Goal: Task Accomplishment & Management: Manage account settings

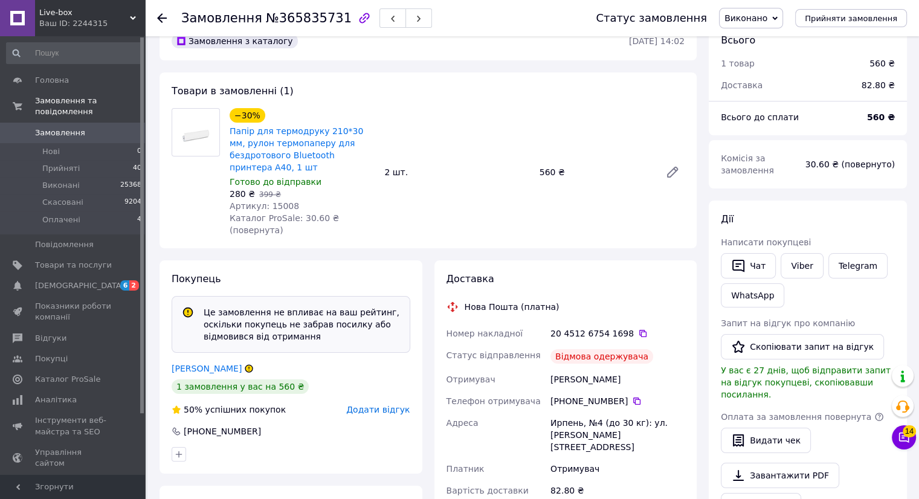
scroll to position [54, 0]
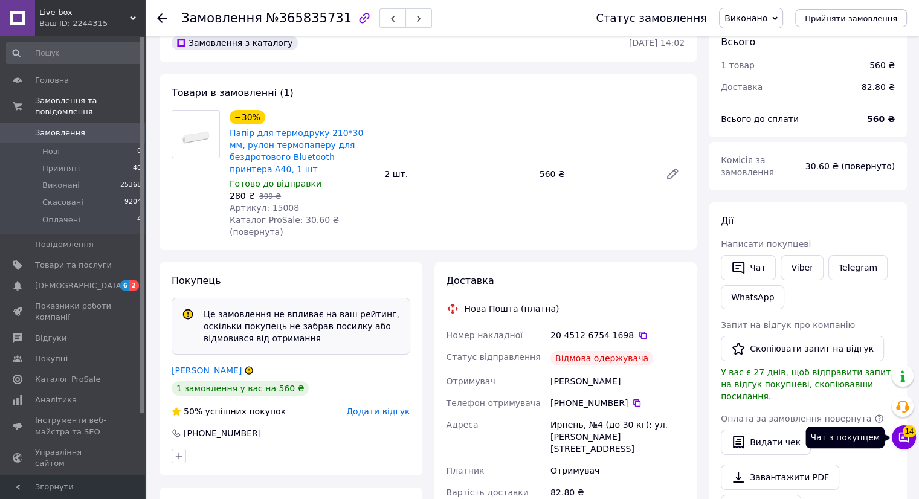
click at [901, 437] on icon at bounding box center [904, 438] width 10 height 10
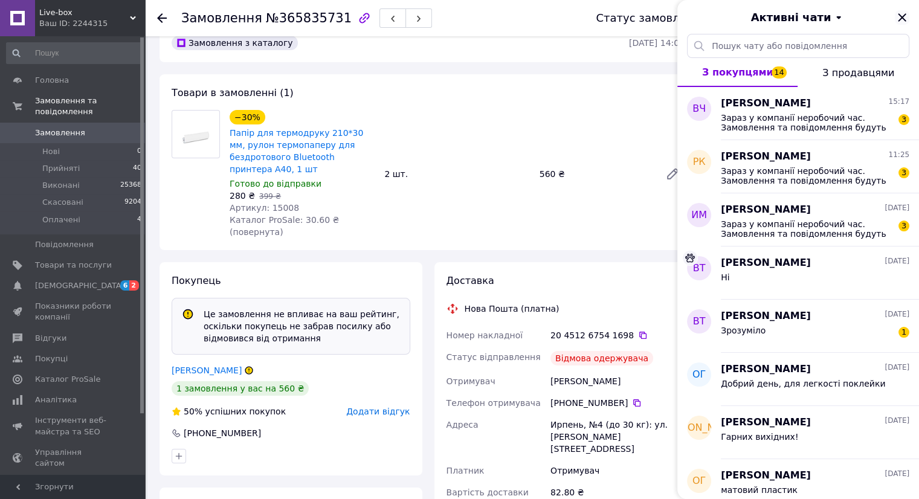
click at [904, 16] on icon "Закрити" at bounding box center [902, 17] width 8 height 8
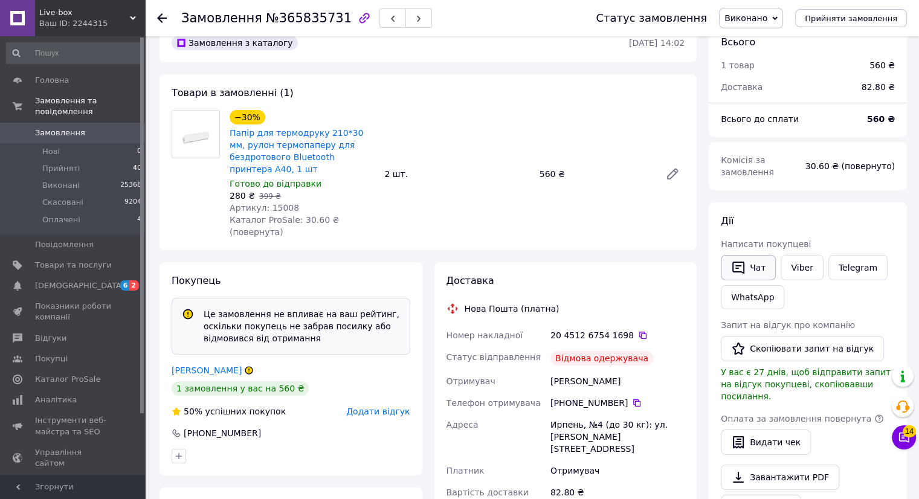
click at [768, 264] on button "Чат" at bounding box center [748, 267] width 55 height 25
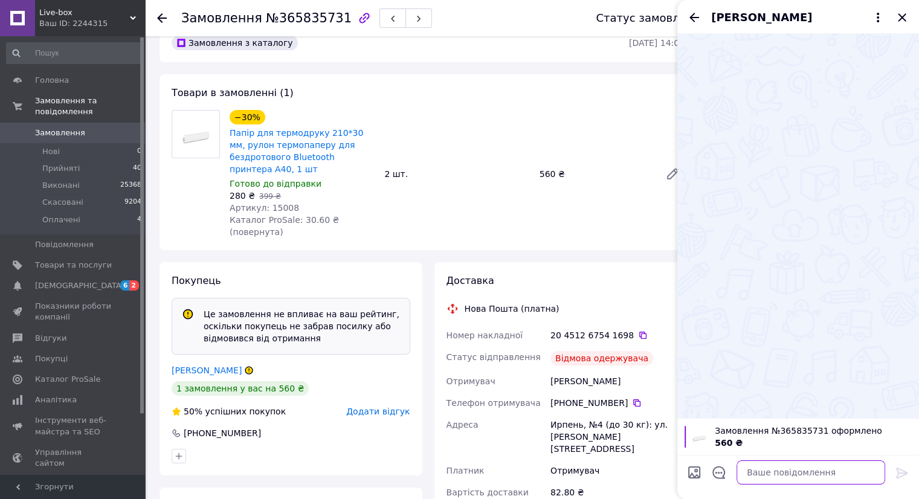
click at [786, 474] on textarea at bounding box center [810, 472] width 149 height 24
type textarea "Добрий вечір,чому відмова?"
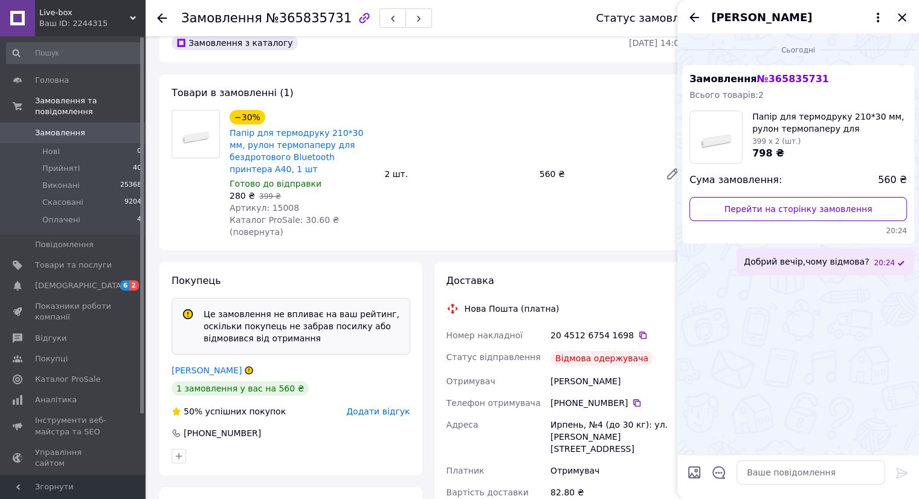
click at [902, 23] on icon "Закрити" at bounding box center [902, 17] width 14 height 14
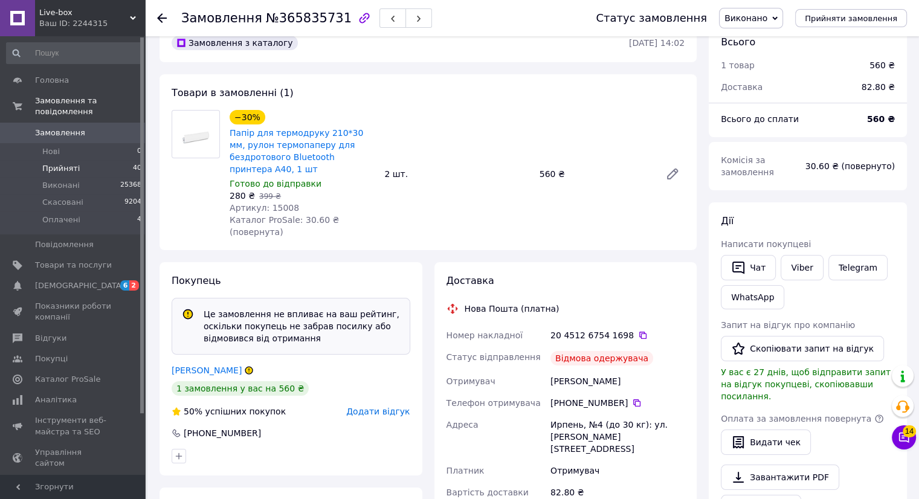
click at [77, 160] on li "Прийняті 40" at bounding box center [74, 168] width 149 height 17
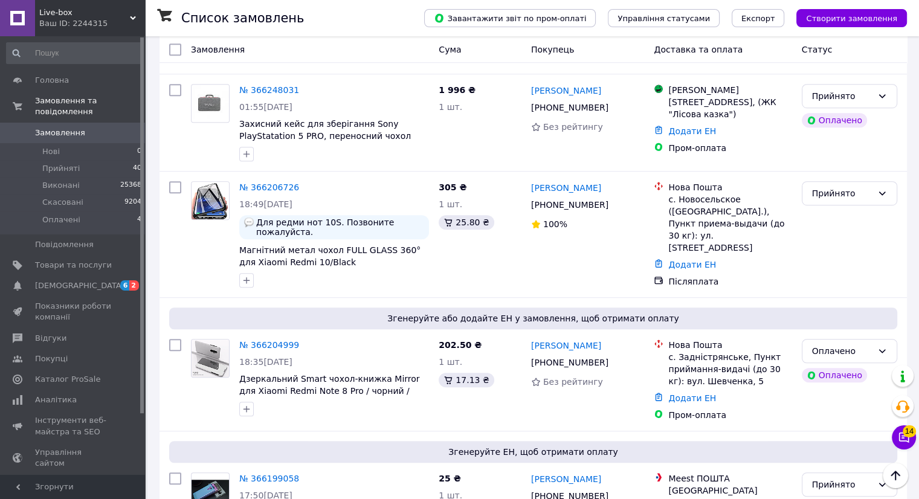
scroll to position [794, 0]
click at [80, 280] on span "[DEMOGRAPHIC_DATA]" at bounding box center [73, 285] width 77 height 11
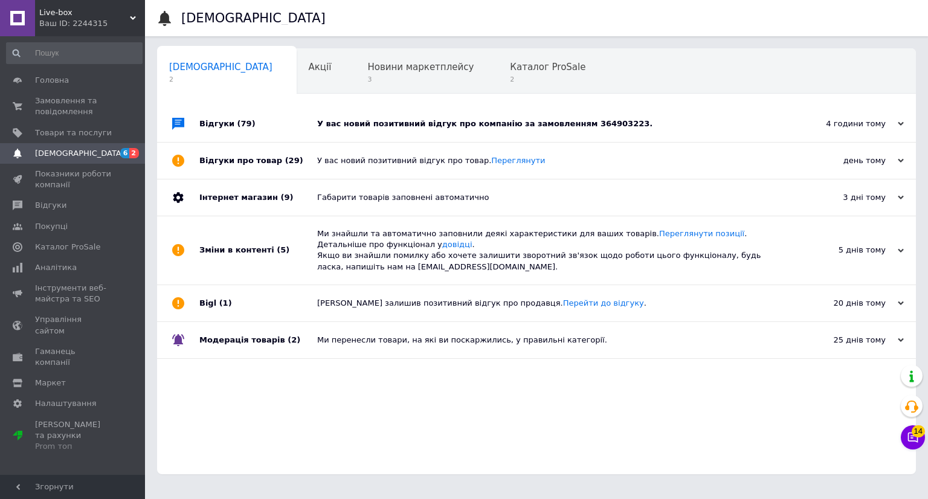
click at [517, 121] on div "У вас новий позитивний відгук про компанію за замовленням 364903223." at bounding box center [550, 123] width 466 height 11
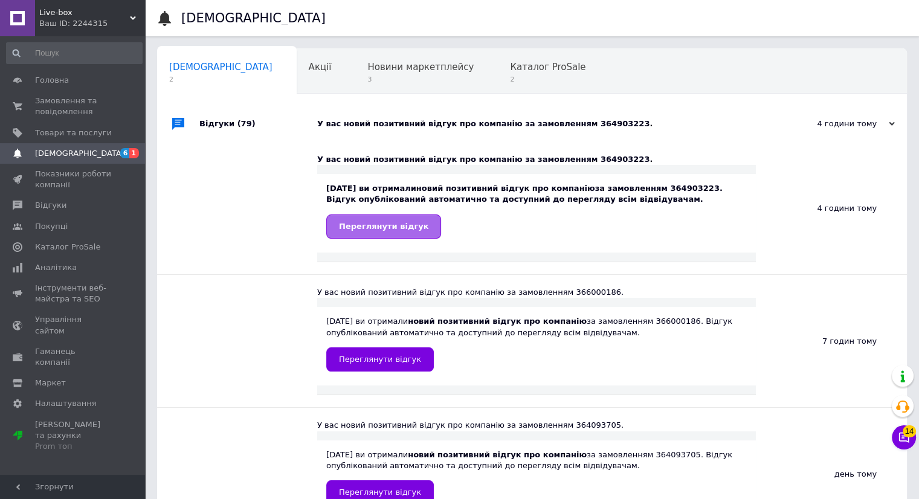
click at [375, 226] on span "Переглянути відгук" at bounding box center [383, 226] width 89 height 9
click at [588, 126] on div "У вас новий позитивний відгук про компанію за замовленням 364903223." at bounding box center [545, 123] width 457 height 11
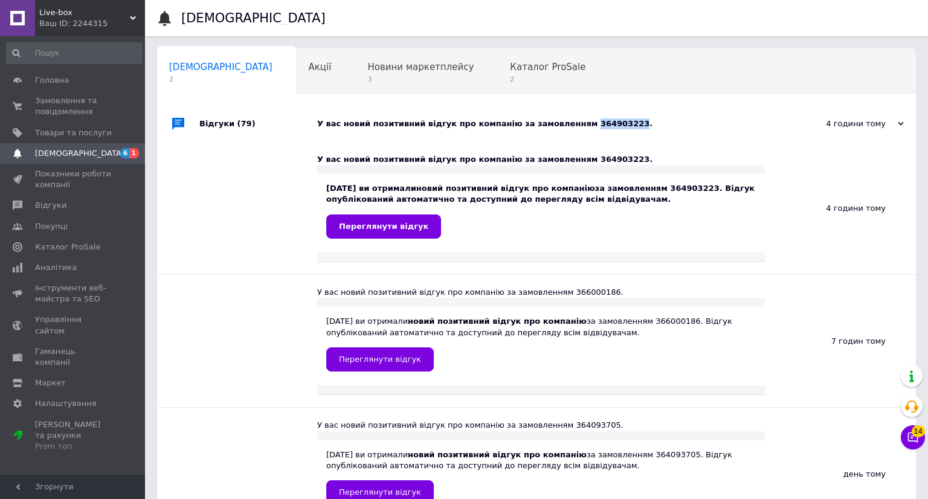
click at [588, 126] on div "У вас новий позитивний відгук про компанію за замовленням 364903223." at bounding box center [550, 123] width 466 height 11
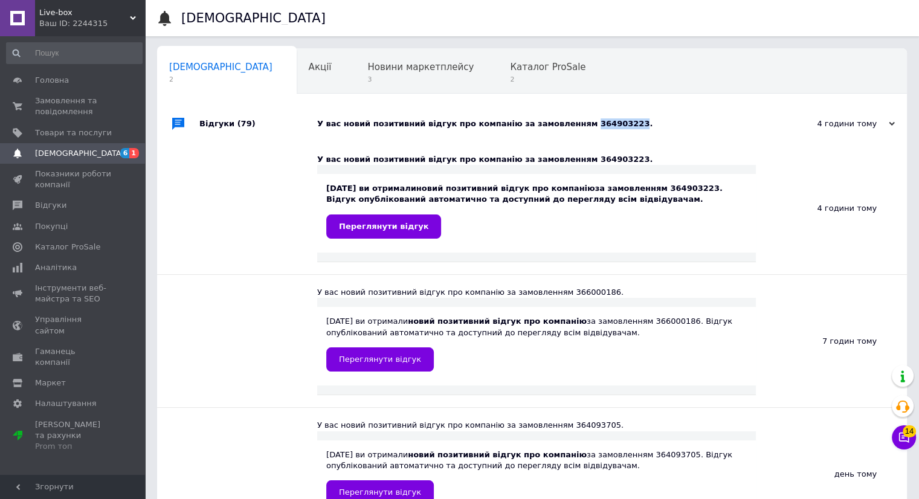
copy div "364903223"
click at [350, 223] on span "Переглянути відгук" at bounding box center [383, 226] width 89 height 9
click at [510, 77] on span "2" at bounding box center [548, 79] width 76 height 9
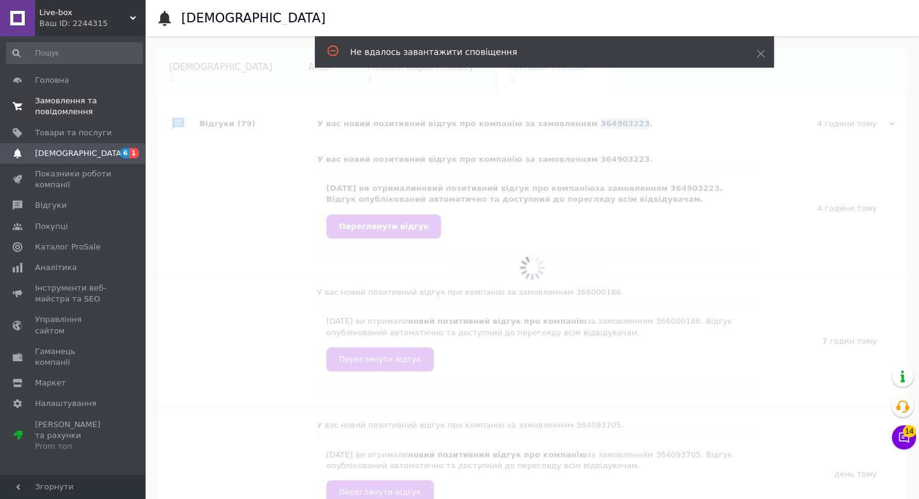
click at [64, 108] on span "Замовлення та повідомлення" at bounding box center [73, 106] width 77 height 22
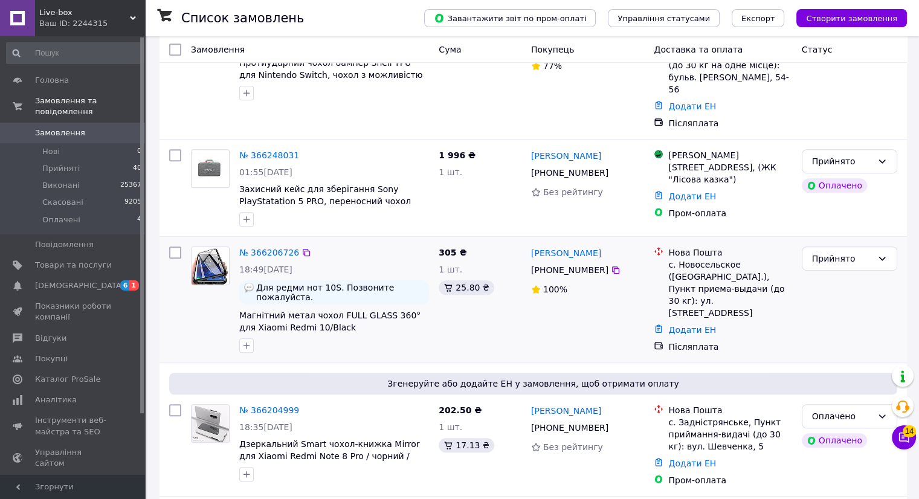
scroll to position [731, 0]
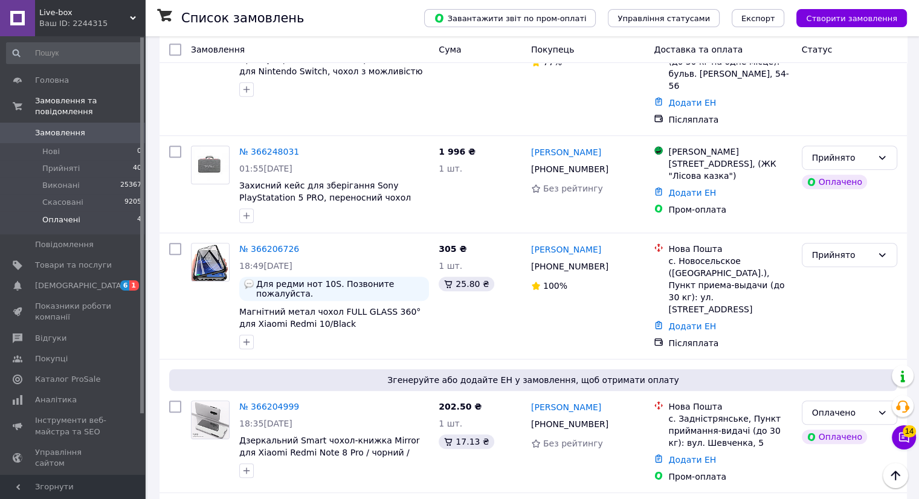
click at [72, 214] on span "Оплачені" at bounding box center [61, 219] width 38 height 11
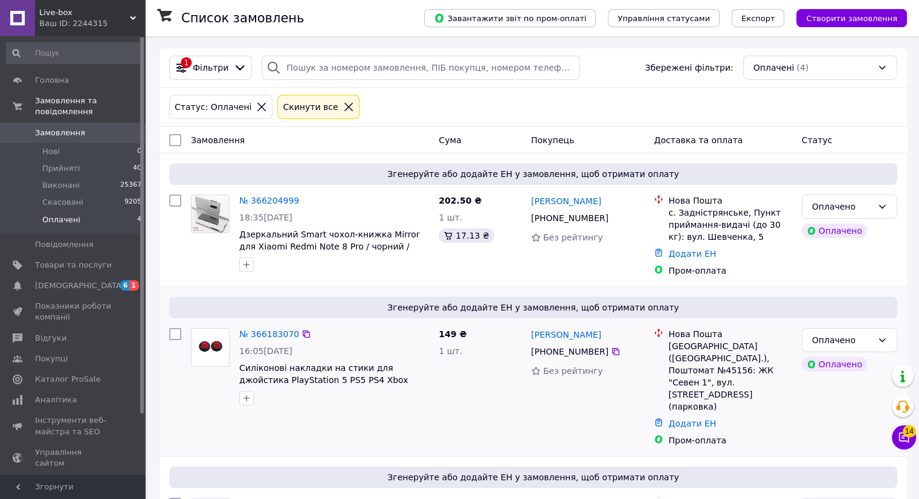
scroll to position [217, 0]
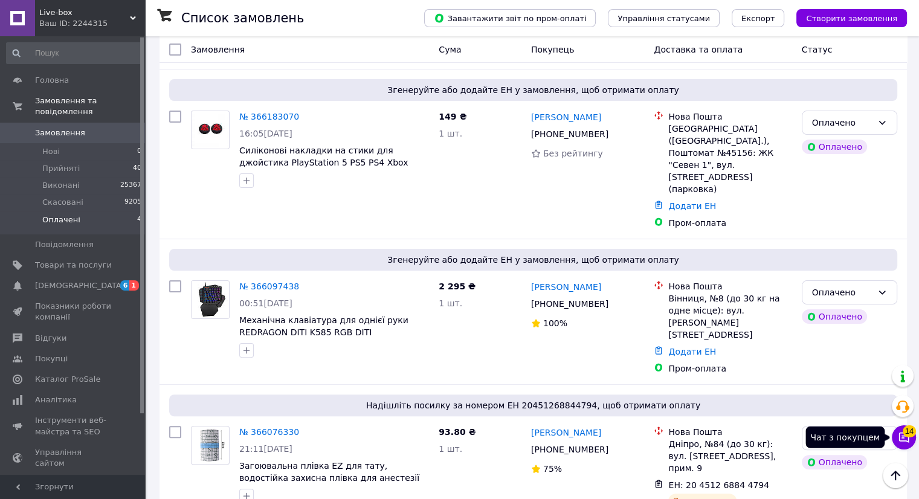
click at [910, 432] on span "14" at bounding box center [908, 431] width 13 height 12
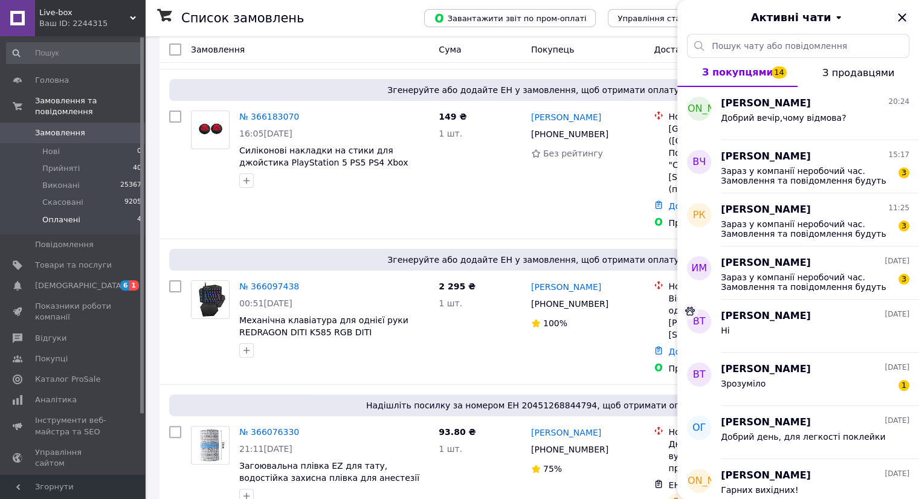
click at [901, 24] on icon "Закрити" at bounding box center [902, 17] width 14 height 14
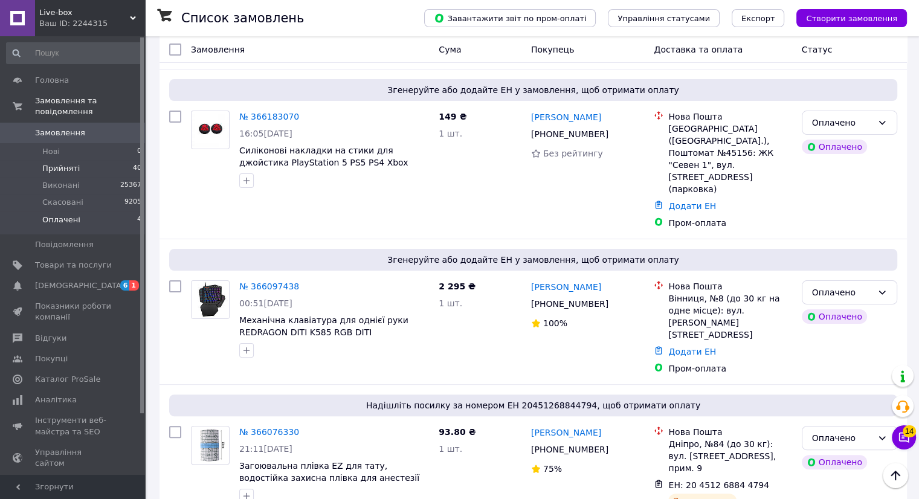
click at [69, 163] on span "Прийняті" at bounding box center [60, 168] width 37 height 11
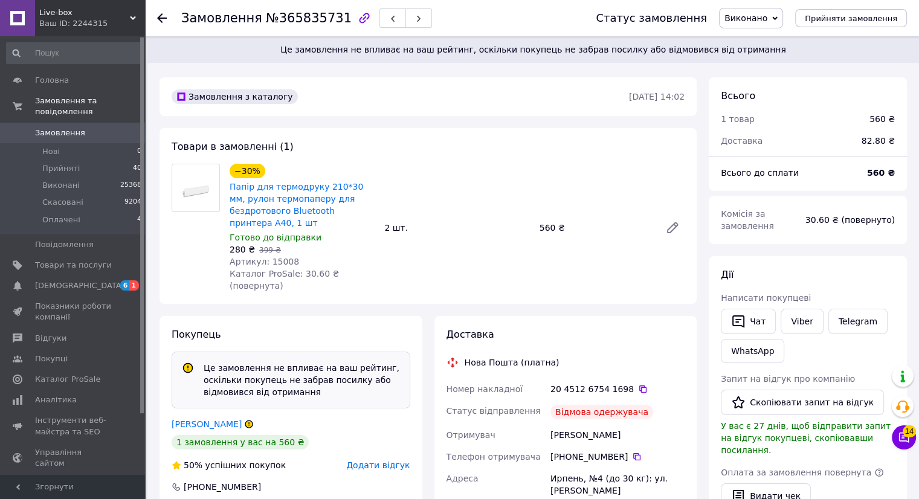
click at [372, 460] on span "Додати відгук" at bounding box center [377, 465] width 63 height 10
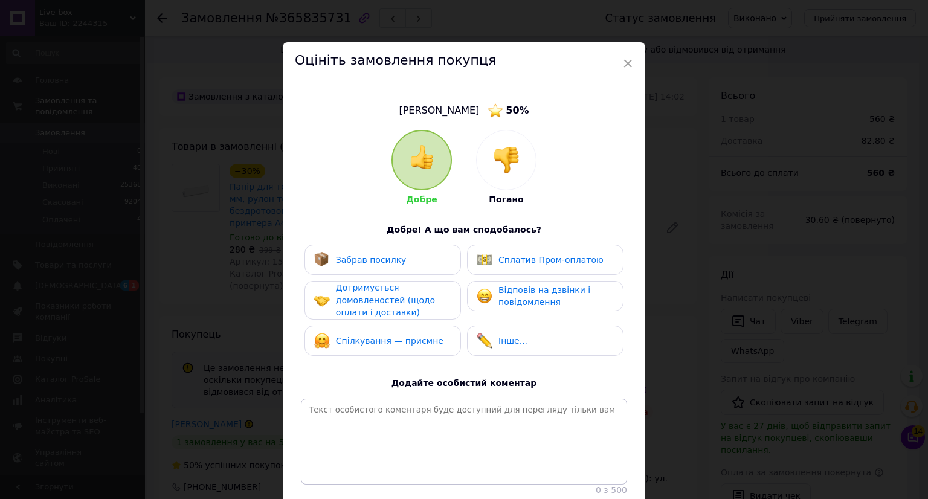
click at [492, 143] on div at bounding box center [506, 159] width 59 height 59
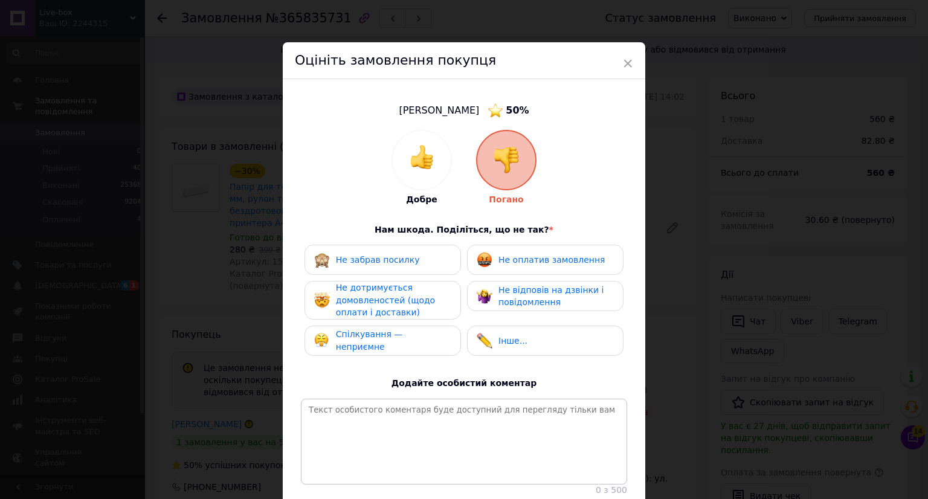
click at [407, 249] on div "Не забрав посилку" at bounding box center [382, 260] width 156 height 30
click at [417, 288] on div "Не дотримується домовленостей (щодо оплати і доставки)" at bounding box center [393, 299] width 115 height 37
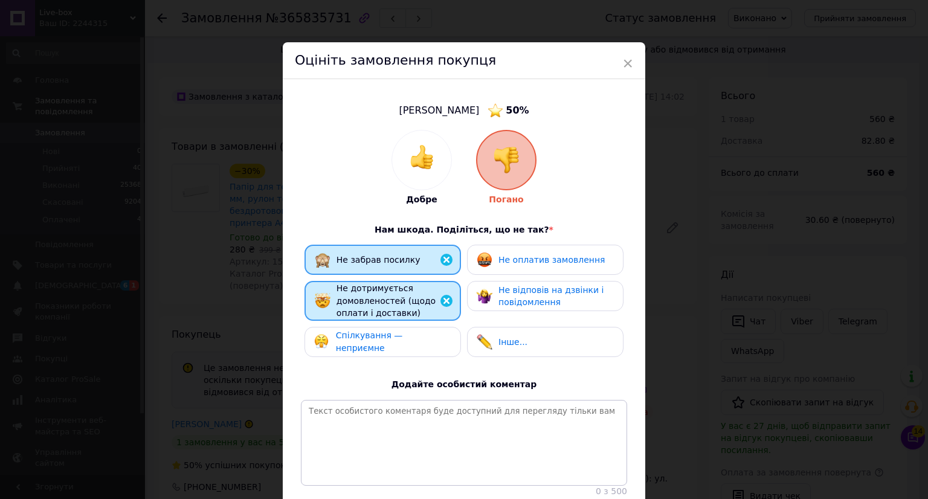
click at [403, 341] on span "Спілкування — неприємне" at bounding box center [369, 341] width 67 height 22
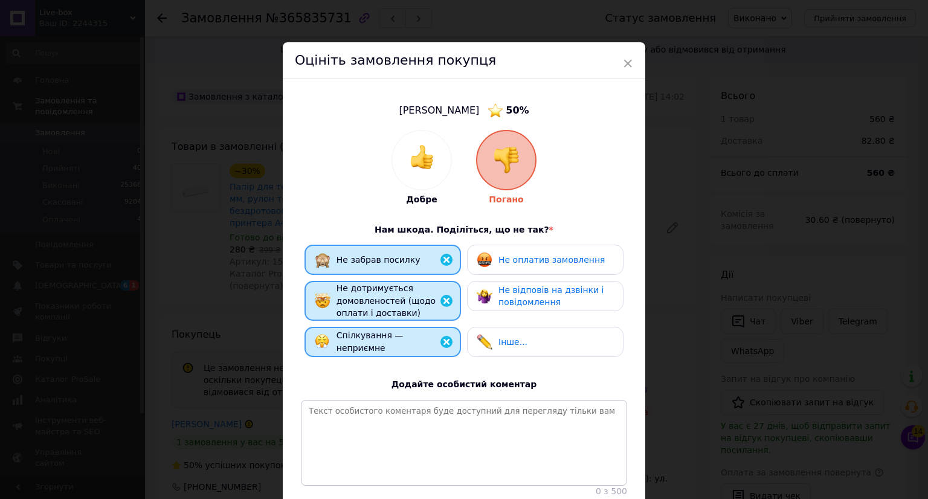
click at [534, 292] on span "Не відповів на дзвінки і повідомлення" at bounding box center [550, 296] width 105 height 22
click at [548, 256] on span "Не оплатив замовлення" at bounding box center [551, 260] width 106 height 10
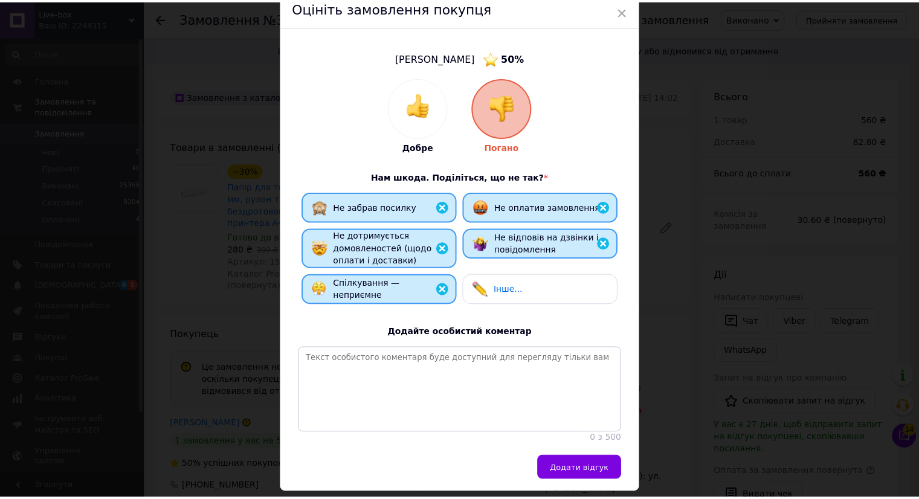
scroll to position [100, 0]
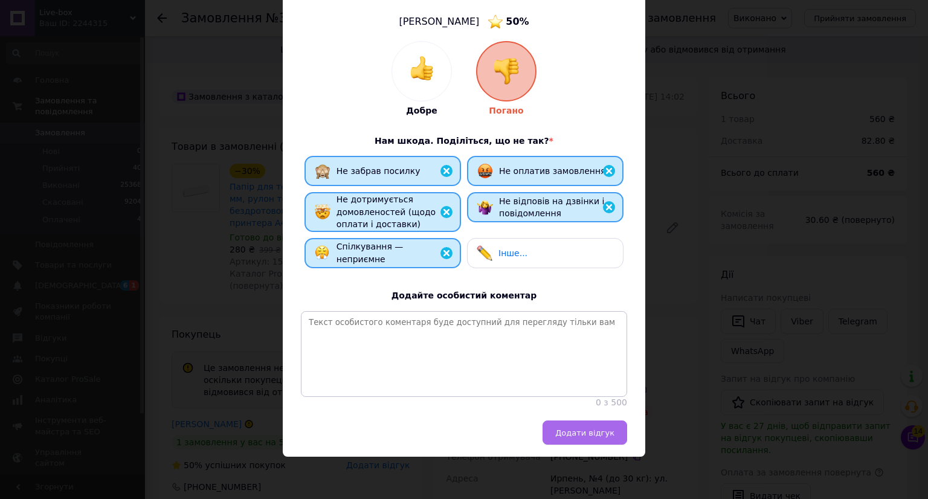
click at [599, 423] on button "Додати відгук" at bounding box center [584, 432] width 85 height 24
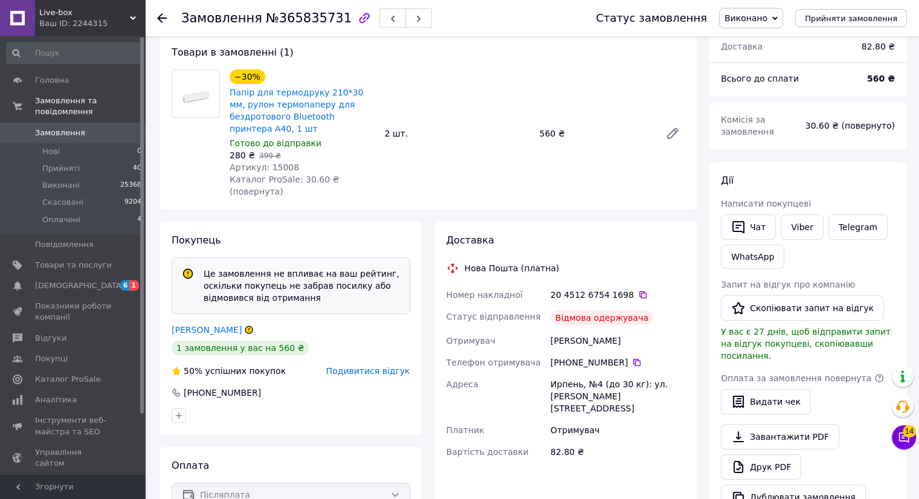
scroll to position [0, 0]
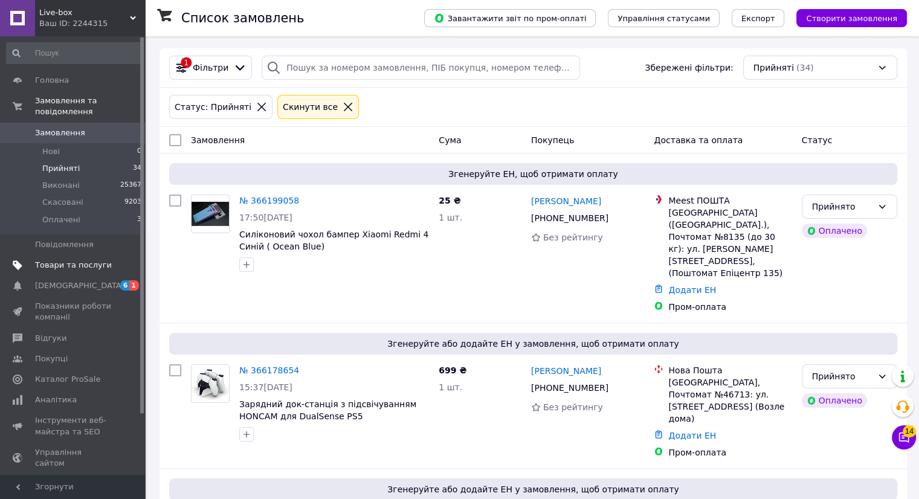
click at [98, 260] on span "Товари та послуги" at bounding box center [73, 265] width 77 height 11
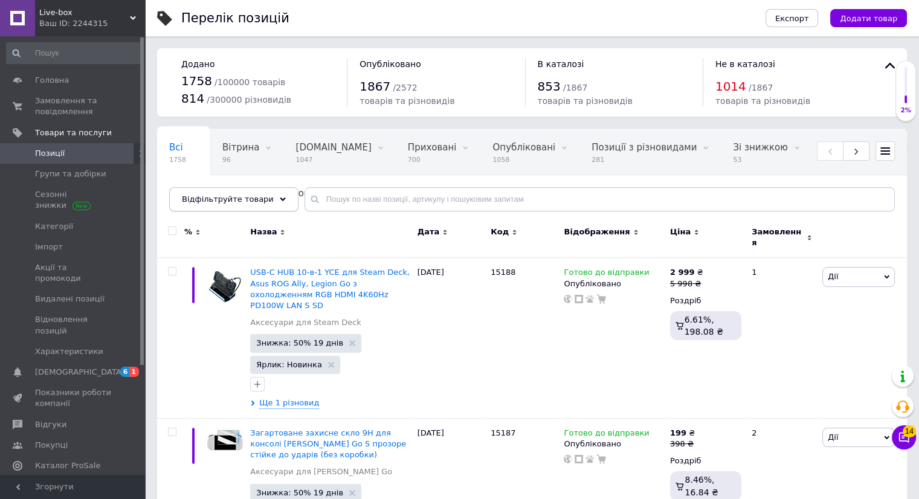
click at [280, 201] on icon at bounding box center [283, 199] width 6 height 6
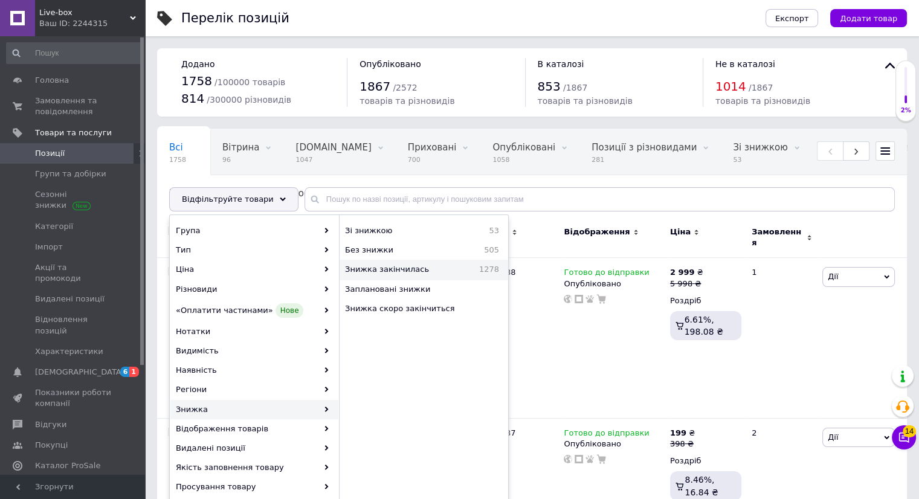
click at [413, 269] on span "Знижка закінчилась" at bounding box center [404, 269] width 118 height 11
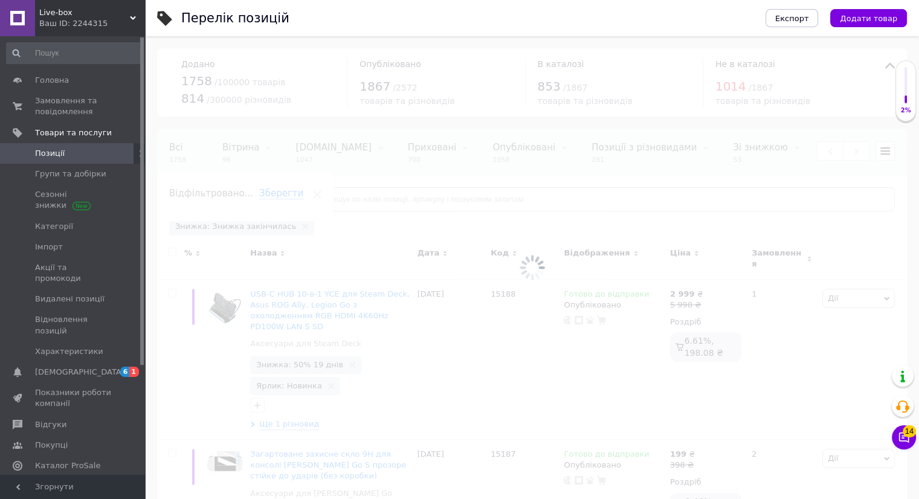
scroll to position [0, 465]
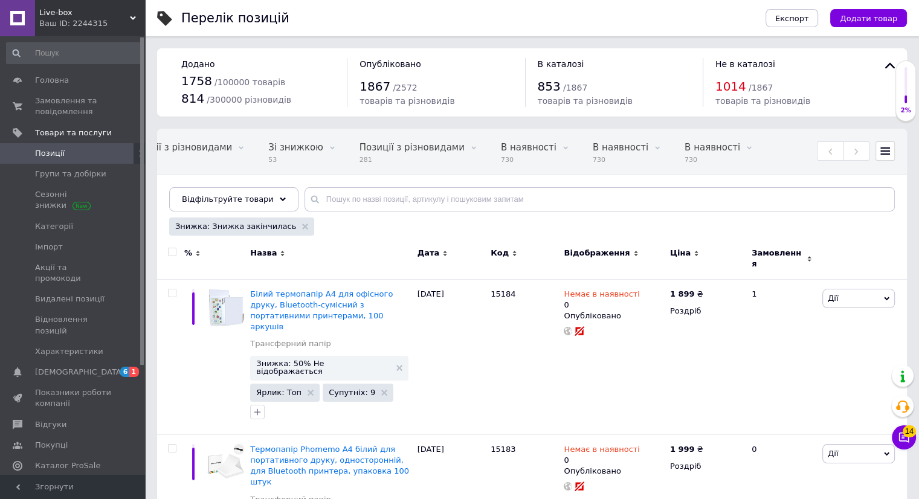
click at [175, 252] on input "checkbox" at bounding box center [172, 252] width 8 height 8
checkbox input "true"
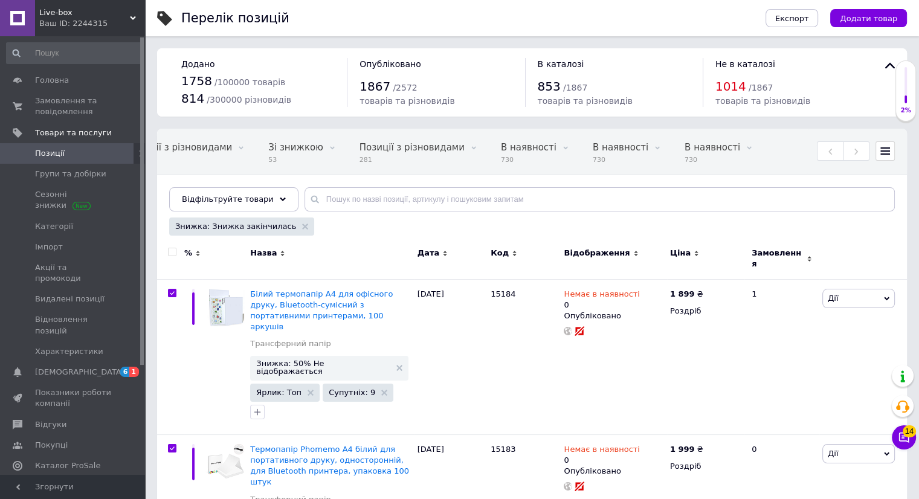
checkbox input "true"
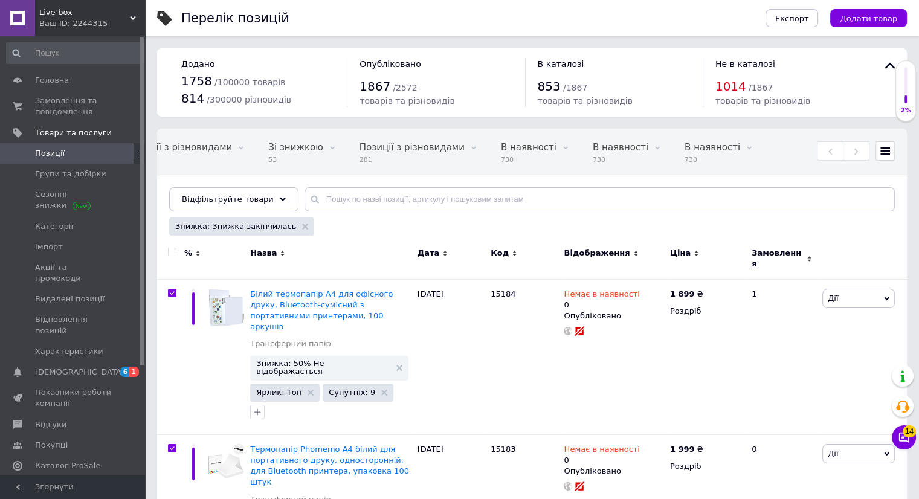
checkbox input "true"
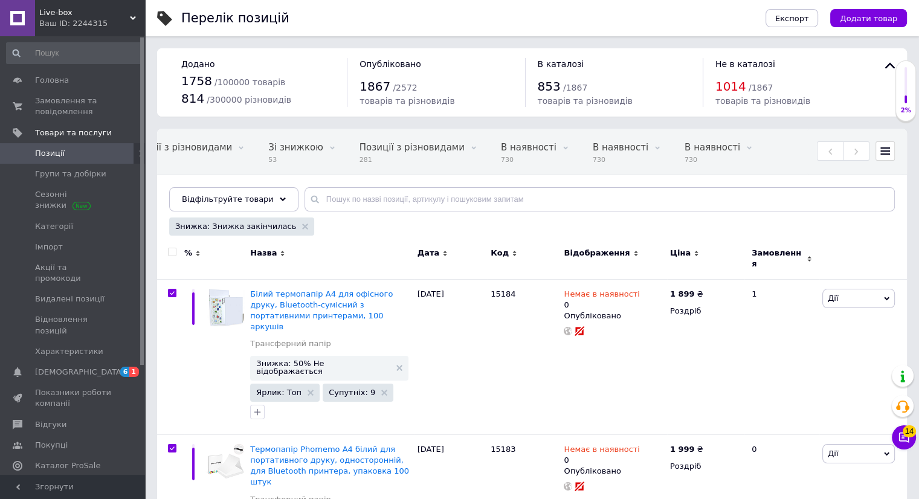
checkbox input "true"
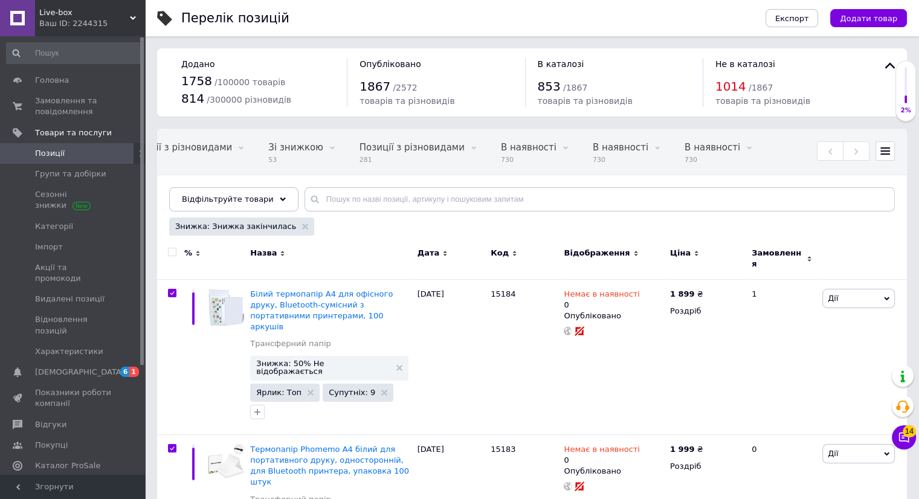
checkbox input "true"
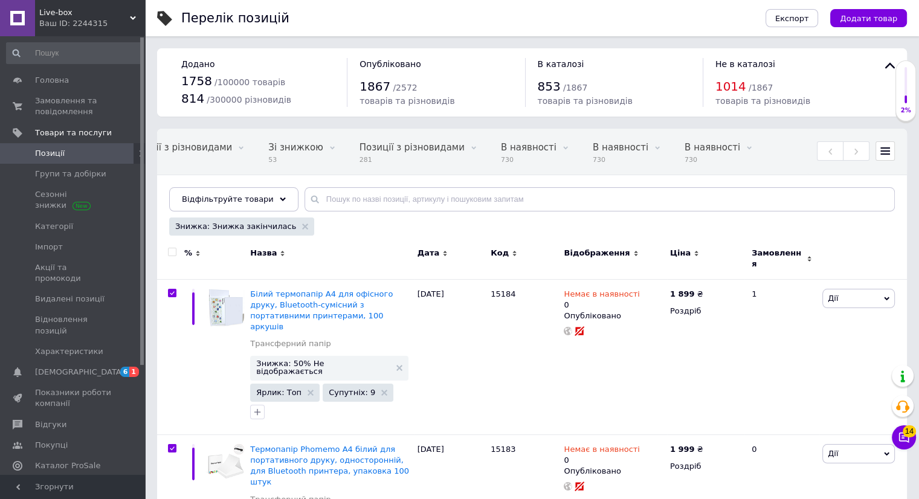
checkbox input "true"
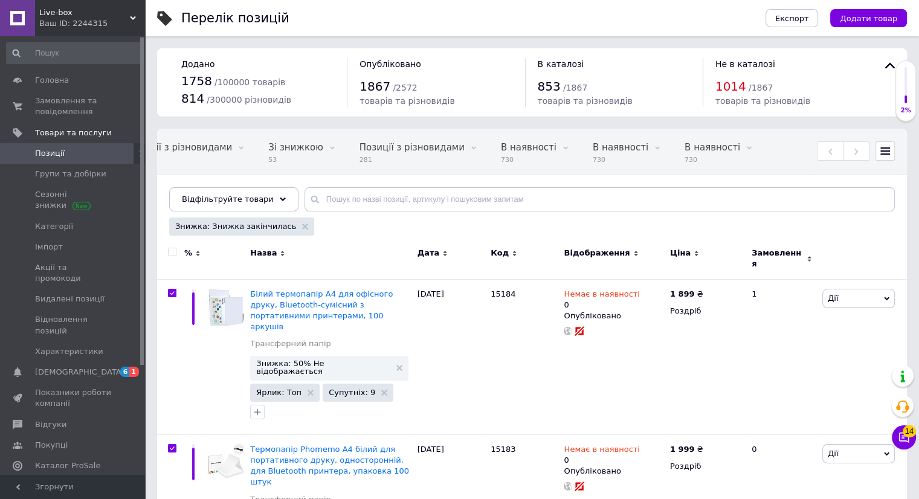
checkbox input "true"
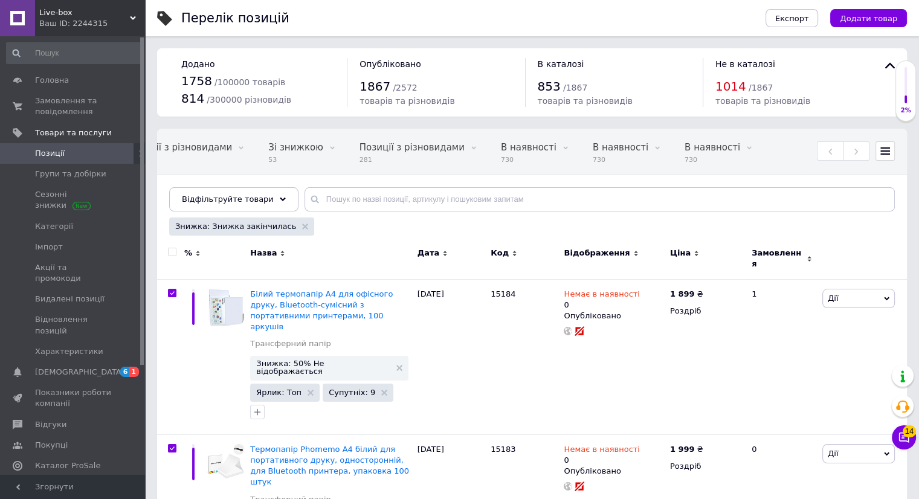
checkbox input "true"
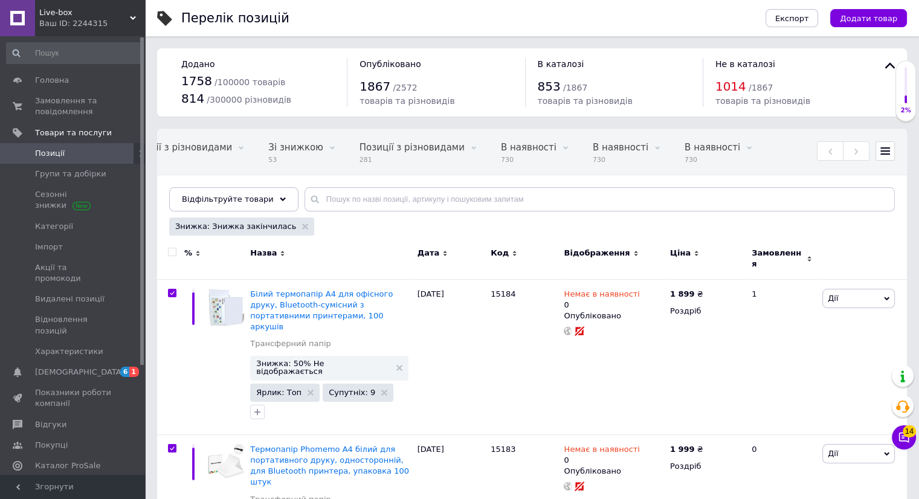
checkbox input "true"
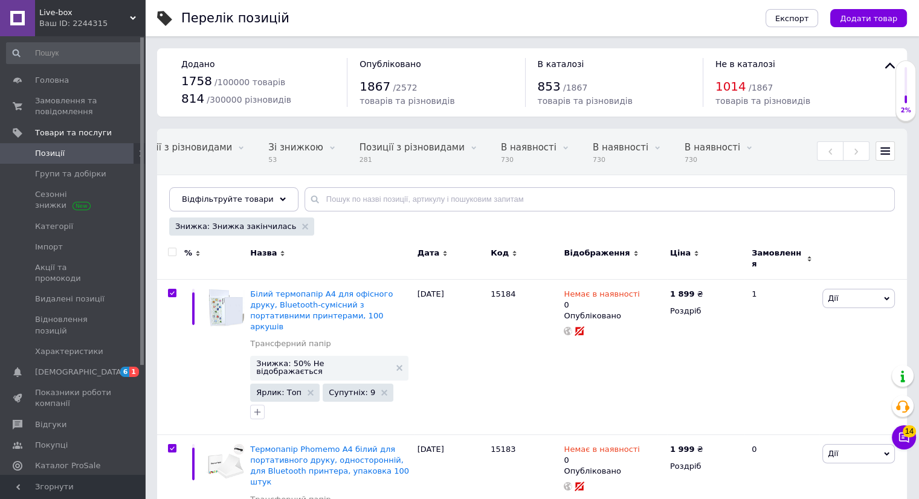
checkbox input "true"
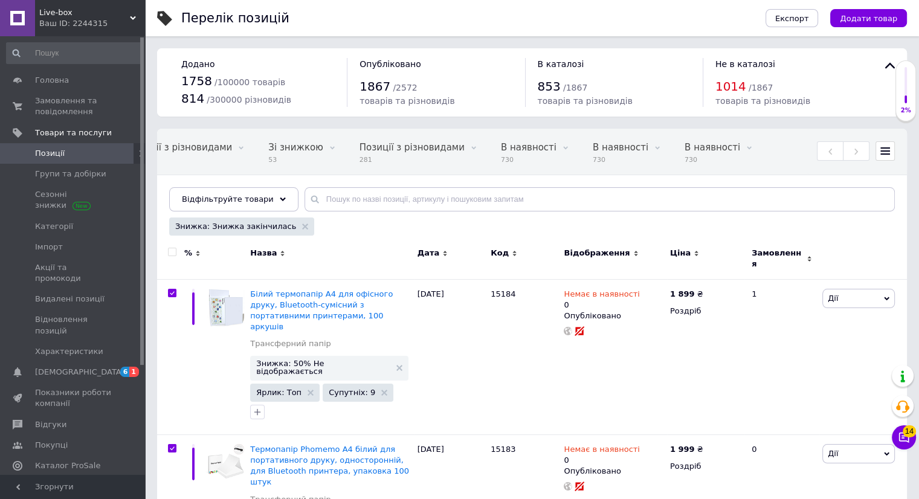
checkbox input "true"
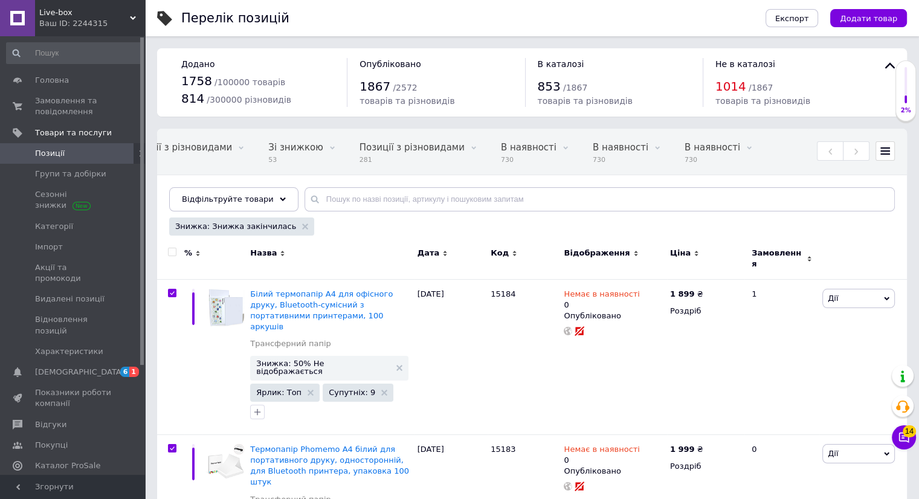
checkbox input "true"
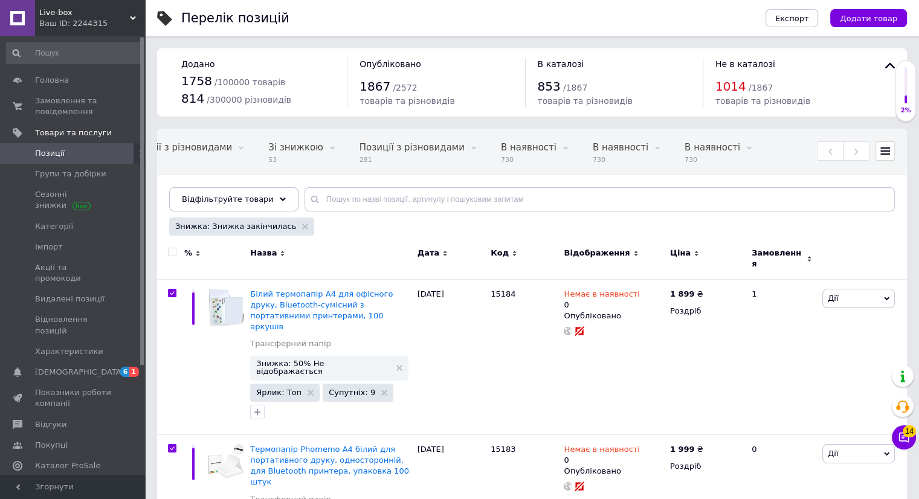
checkbox input "true"
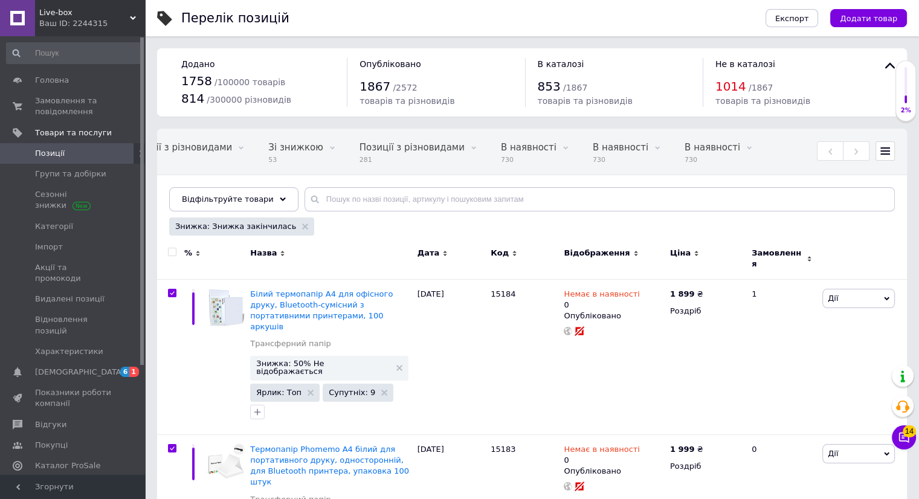
checkbox input "true"
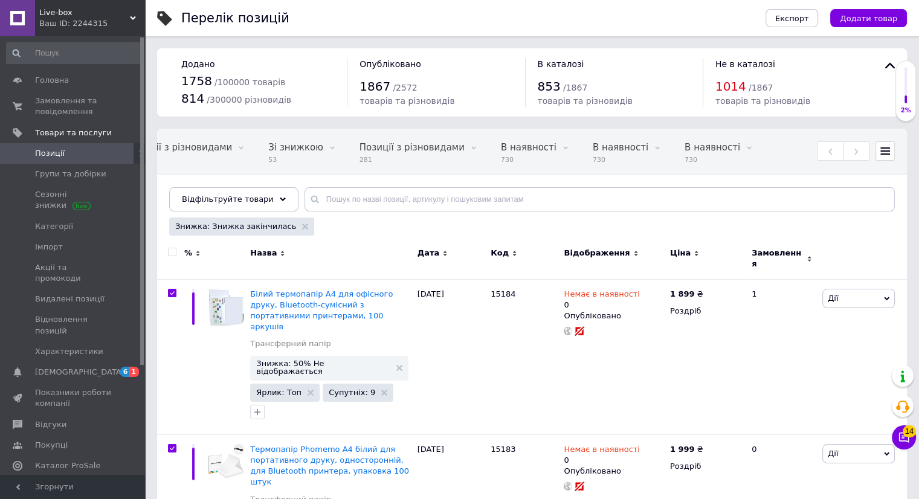
checkbox input "true"
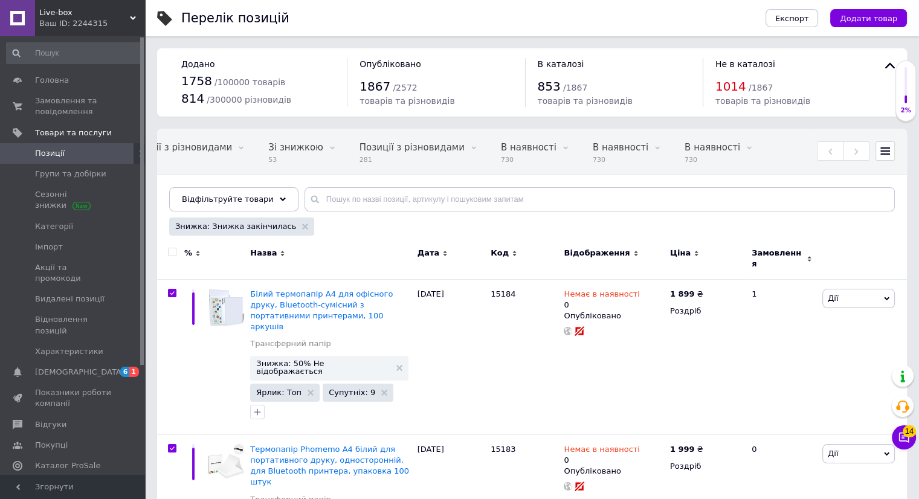
checkbox input "true"
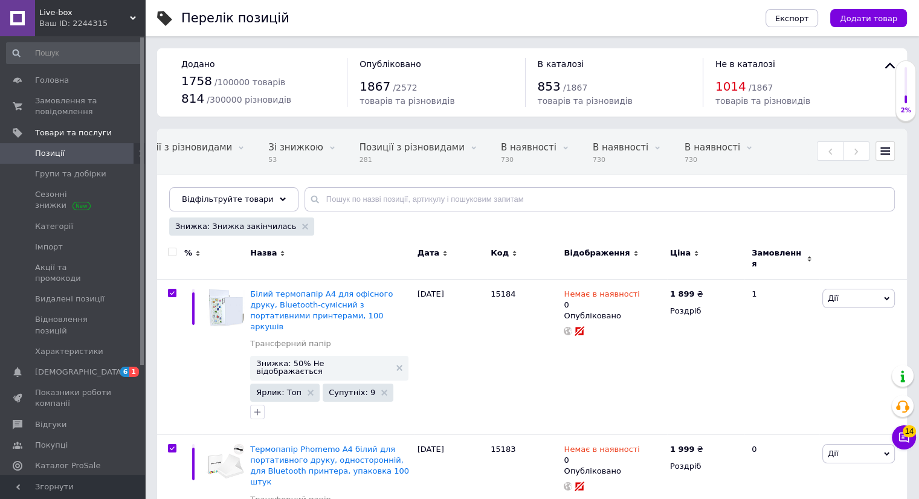
checkbox input "true"
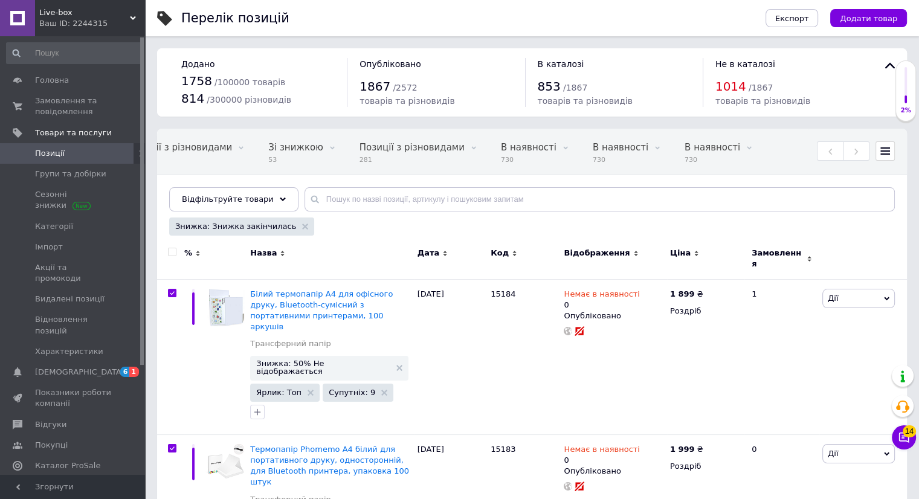
checkbox input "true"
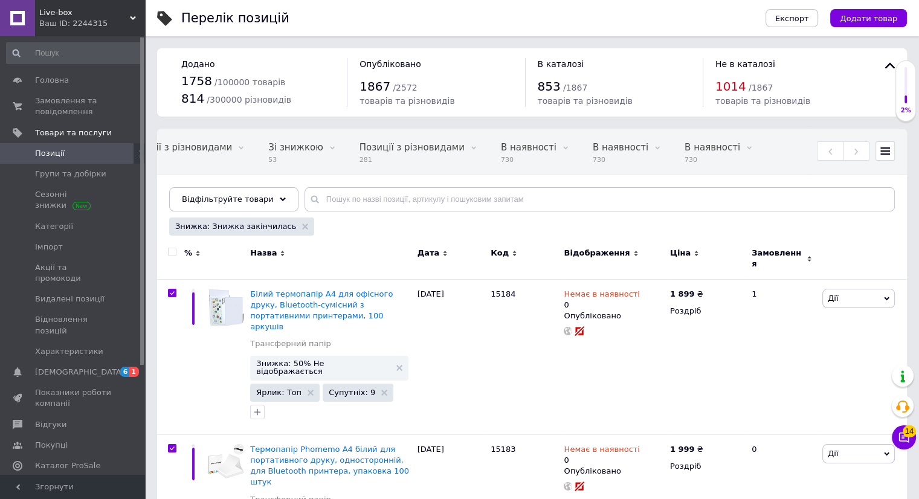
checkbox input "true"
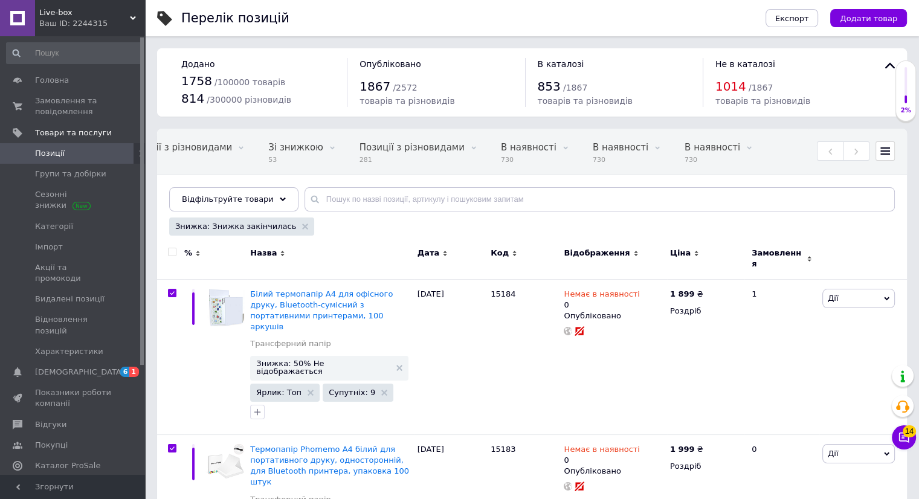
checkbox input "true"
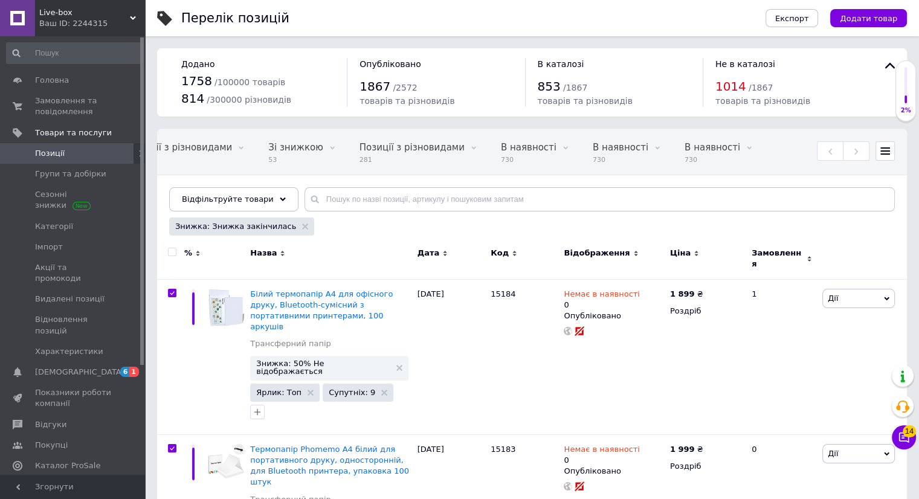
checkbox input "true"
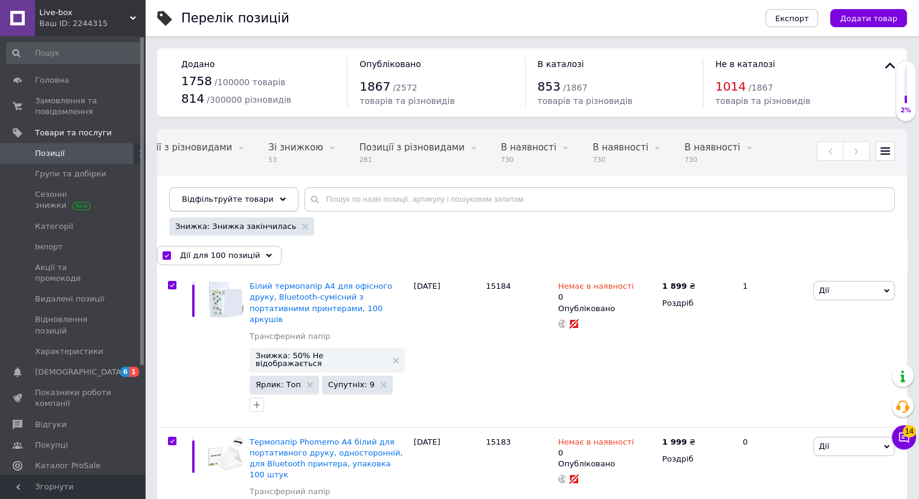
click at [280, 198] on use at bounding box center [283, 200] width 6 height 4
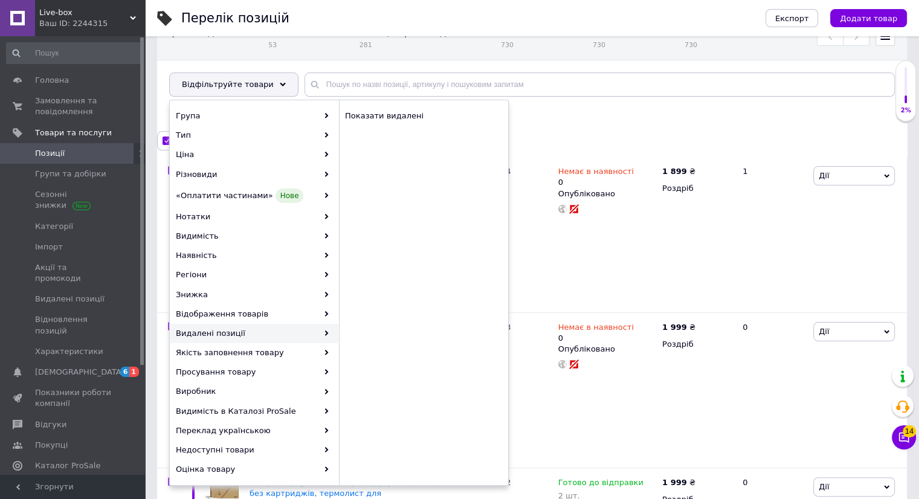
scroll to position [115, 0]
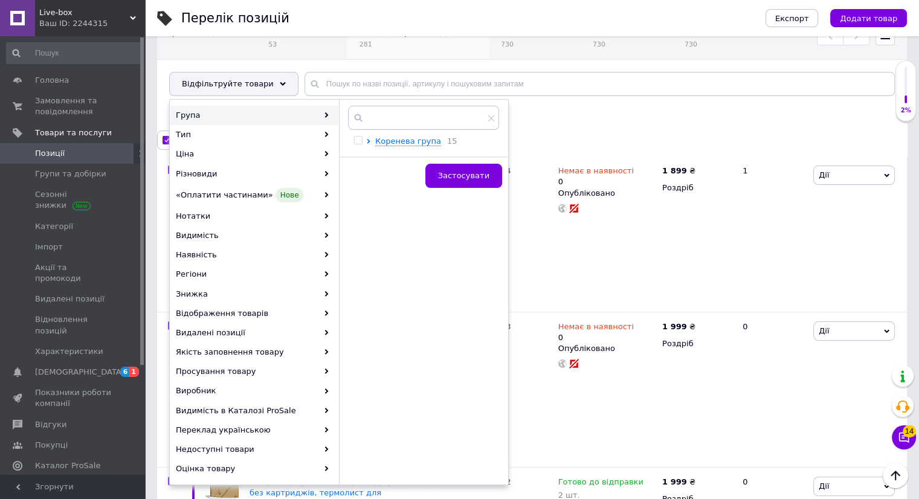
click at [347, 58] on div "Позиції з різновидами 281" at bounding box center [417, 37] width 141 height 46
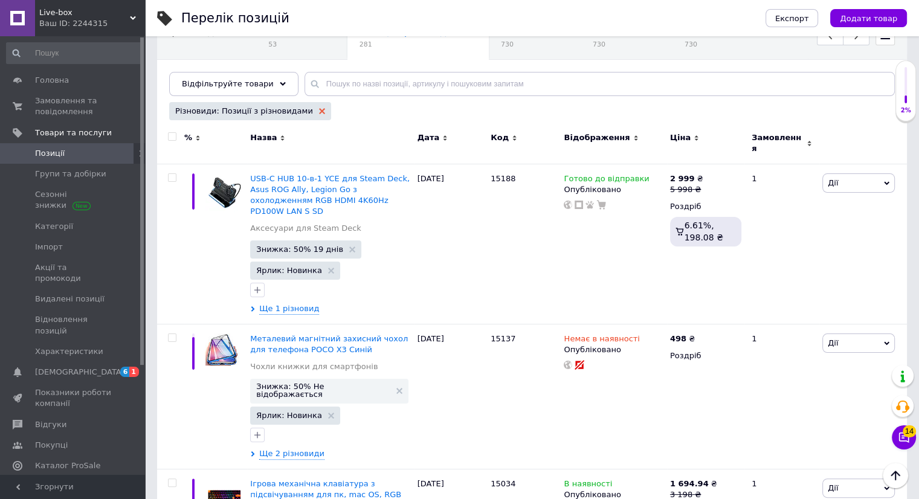
click at [319, 112] on use at bounding box center [322, 111] width 6 height 6
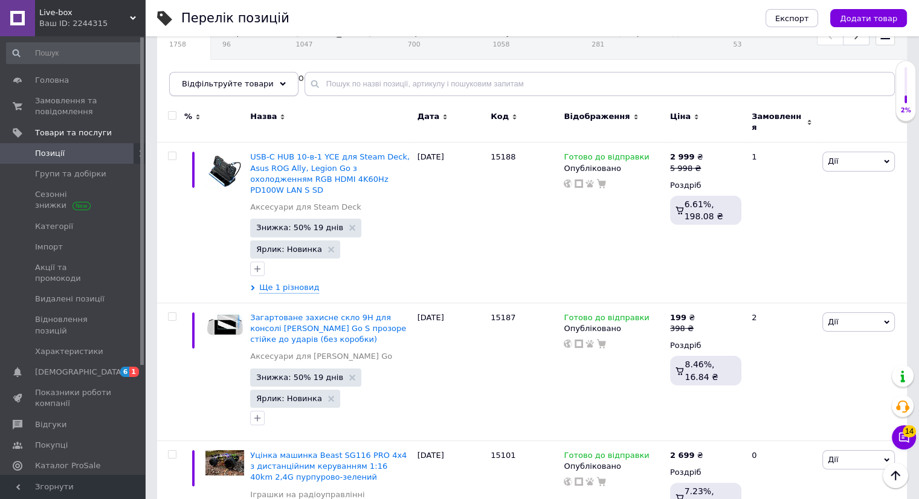
click at [259, 88] on span "Відфільтруйте товари" at bounding box center [228, 83] width 92 height 9
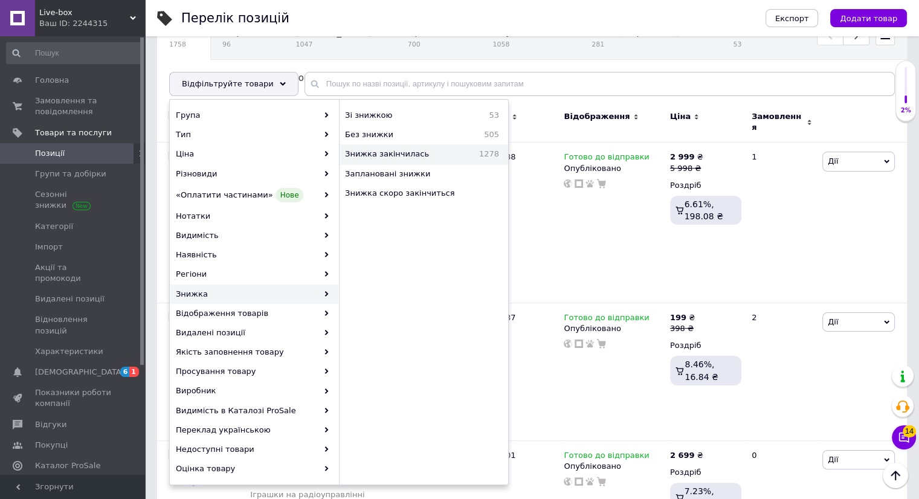
click at [426, 155] on span "Знижка закінчилась" at bounding box center [404, 154] width 118 height 11
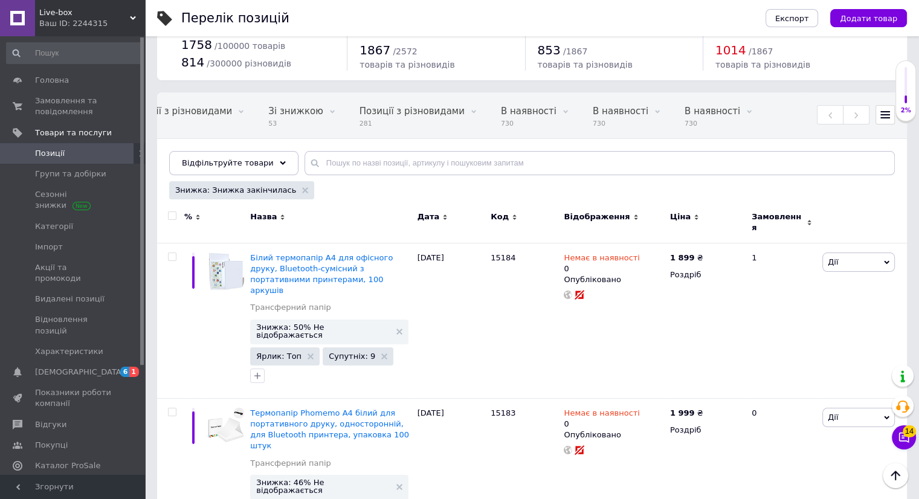
scroll to position [36, 0]
click at [269, 155] on div "Відфільтруйте товари" at bounding box center [233, 164] width 129 height 24
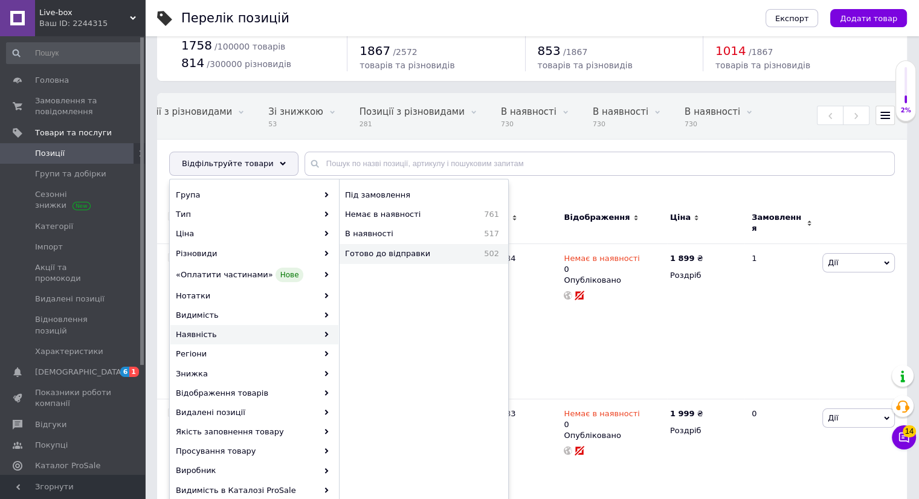
click at [425, 248] on span "Готово до відправки" at bounding box center [407, 253] width 124 height 11
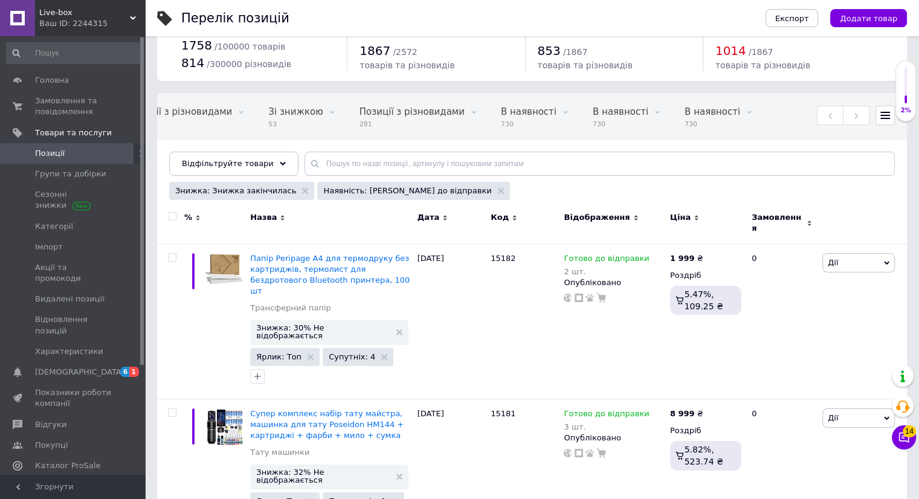
click at [173, 213] on input "checkbox" at bounding box center [172, 217] width 8 height 8
checkbox input "true"
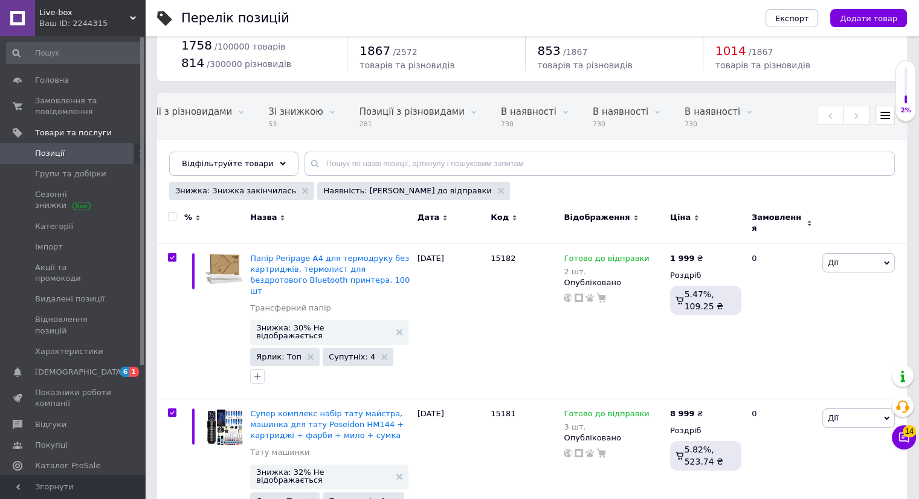
checkbox input "true"
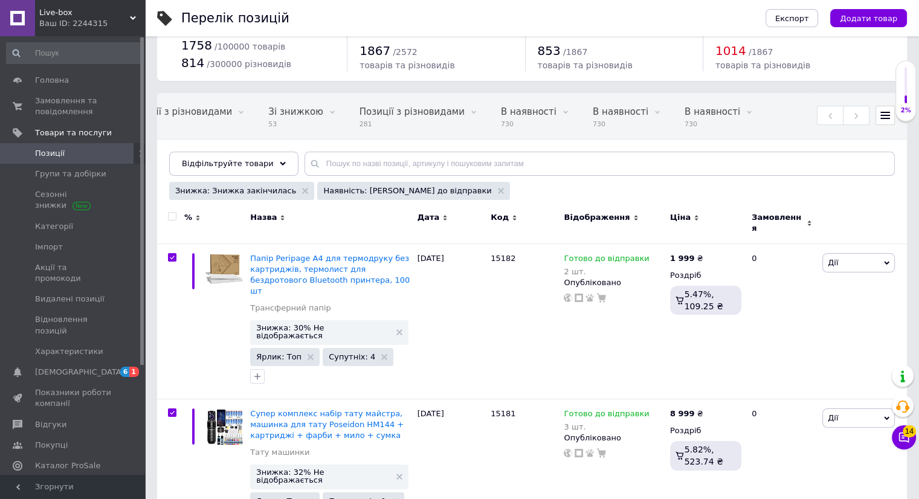
checkbox input "true"
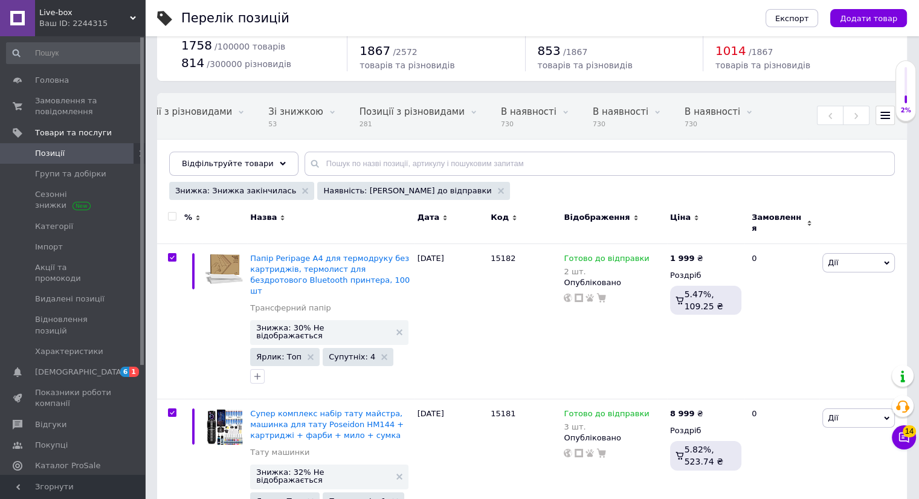
checkbox input "true"
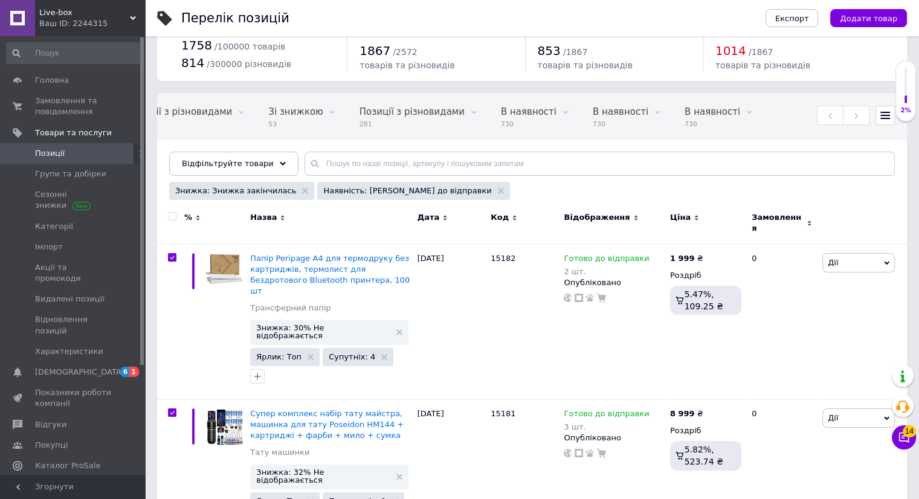
checkbox input "true"
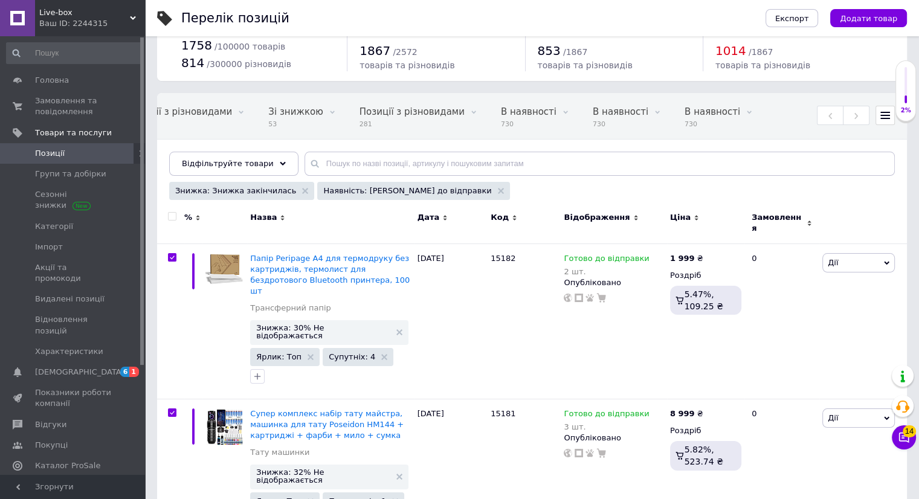
checkbox input "true"
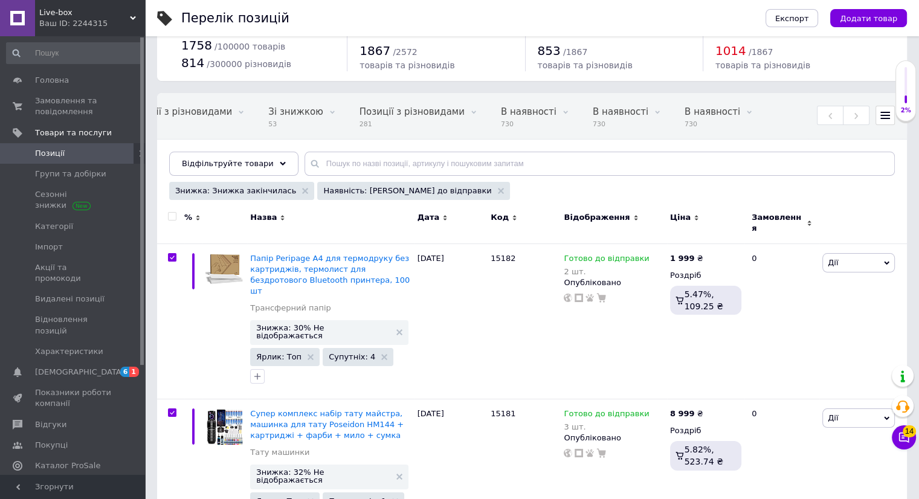
checkbox input "true"
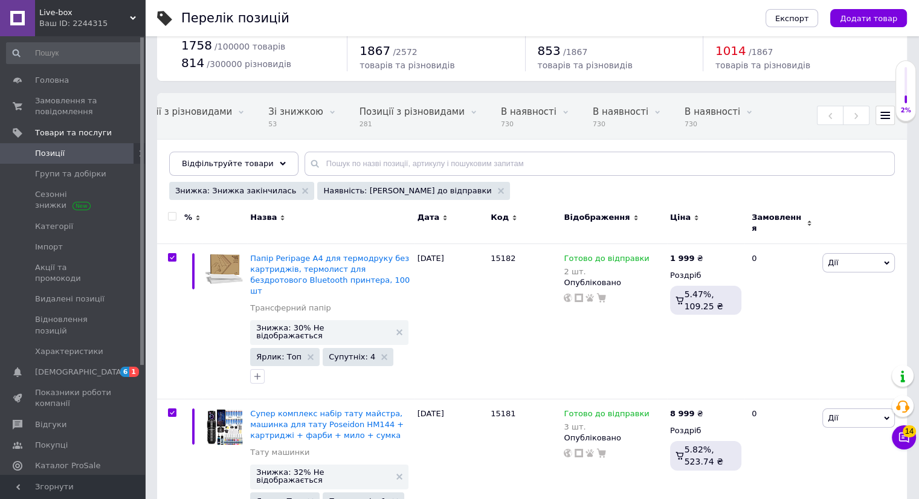
checkbox input "true"
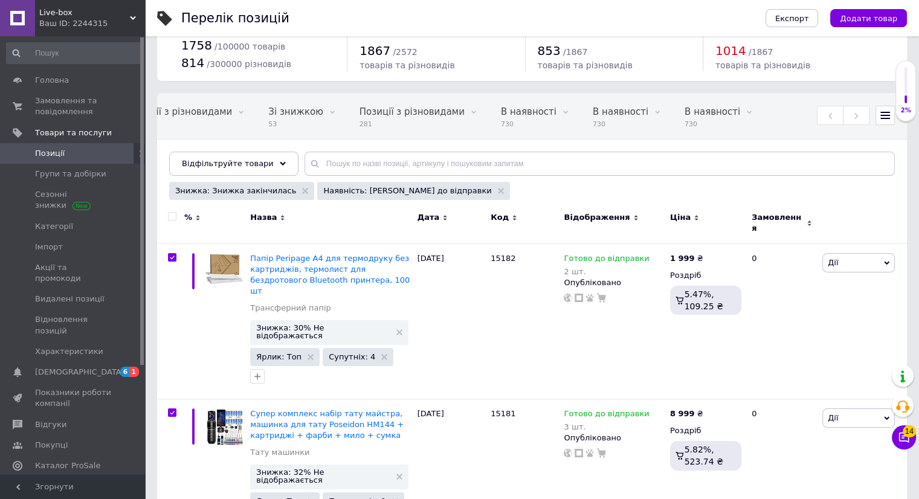
checkbox input "true"
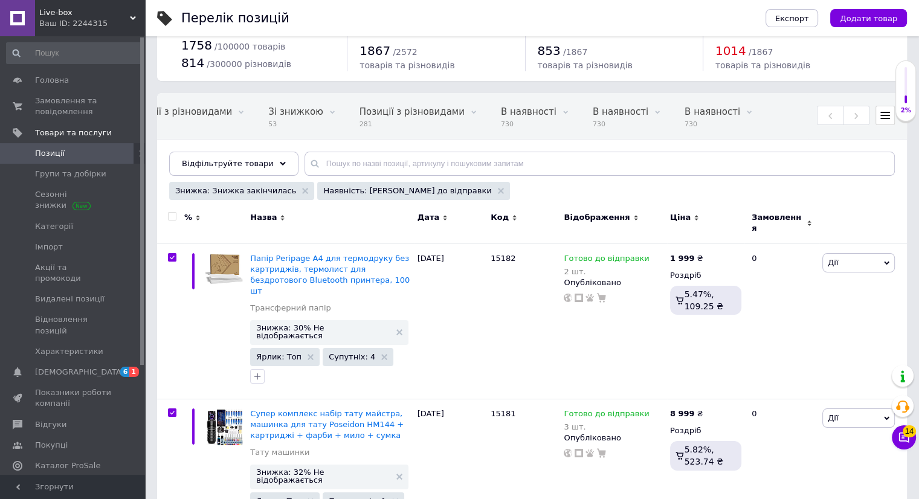
checkbox input "true"
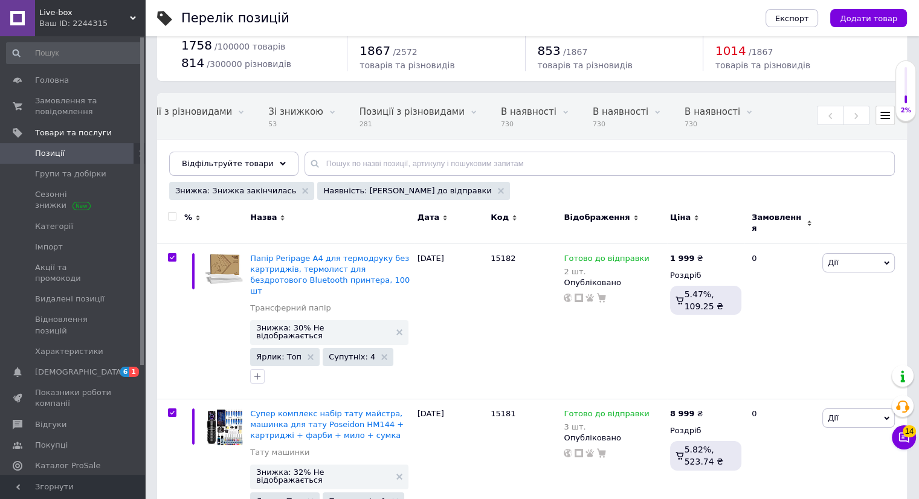
checkbox input "true"
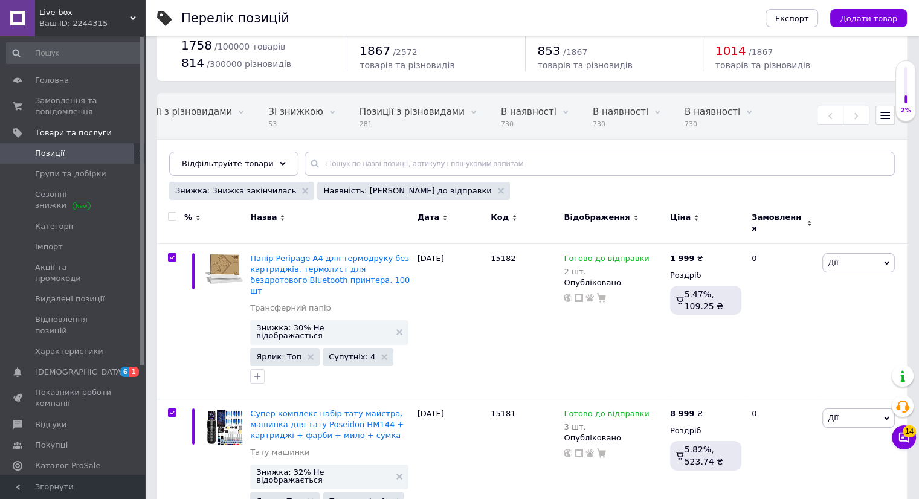
checkbox input "true"
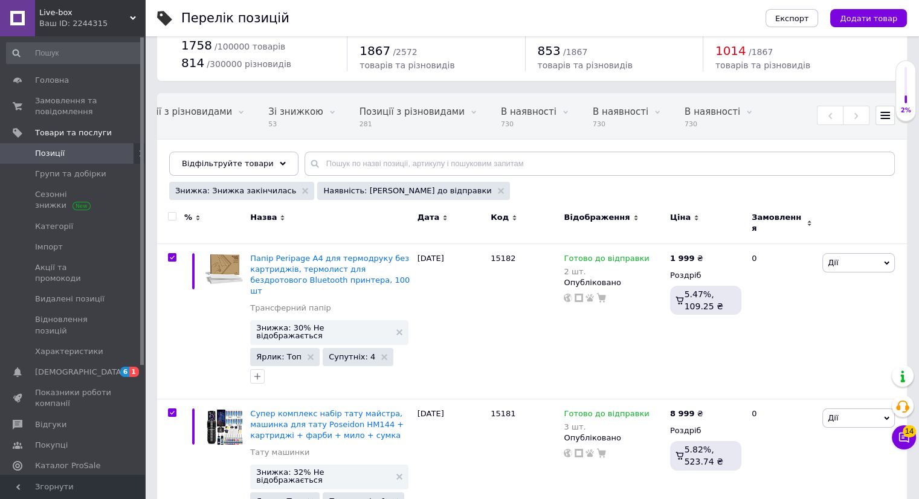
checkbox input "true"
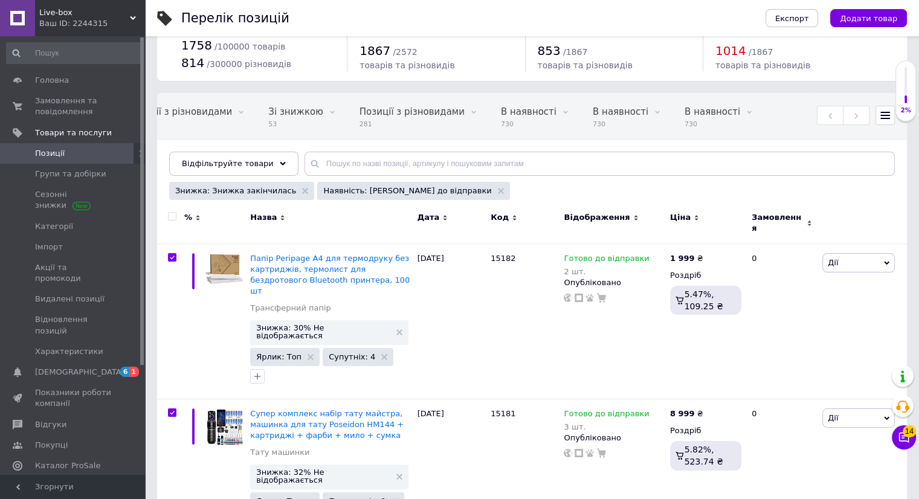
checkbox input "true"
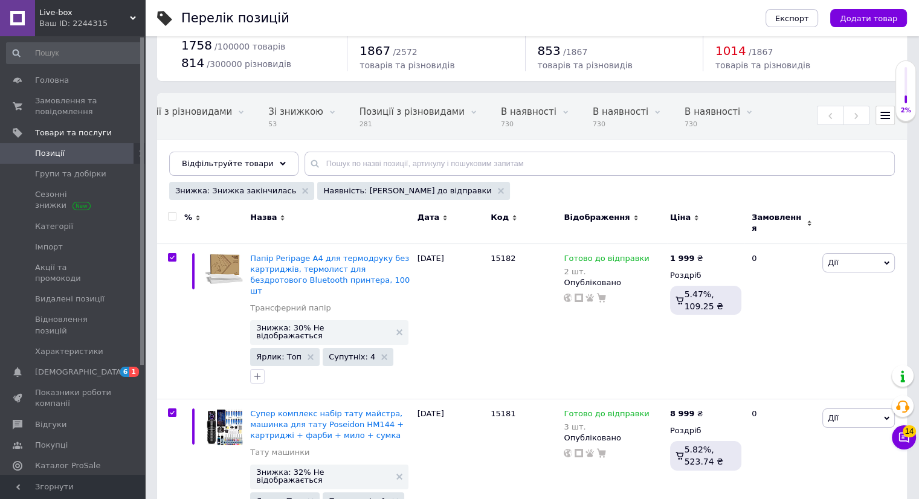
checkbox input "true"
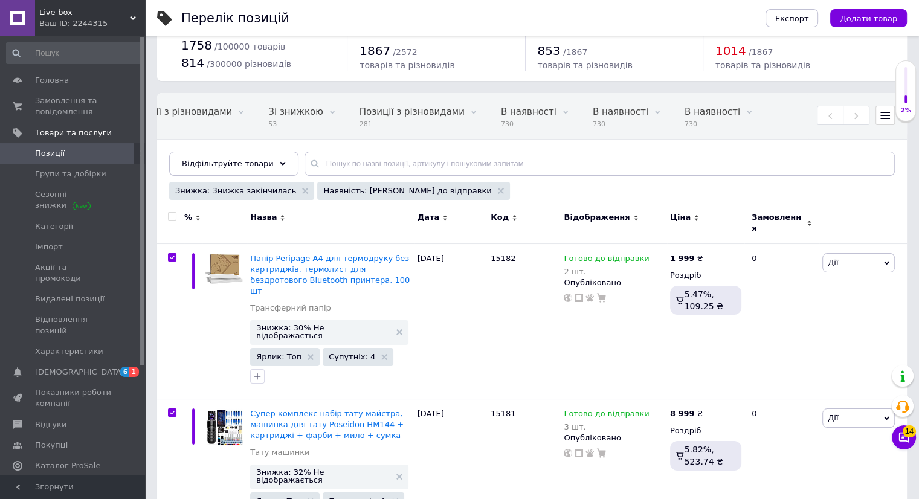
checkbox input "true"
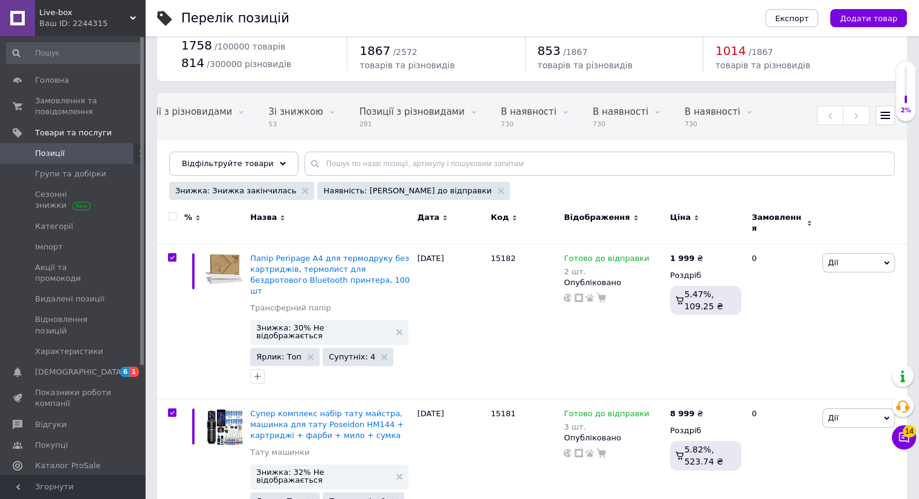
checkbox input "true"
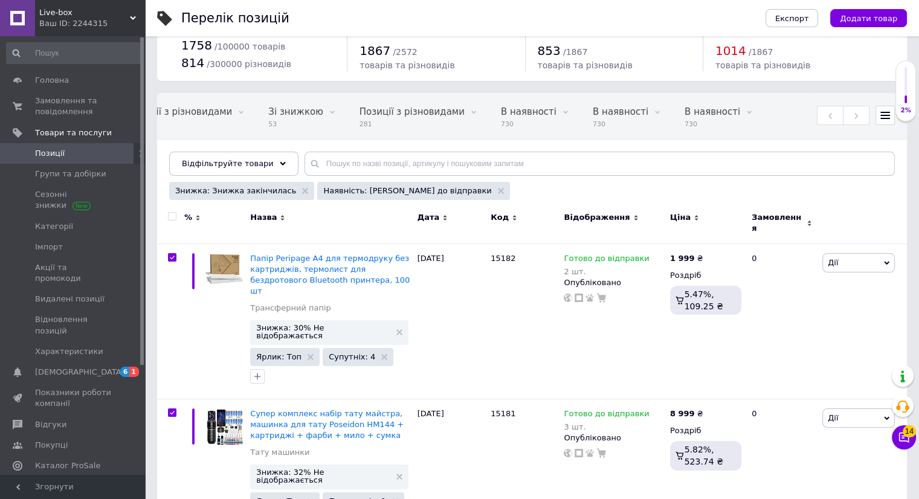
checkbox input "true"
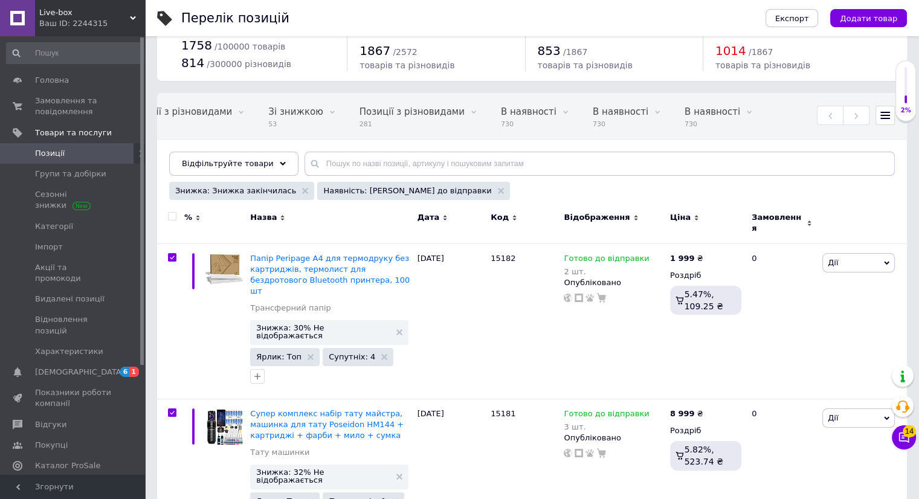
checkbox input "true"
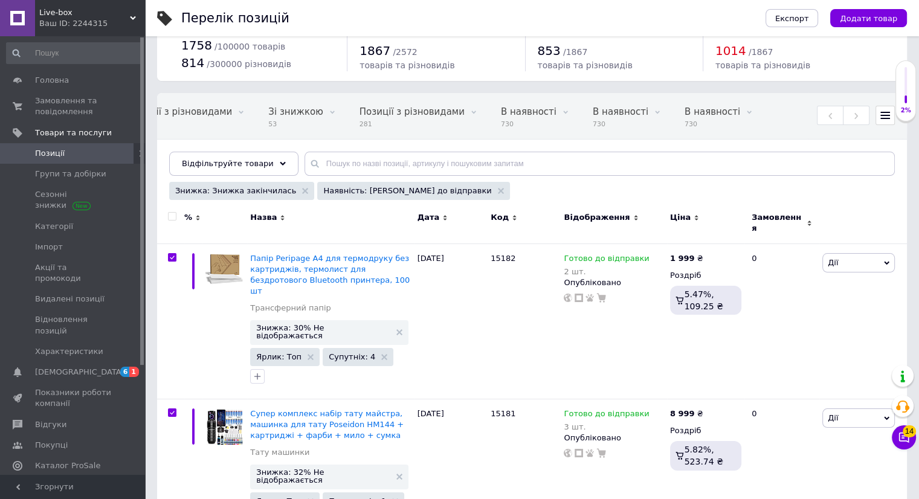
checkbox input "true"
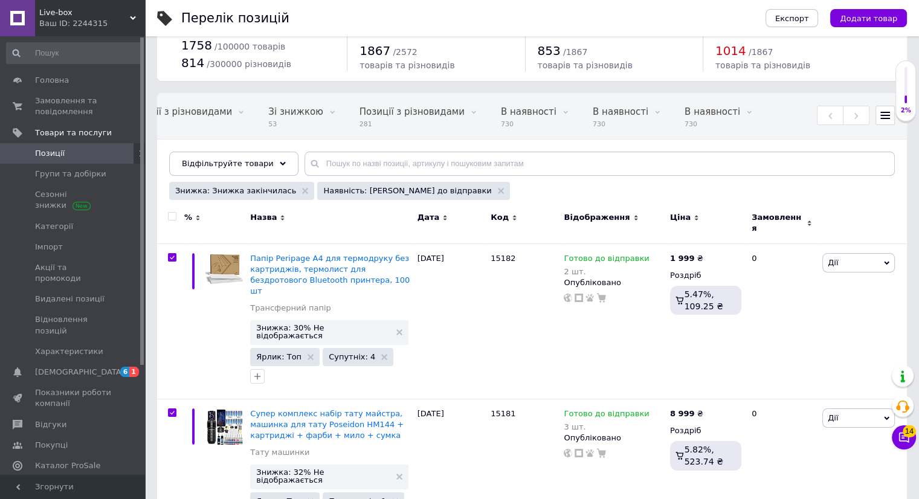
checkbox input "true"
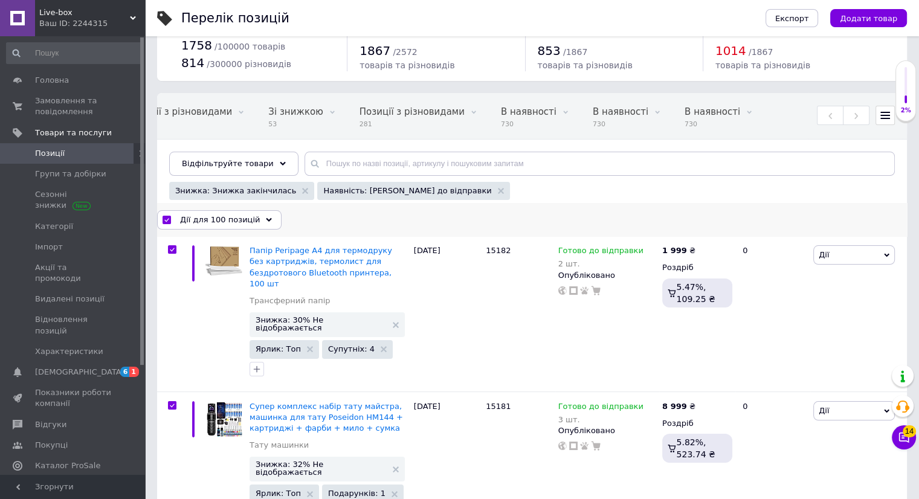
click at [251, 221] on div "Дії для 100 позицій" at bounding box center [219, 219] width 124 height 19
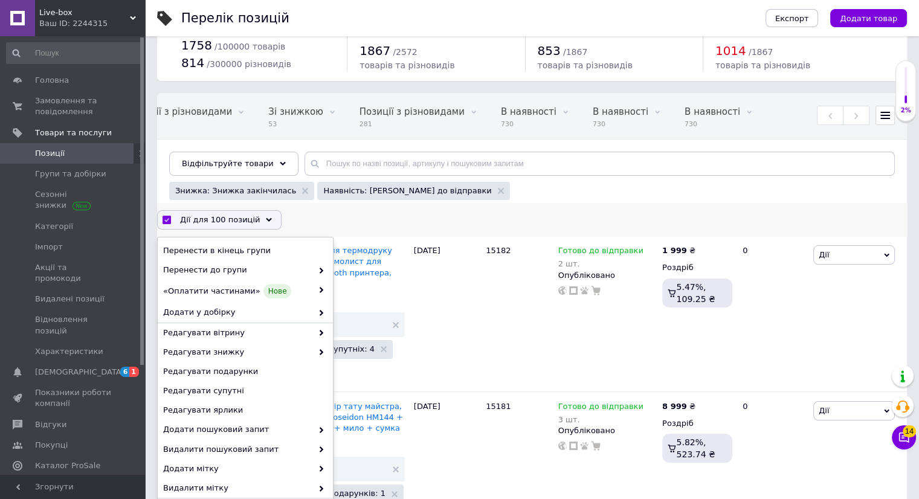
scroll to position [59, 0]
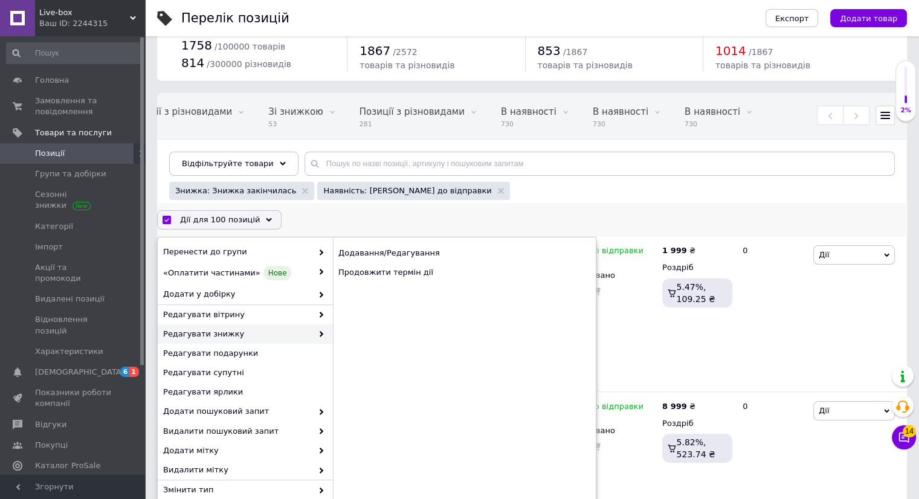
click at [318, 332] on icon at bounding box center [321, 334] width 6 height 6
click at [410, 274] on div "Продовжити термін дії" at bounding box center [464, 272] width 263 height 19
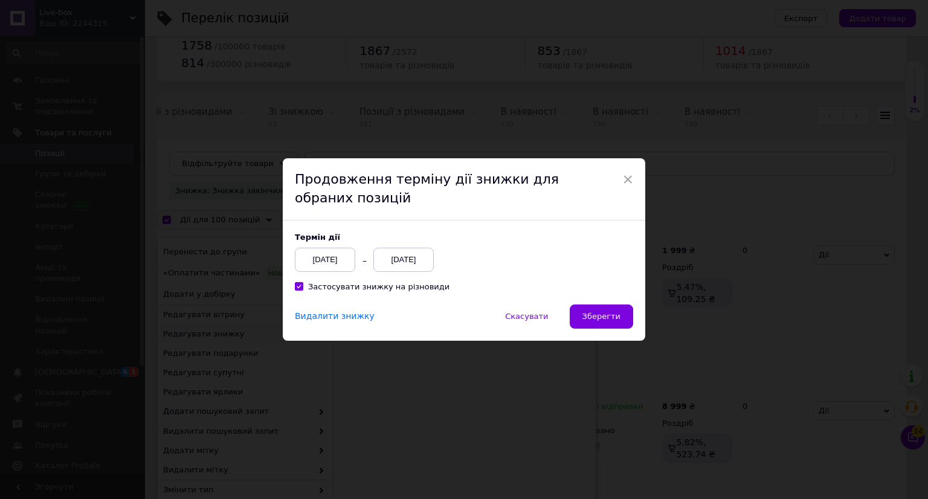
click at [417, 271] on div "[DATE]" at bounding box center [403, 260] width 60 height 24
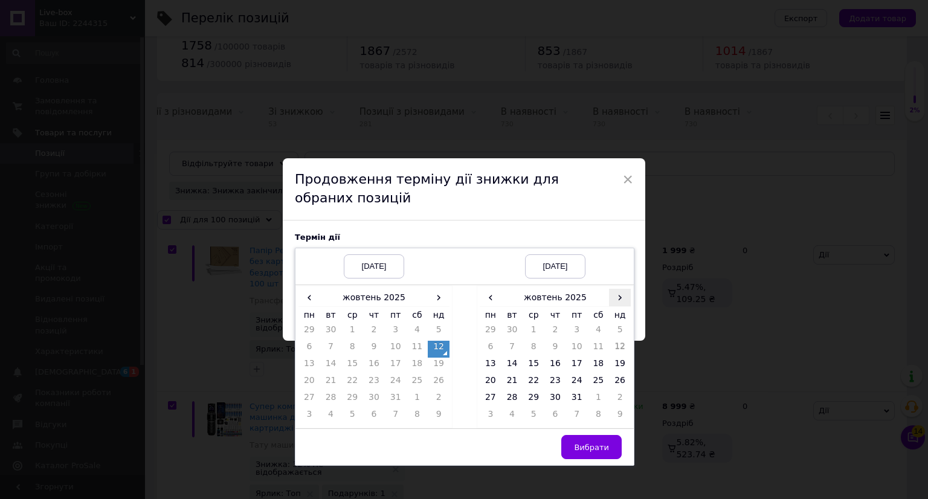
click at [616, 298] on span "›" at bounding box center [620, 298] width 22 height 18
click at [529, 402] on td "26" at bounding box center [534, 399] width 22 height 17
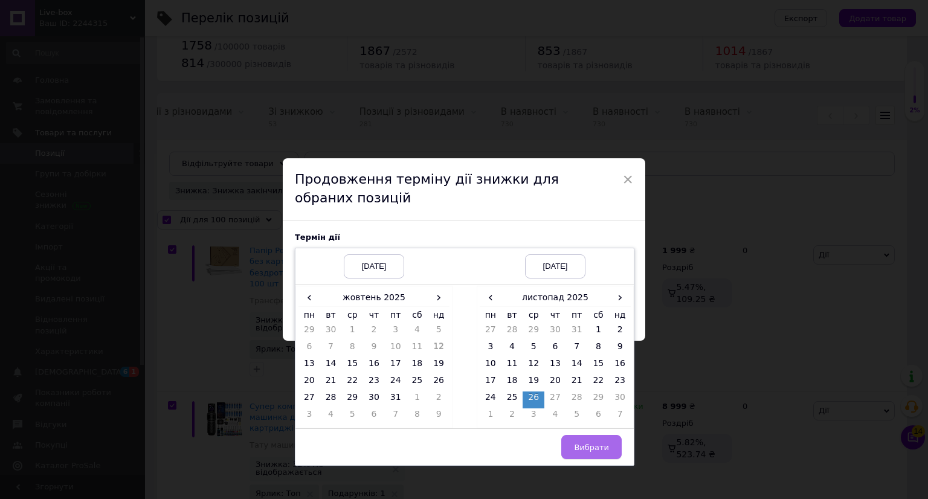
click at [593, 438] on button "Вибрати" at bounding box center [591, 447] width 60 height 24
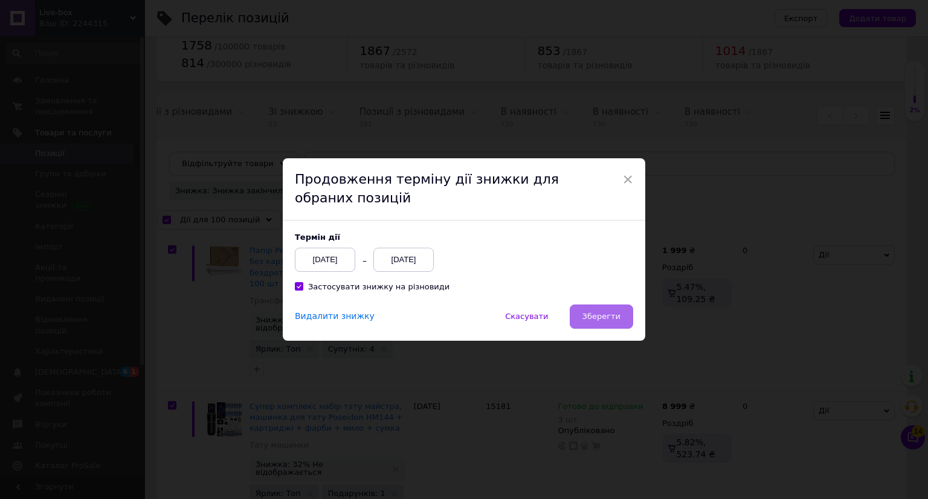
click at [603, 318] on span "Зберегти" at bounding box center [601, 316] width 38 height 9
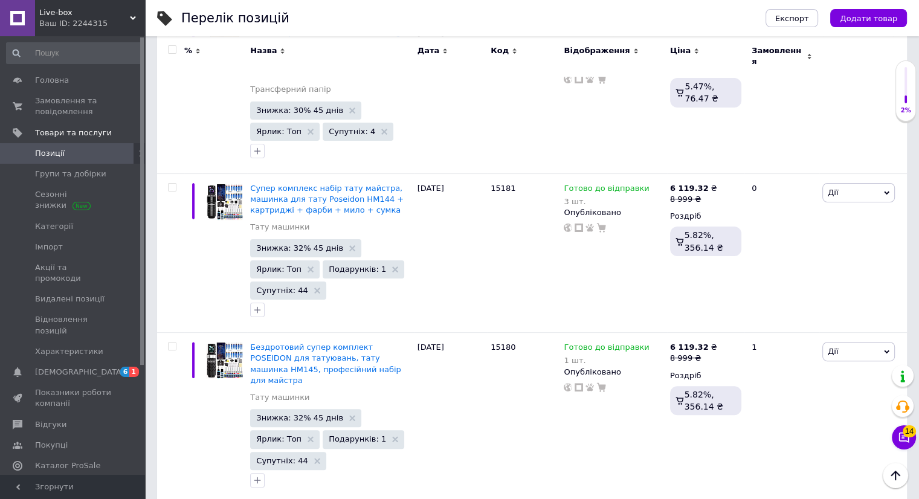
scroll to position [0, 0]
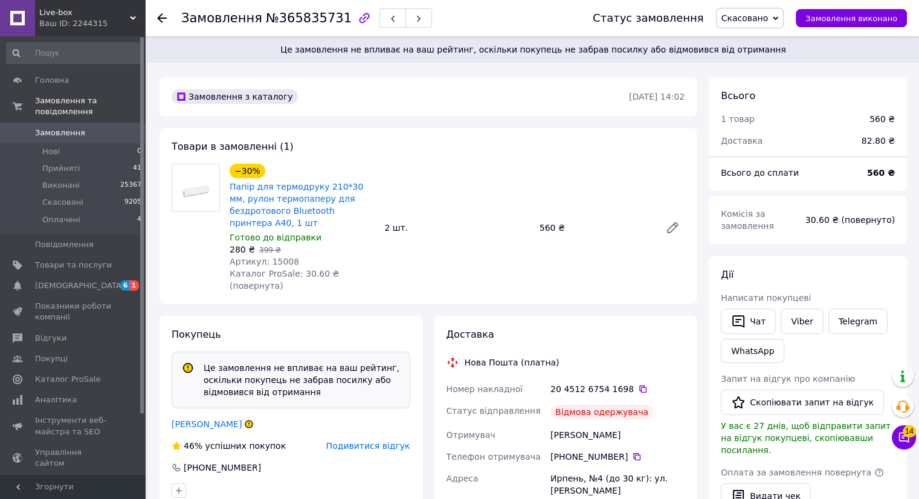
click at [370, 441] on span "Подивитися відгук" at bounding box center [368, 446] width 84 height 10
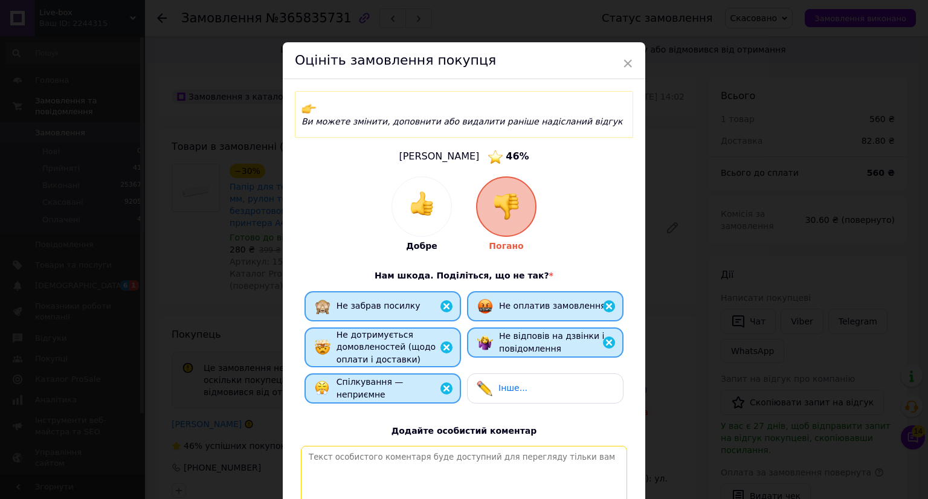
click at [390, 480] on textarea at bounding box center [464, 489] width 326 height 86
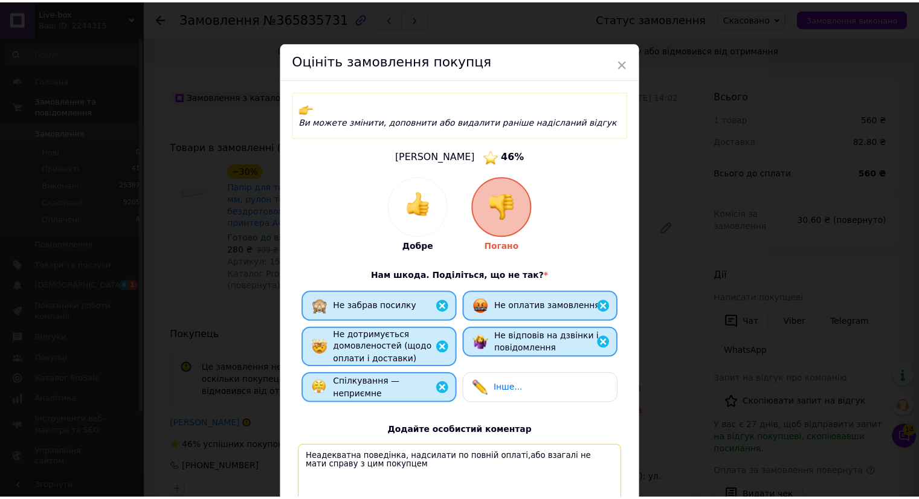
scroll to position [135, 0]
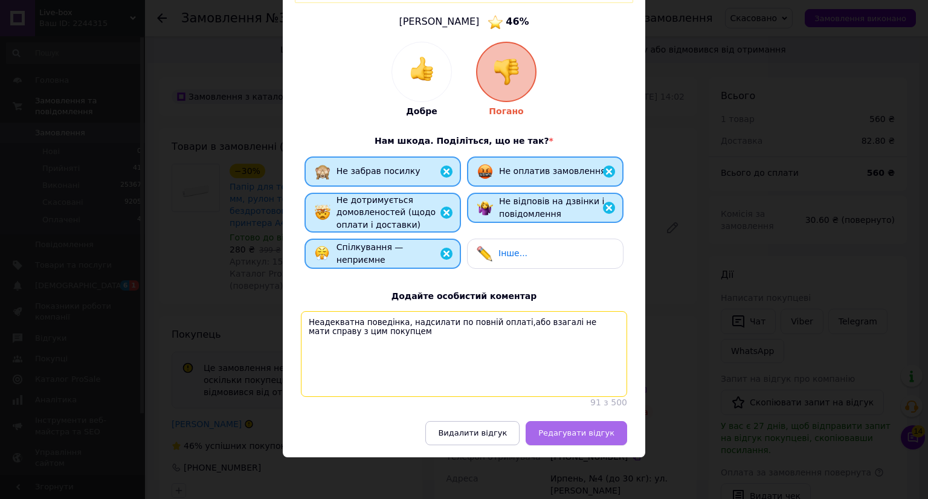
type textarea "Неадекватна поведінка, надсилати по повній оплаті,або взагалі не мати справу з …"
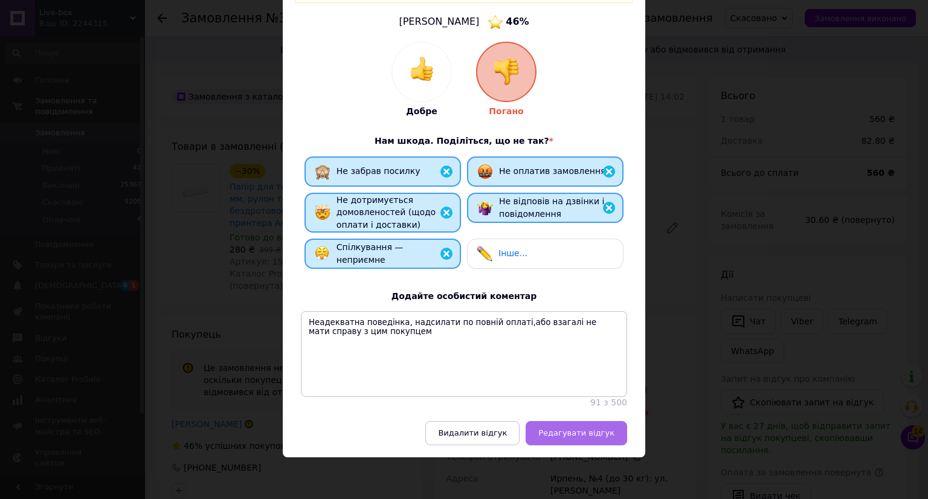
click at [570, 443] on button "Редагувати відгук" at bounding box center [576, 433] width 101 height 24
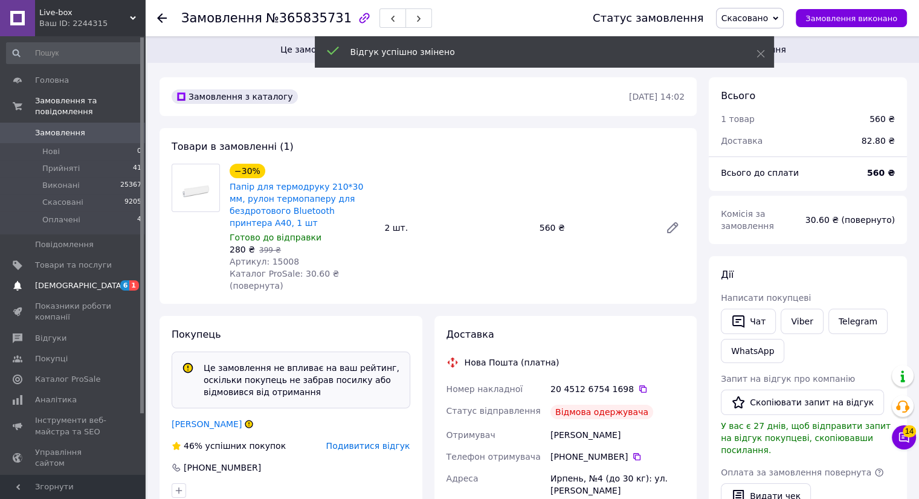
click at [88, 280] on span "[DEMOGRAPHIC_DATA]" at bounding box center [73, 285] width 77 height 11
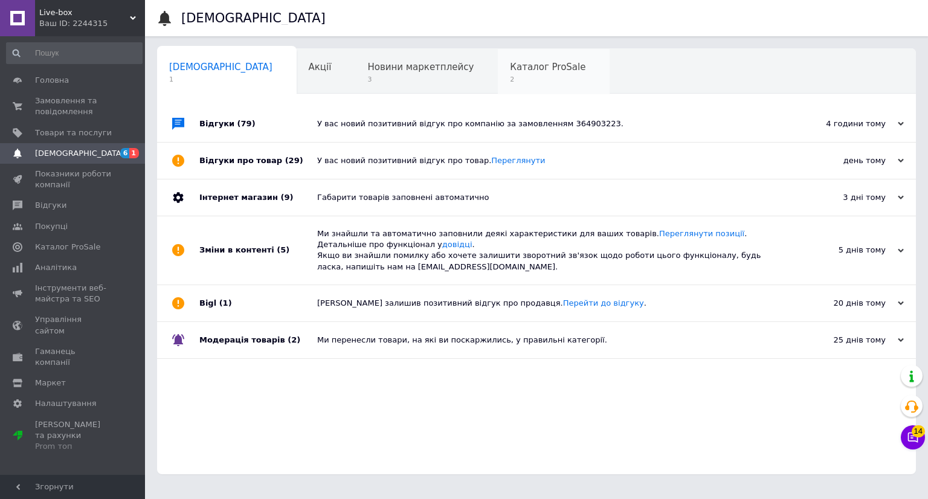
click at [498, 87] on div "Каталог ProSale 2" at bounding box center [554, 72] width 112 height 46
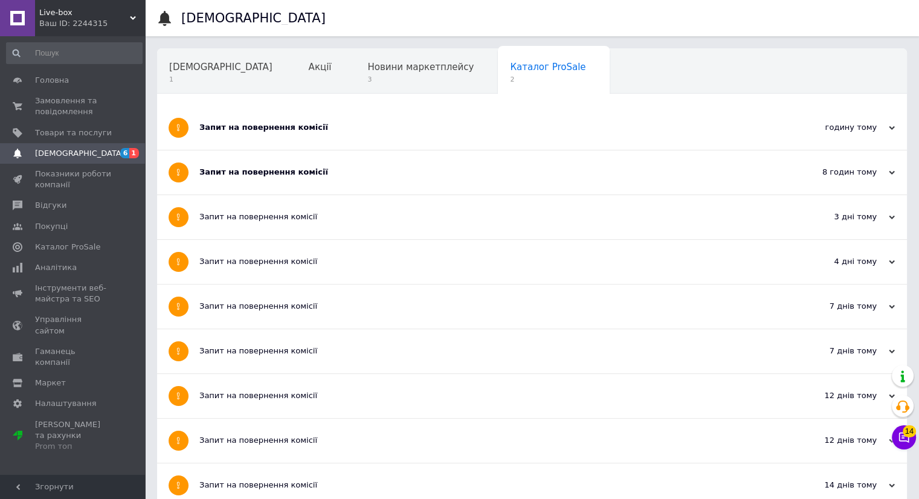
click at [342, 159] on div "Запит на повернення комісії" at bounding box center [486, 172] width 574 height 44
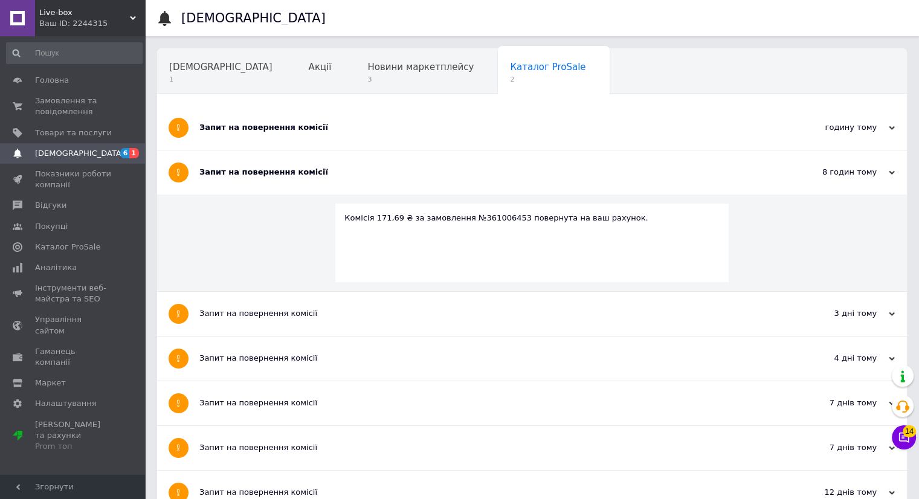
click at [386, 130] on div "Запит на повернення комісії" at bounding box center [486, 127] width 574 height 11
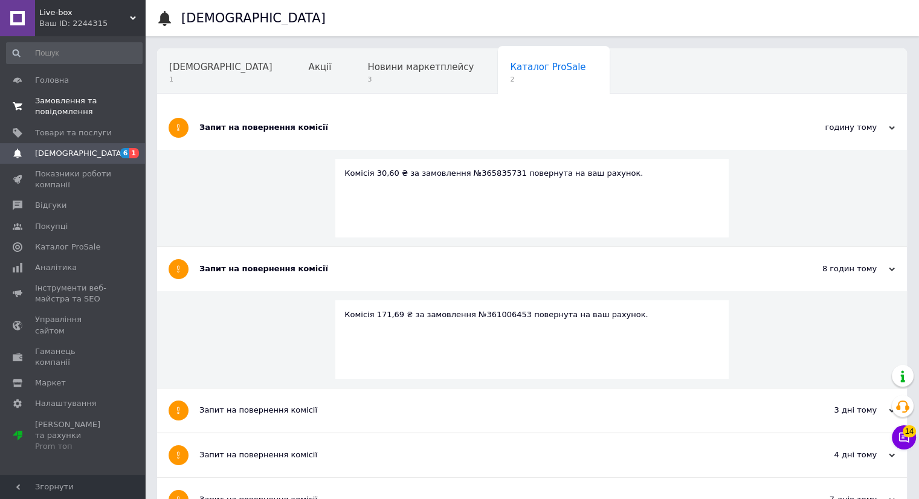
click at [74, 95] on span "Замовлення та повідомлення" at bounding box center [73, 106] width 77 height 22
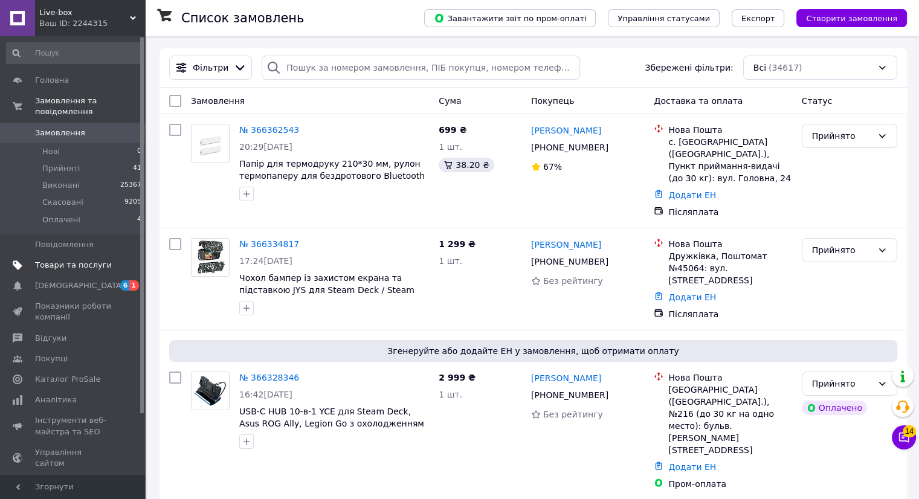
click at [88, 260] on span "Товари та послуги" at bounding box center [73, 265] width 77 height 11
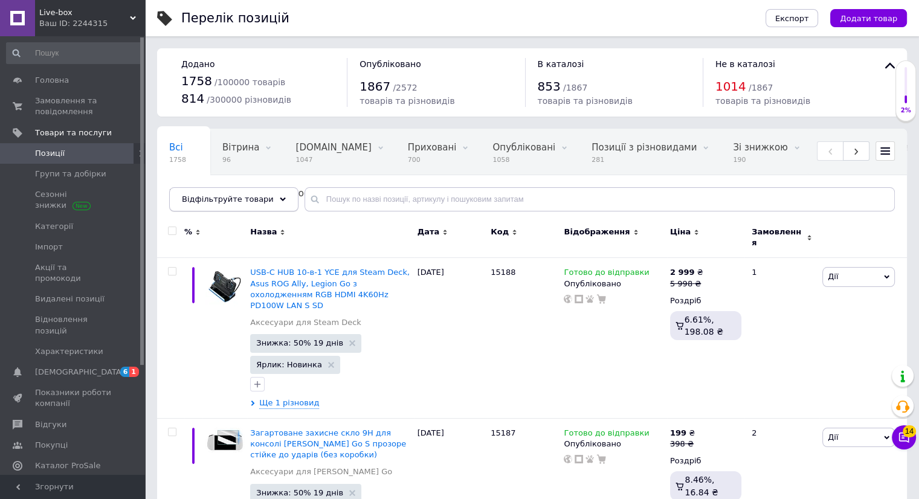
click at [280, 196] on icon at bounding box center [283, 199] width 6 height 6
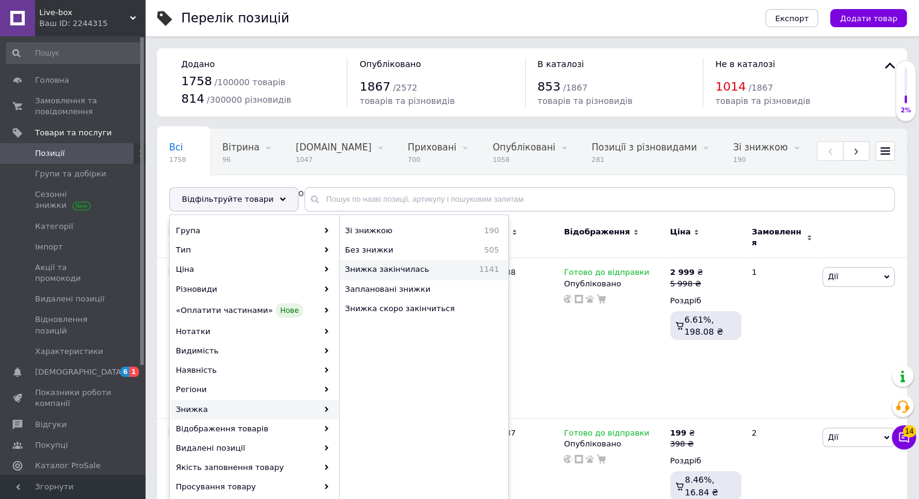
click at [420, 275] on div "Знижка закінчилась 1141" at bounding box center [423, 269] width 168 height 19
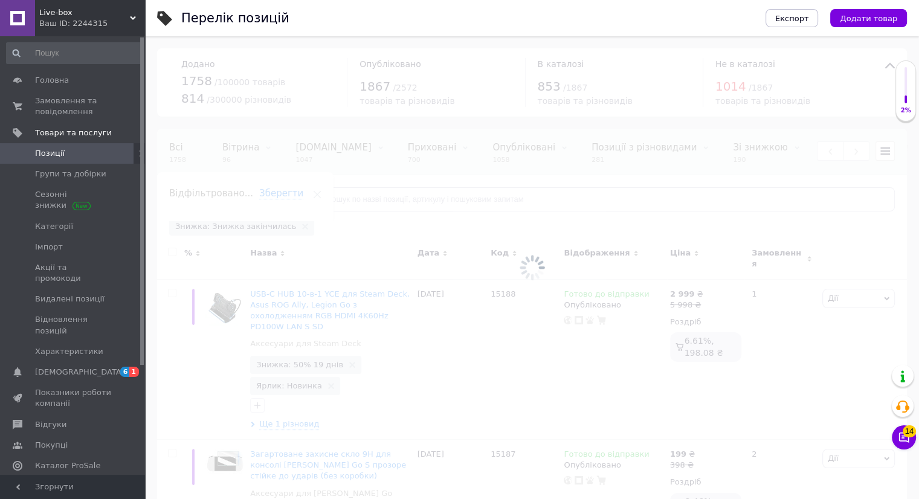
scroll to position [0, 465]
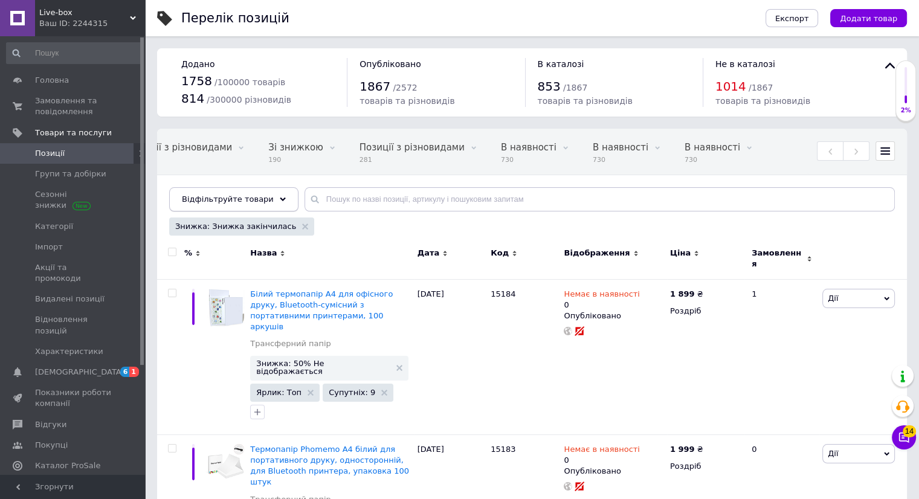
click at [268, 202] on div "Відфільтруйте товари" at bounding box center [233, 199] width 129 height 24
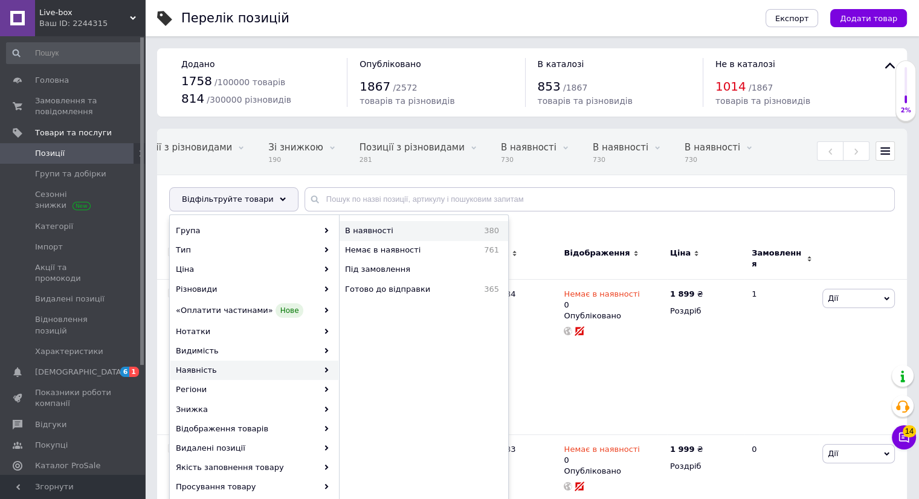
click at [465, 235] on span "380" at bounding box center [475, 230] width 47 height 11
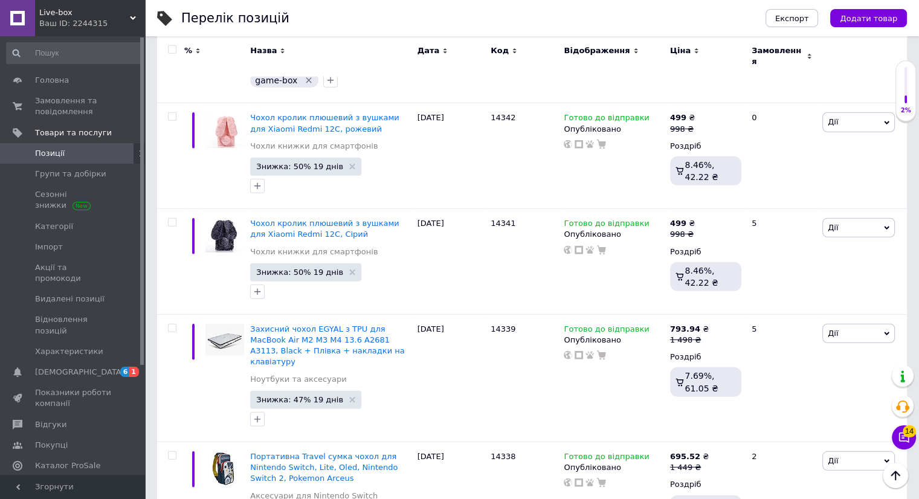
scroll to position [12773, 0]
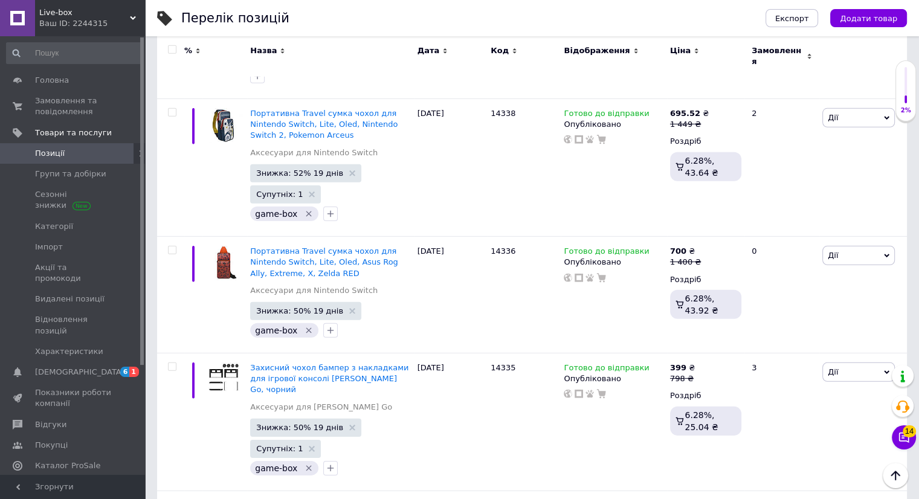
checkbox input "true"
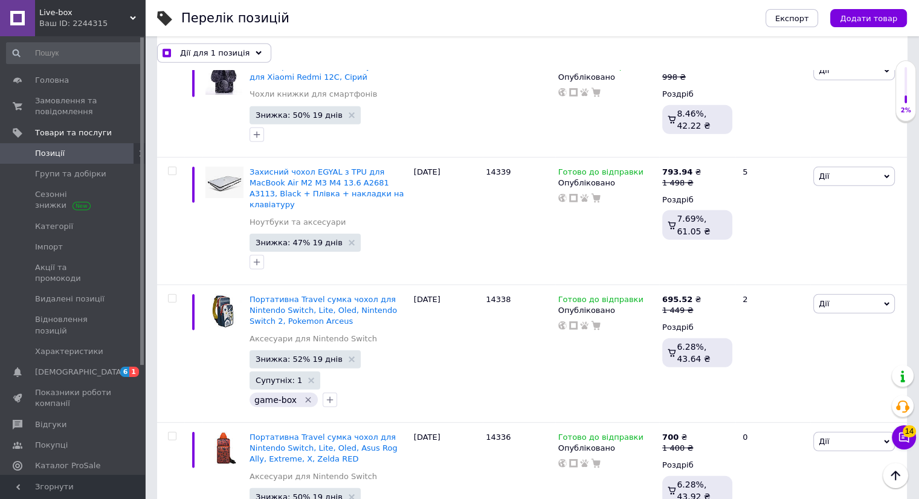
scroll to position [12675, 0]
checkbox input "true"
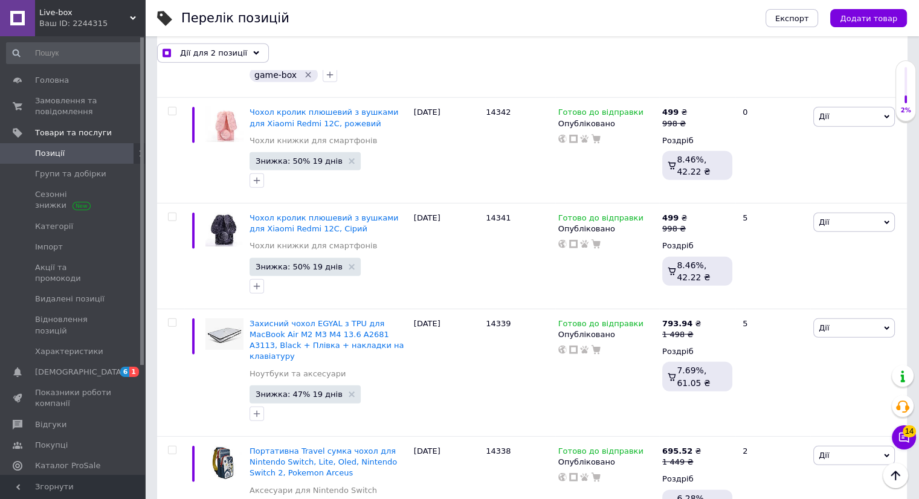
scroll to position [12523, 0]
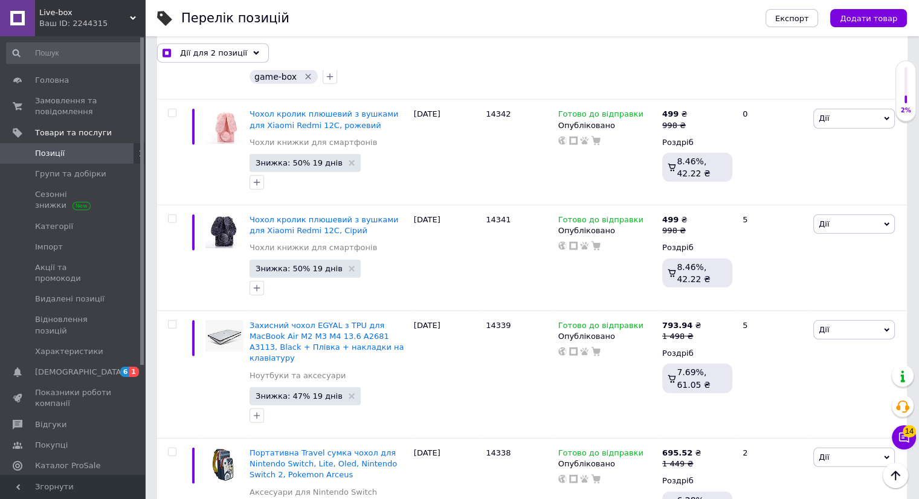
checkbox input "true"
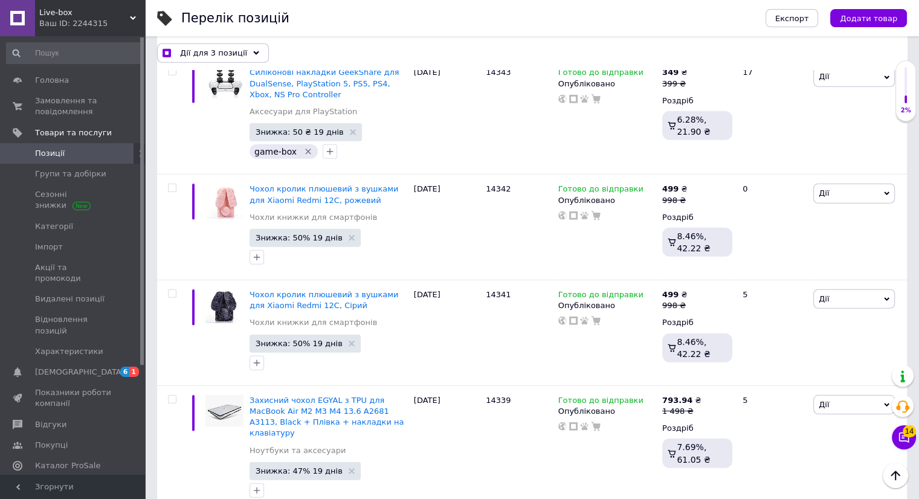
scroll to position [12448, 0]
checkbox input "true"
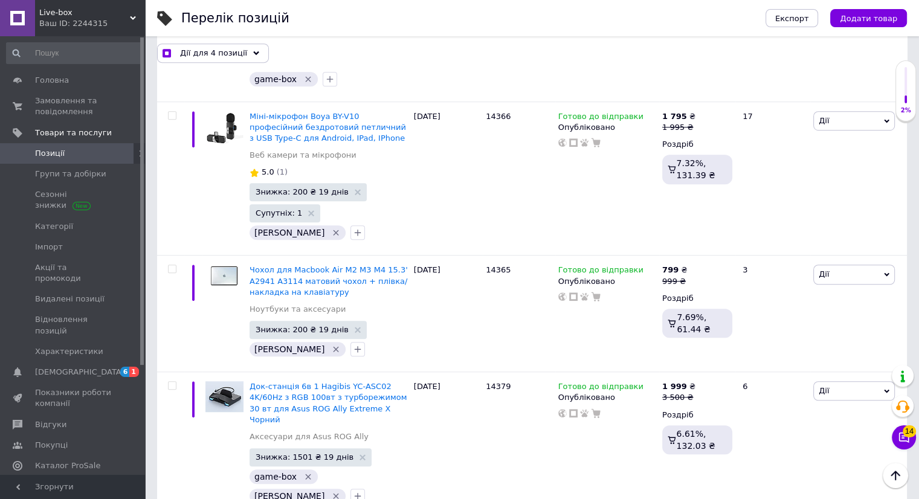
scroll to position [9908, 0]
click at [253, 51] on icon at bounding box center [256, 53] width 6 height 6
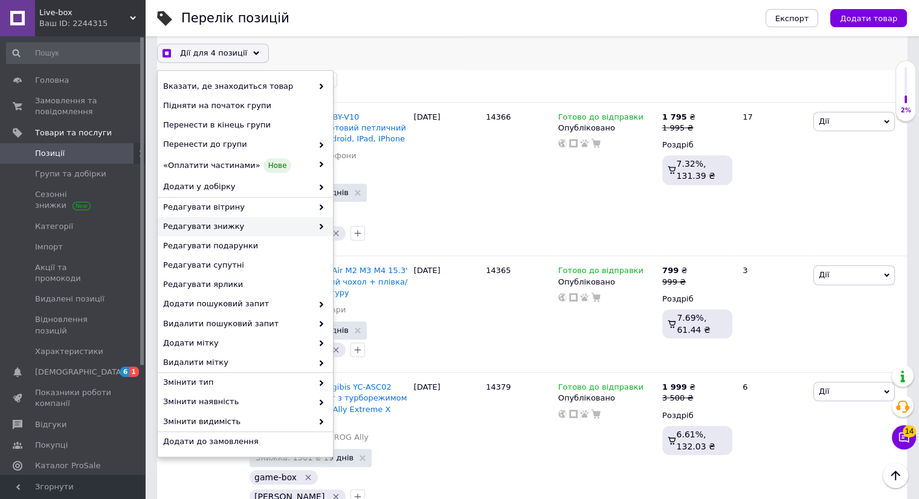
click at [297, 227] on span "Редагувати знижку" at bounding box center [237, 226] width 149 height 11
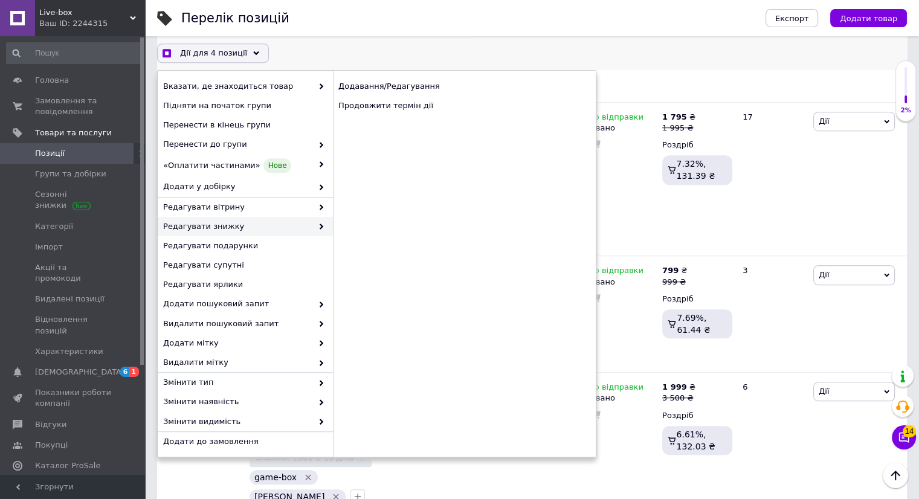
click at [303, 222] on span "Редагувати знижку" at bounding box center [237, 226] width 149 height 11
click at [398, 106] on div "Продовжити термін дії" at bounding box center [464, 105] width 263 height 19
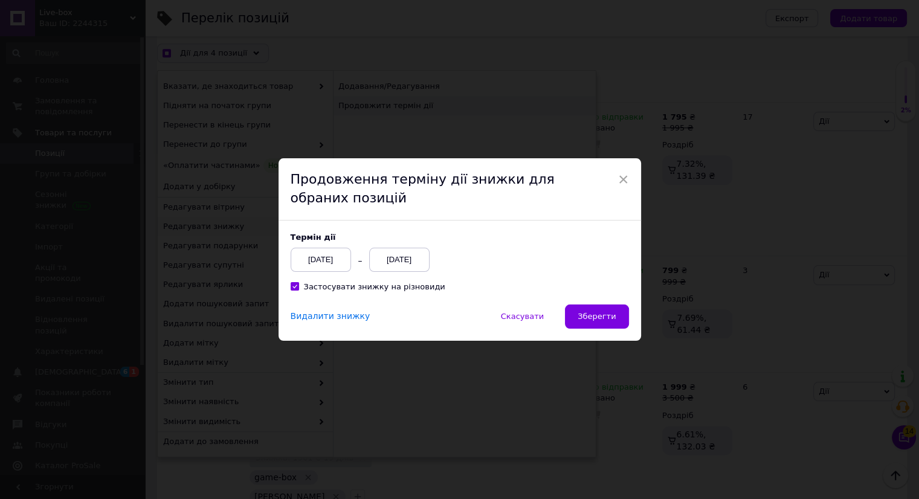
scroll to position [9859, 0]
click at [404, 264] on div "[DATE]" at bounding box center [403, 260] width 60 height 24
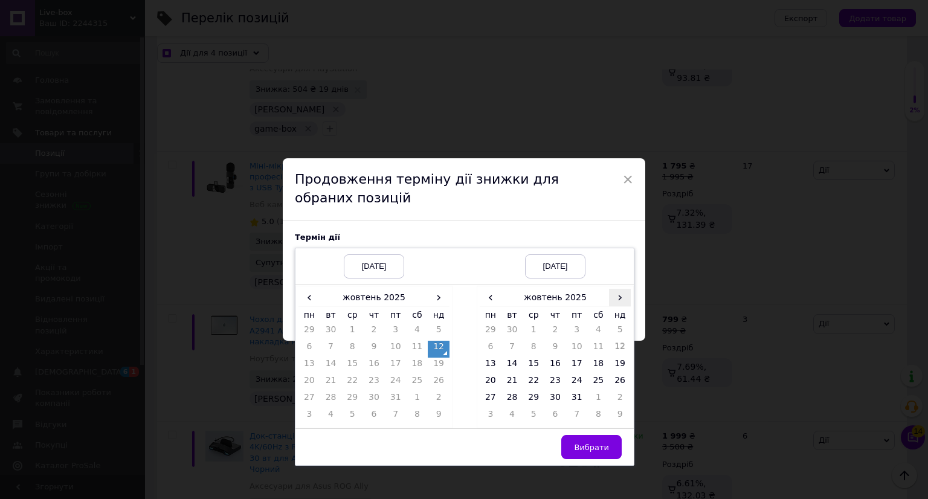
click at [622, 298] on span "›" at bounding box center [620, 298] width 22 height 18
click at [527, 404] on td "26" at bounding box center [534, 399] width 22 height 17
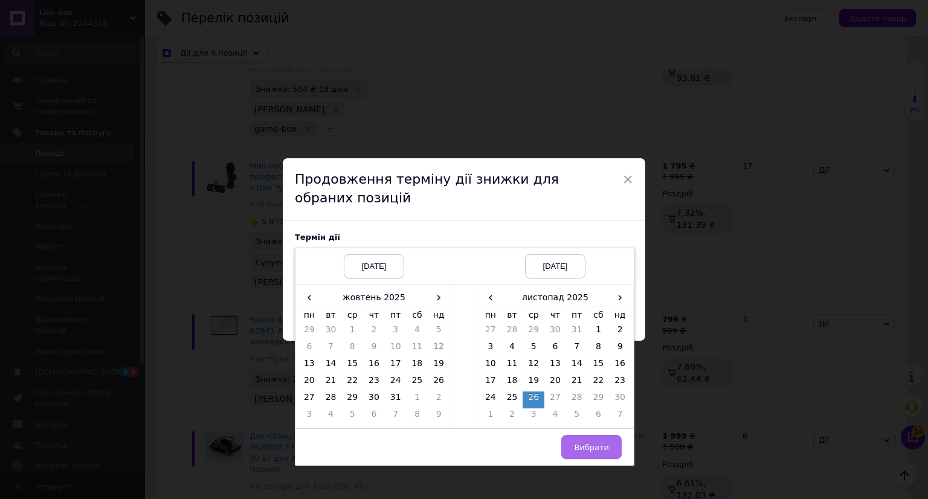
click at [570, 441] on button "Вибрати" at bounding box center [591, 447] width 60 height 24
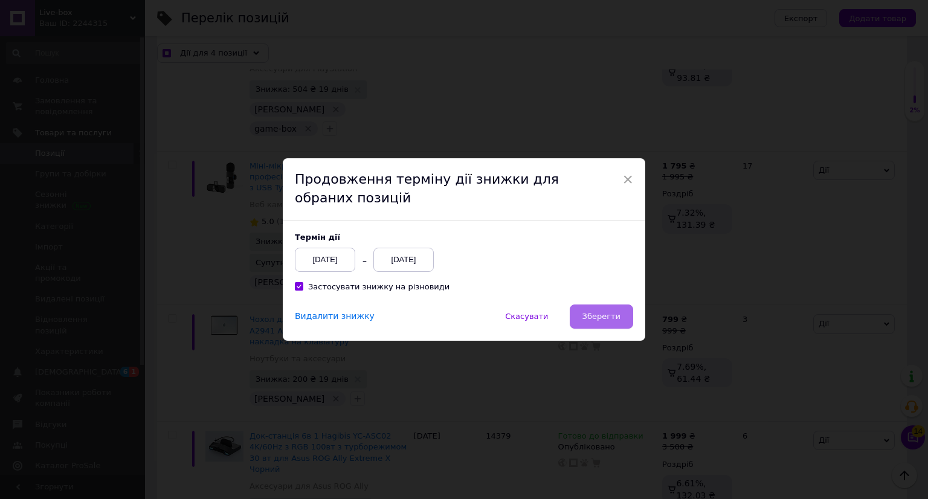
click at [600, 317] on span "Зберегти" at bounding box center [601, 316] width 38 height 9
checkbox input "true"
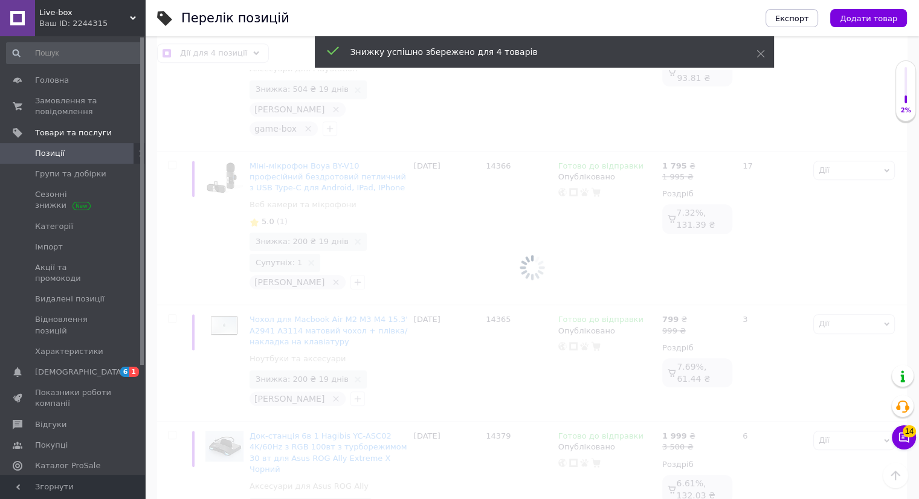
scroll to position [0, 465]
checkbox input "false"
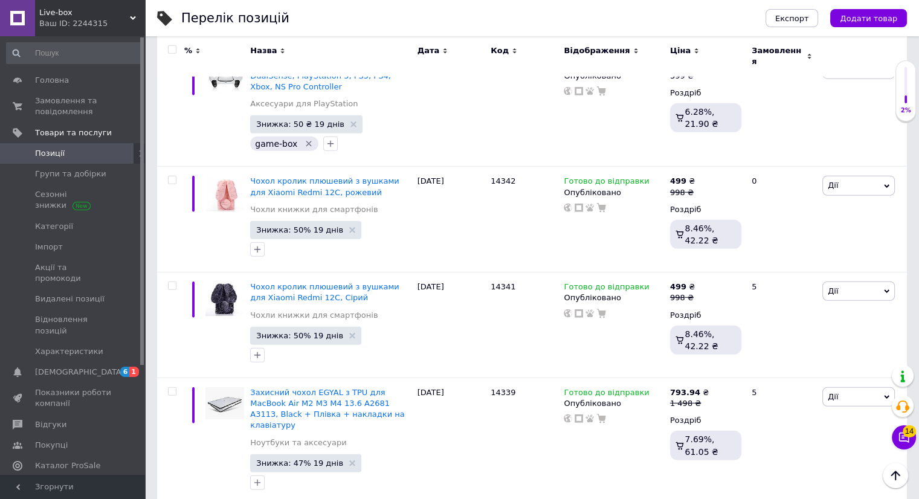
scroll to position [12773, 0]
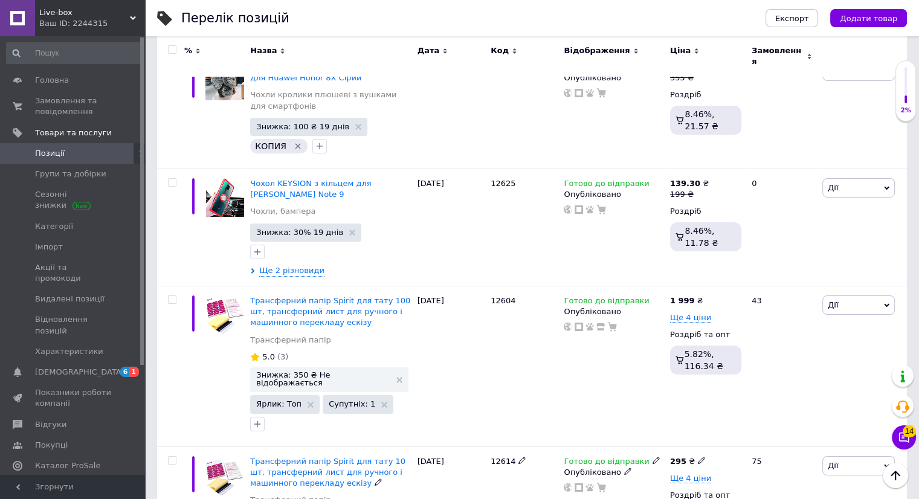
scroll to position [4371, 0]
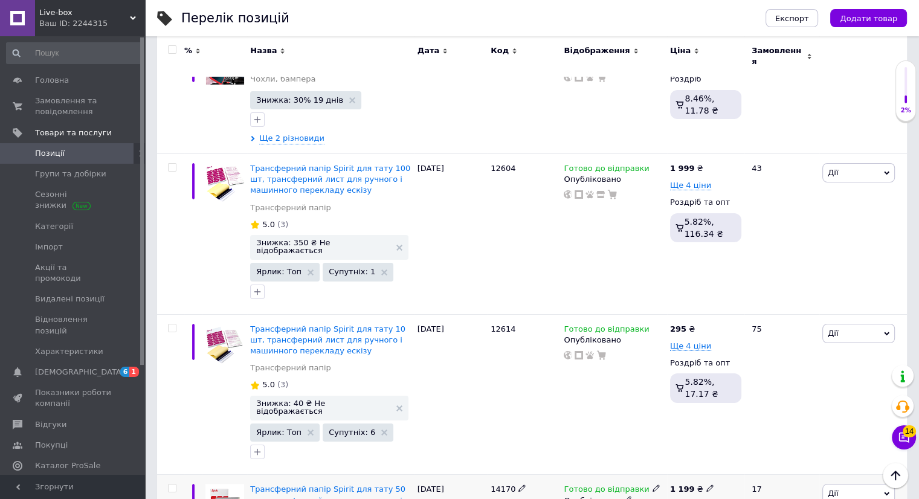
click at [172, 484] on input "checkbox" at bounding box center [172, 488] width 8 height 8
checkbox input "true"
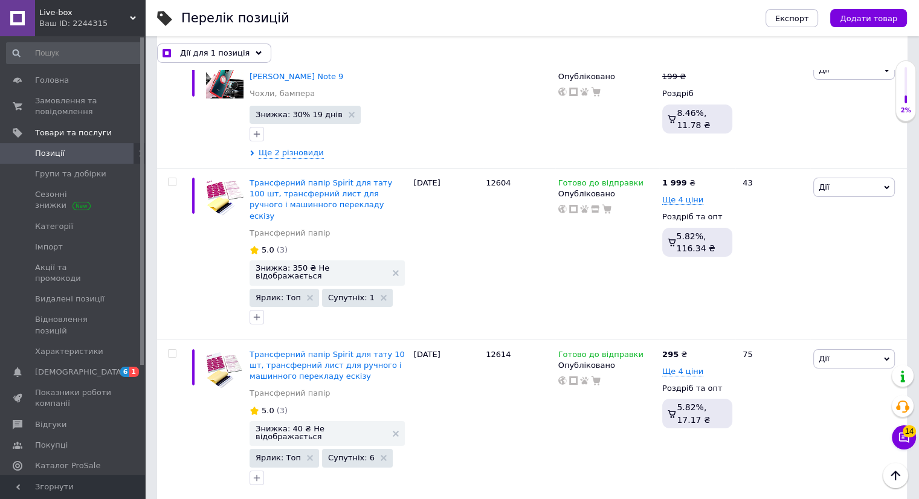
scroll to position [4372, 0]
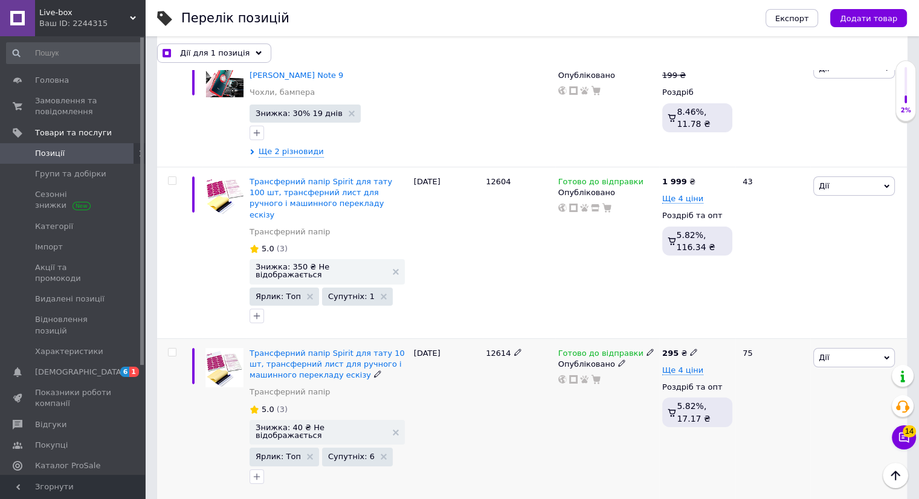
click at [169, 349] on input "checkbox" at bounding box center [172, 353] width 8 height 8
checkbox input "true"
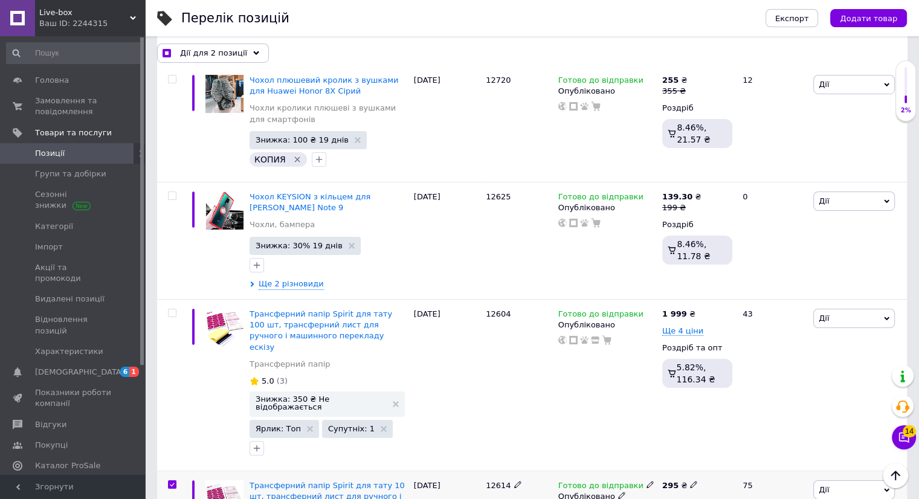
scroll to position [4239, 0]
click at [171, 310] on input "checkbox" at bounding box center [172, 314] width 8 height 8
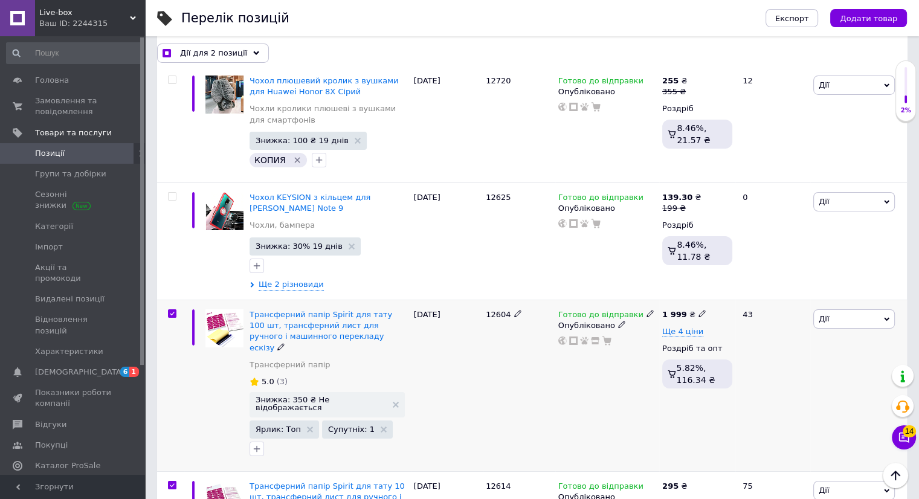
checkbox input "true"
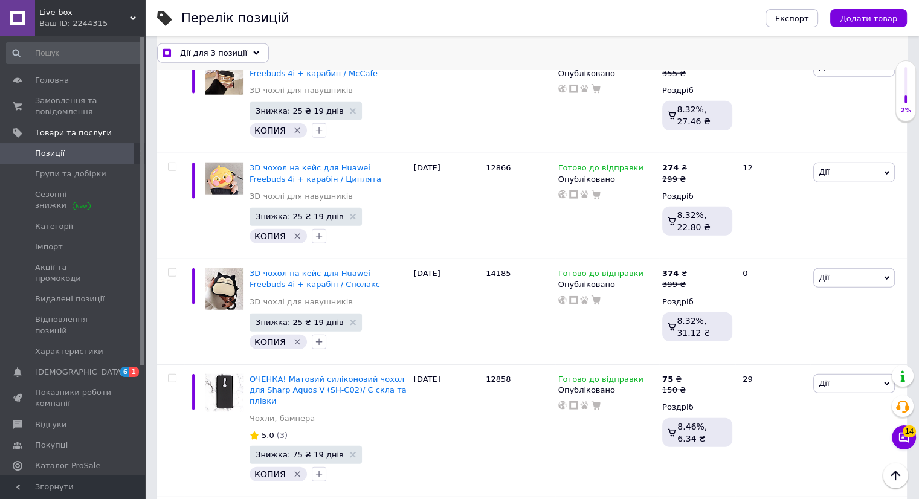
click at [253, 51] on icon at bounding box center [256, 53] width 6 height 6
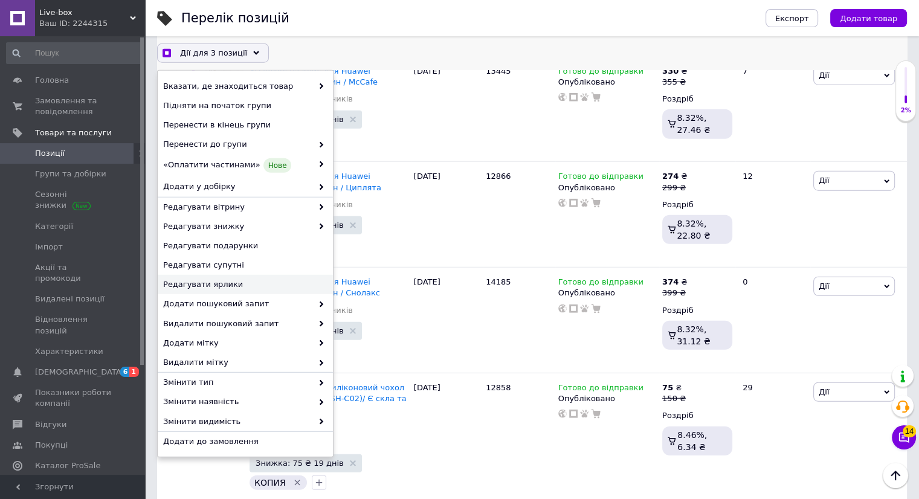
scroll to position [3099, 0]
click at [304, 234] on div "Редагувати знижку" at bounding box center [245, 226] width 175 height 19
click at [314, 227] on span at bounding box center [318, 226] width 12 height 11
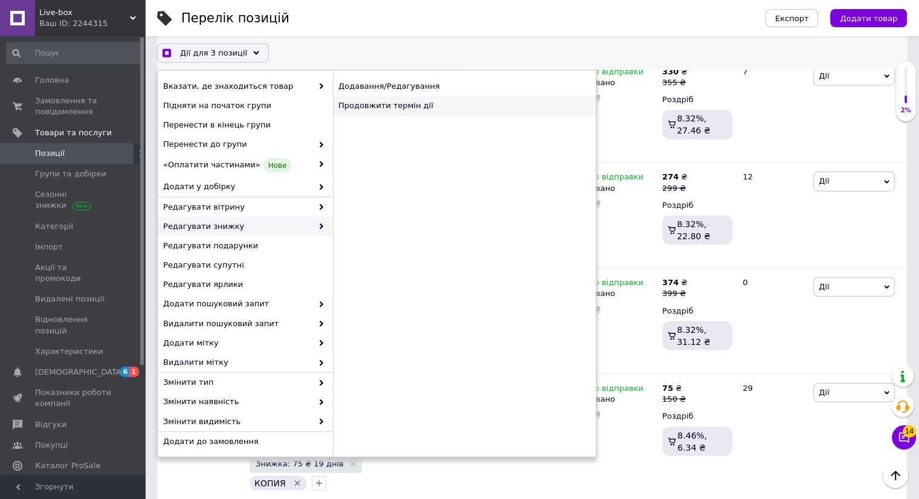
click at [441, 107] on div "Продовжити термін дії" at bounding box center [464, 105] width 263 height 19
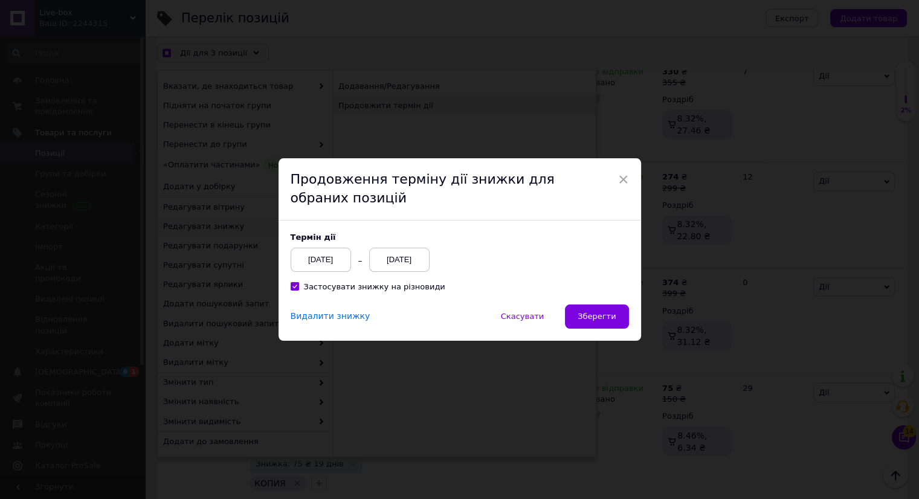
scroll to position [3049, 0]
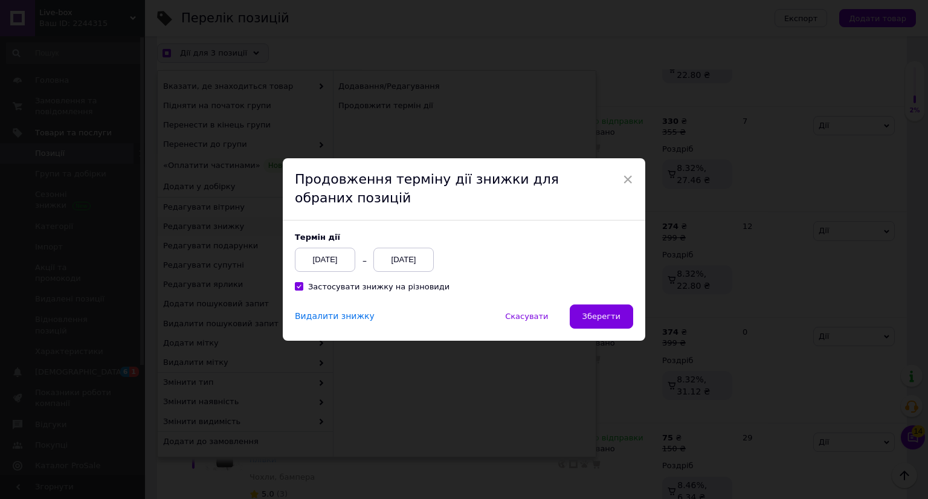
click at [394, 255] on div "[DATE]" at bounding box center [403, 260] width 60 height 24
click at [430, 233] on label "Термін дії" at bounding box center [379, 237] width 169 height 9
click at [597, 315] on span "Зберегти" at bounding box center [601, 316] width 38 height 9
checkbox input "true"
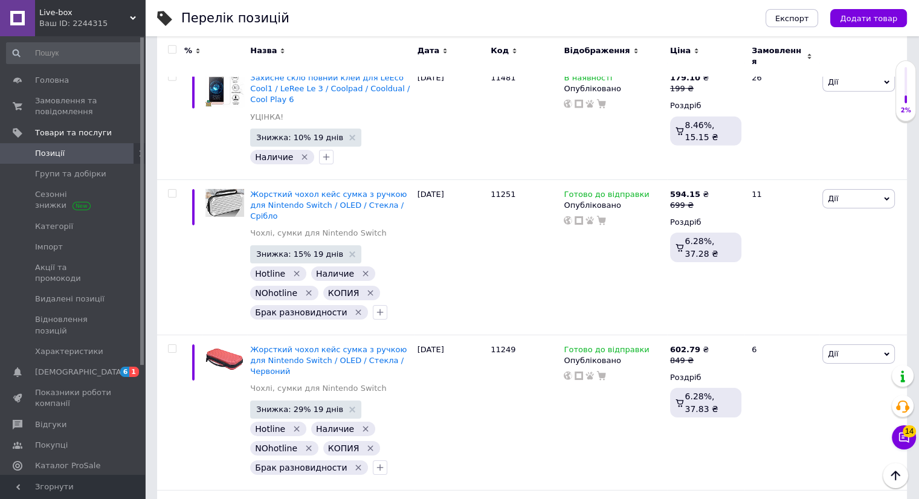
scroll to position [8767, 0]
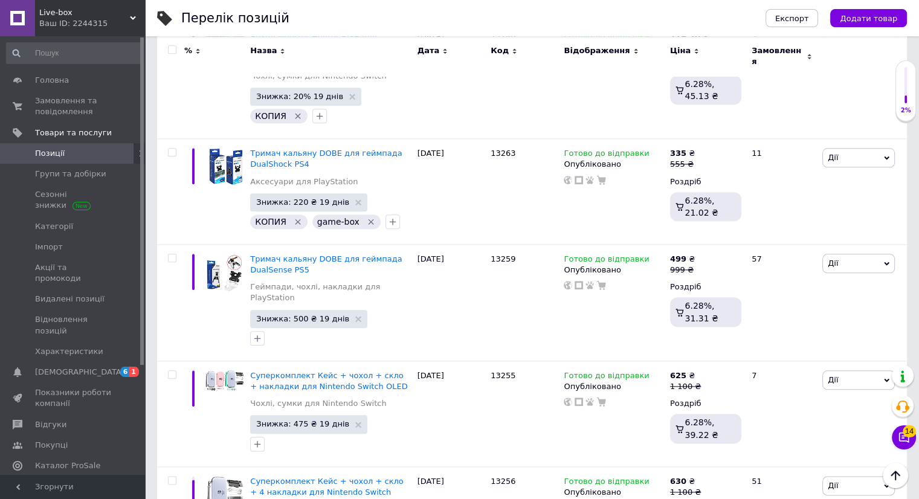
scroll to position [10471, 0]
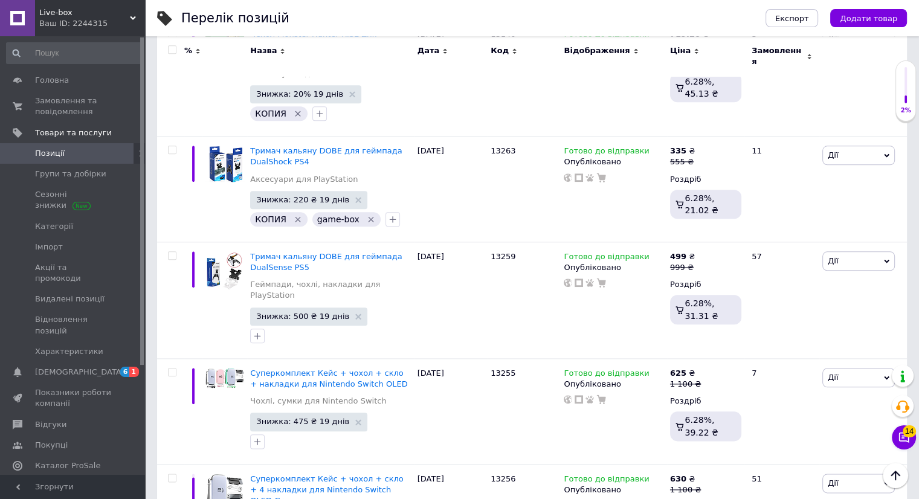
checkbox input "true"
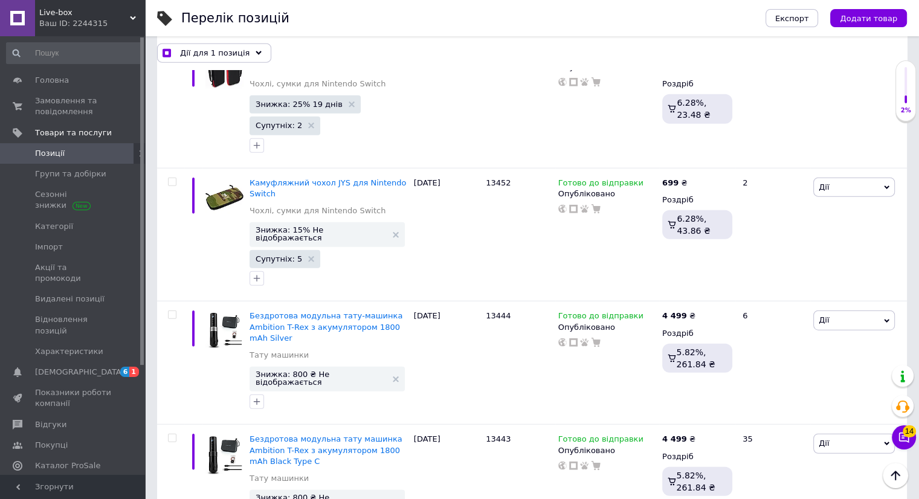
scroll to position [7480, 0]
checkbox input "true"
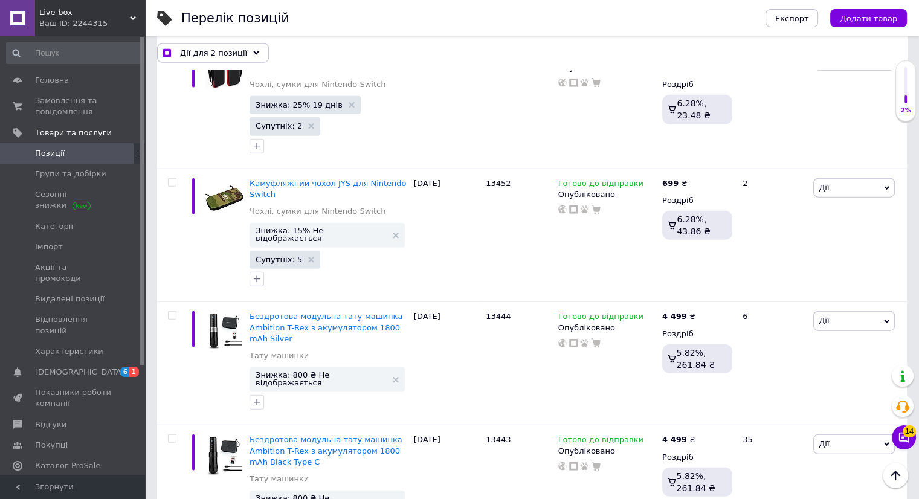
checkbox input "true"
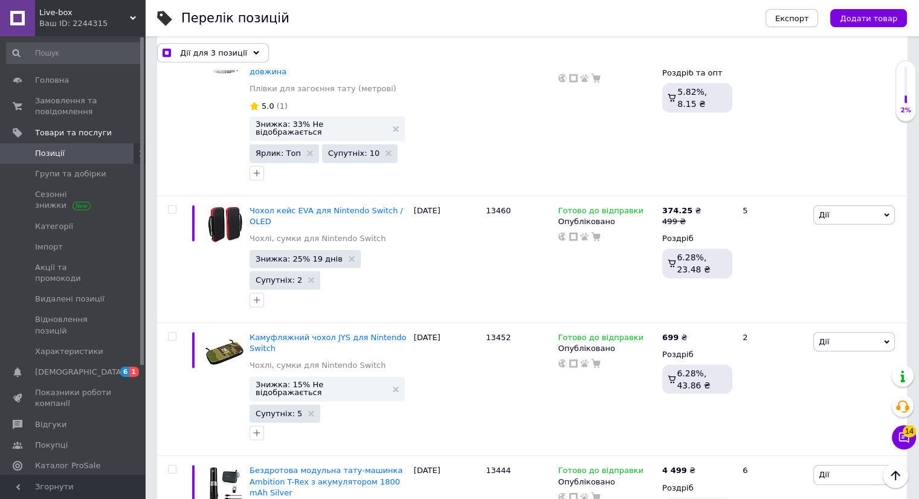
checkbox input "true"
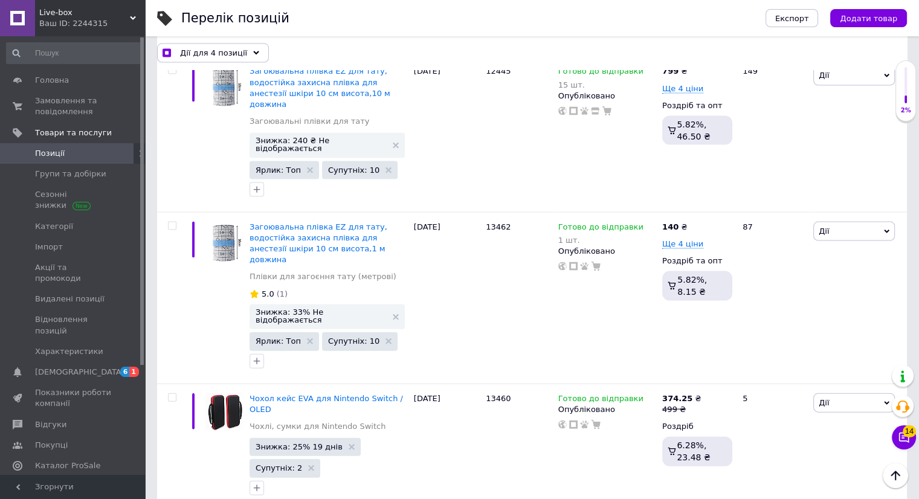
scroll to position [7133, 0]
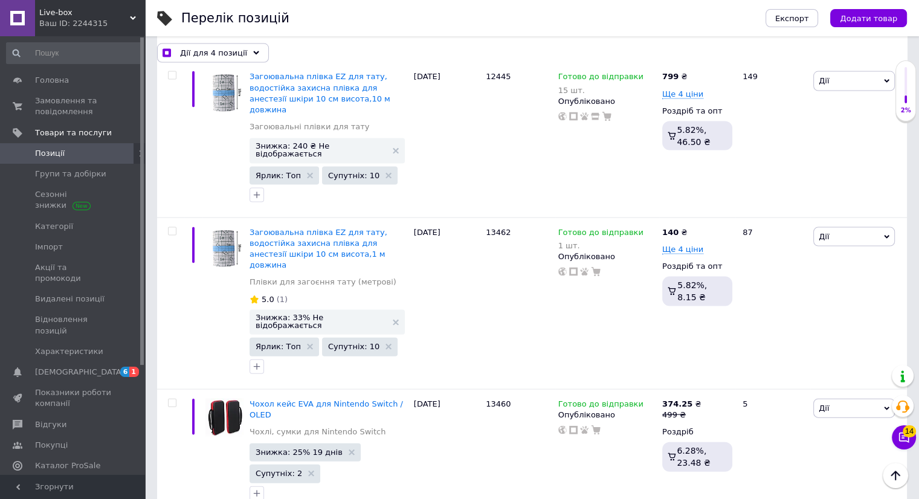
checkbox input "true"
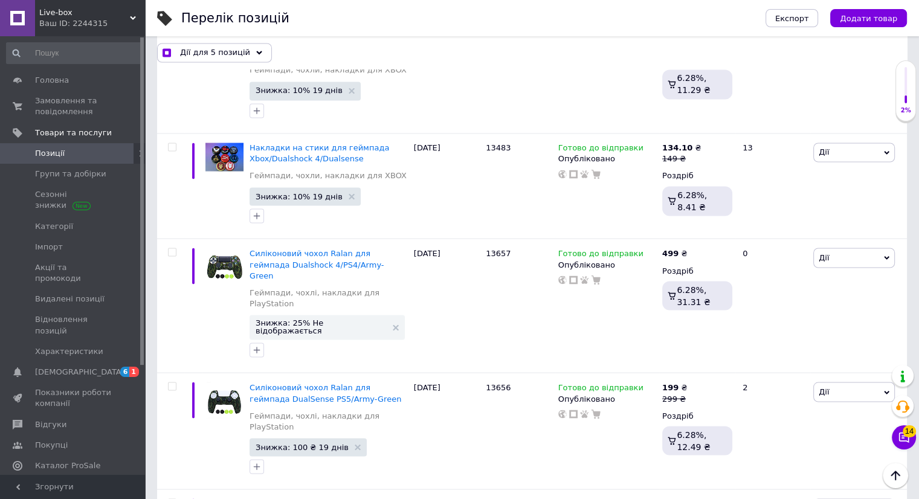
scroll to position [6705, 0]
checkbox input "true"
click at [167, 498] on div at bounding box center [172, 503] width 24 height 8
checkbox input "true"
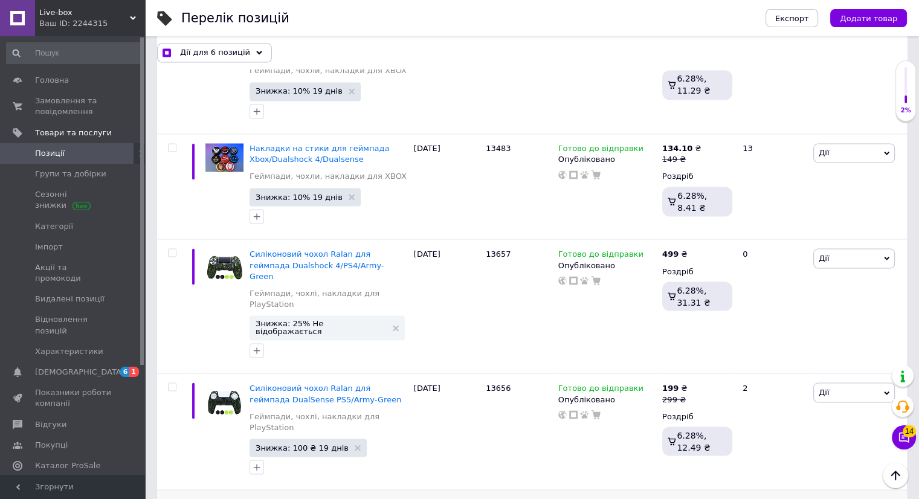
click at [168, 498] on input "checkbox" at bounding box center [172, 504] width 8 height 8
checkbox input "true"
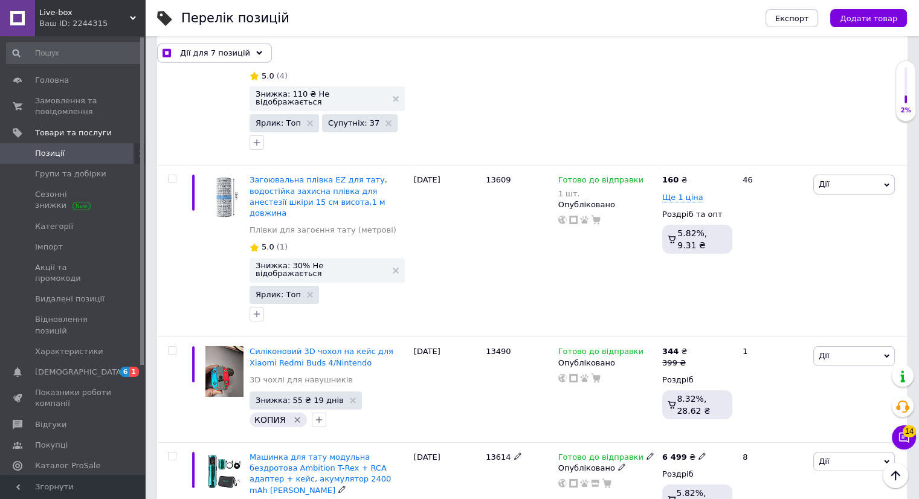
scroll to position [3914, 0]
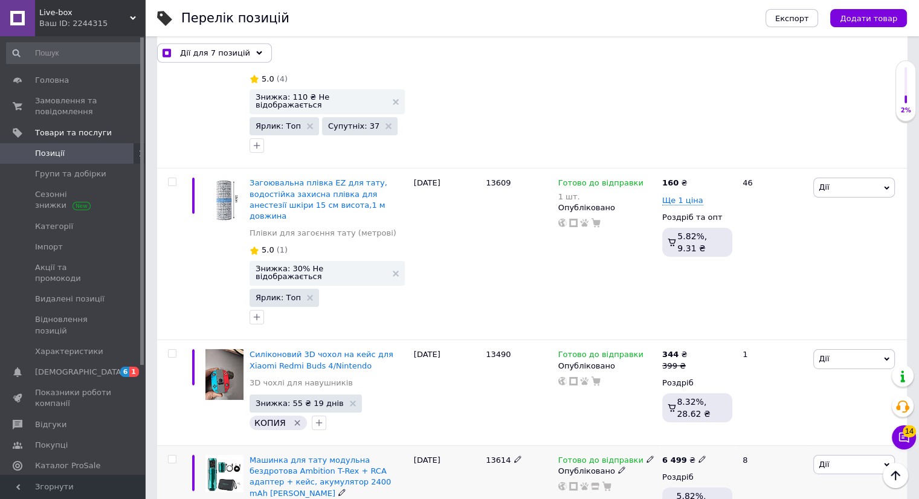
click at [168, 455] on input "checkbox" at bounding box center [172, 459] width 8 height 8
checkbox input "true"
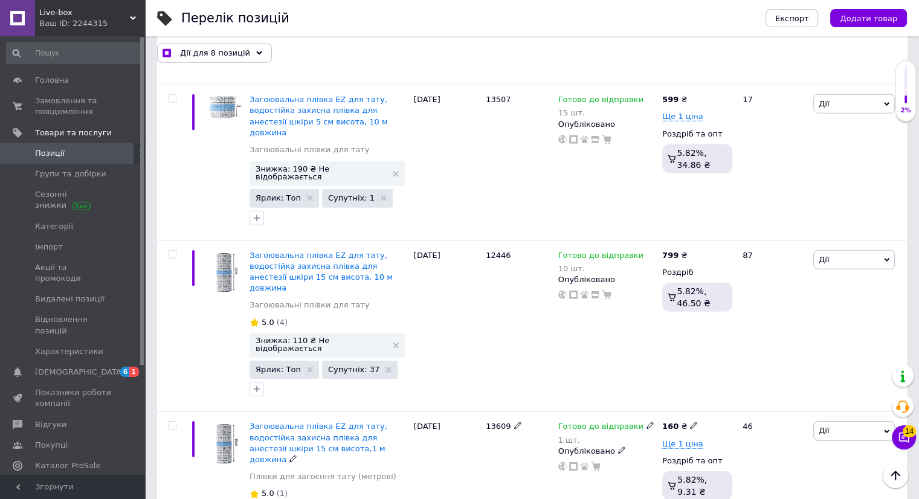
scroll to position [3668, 0]
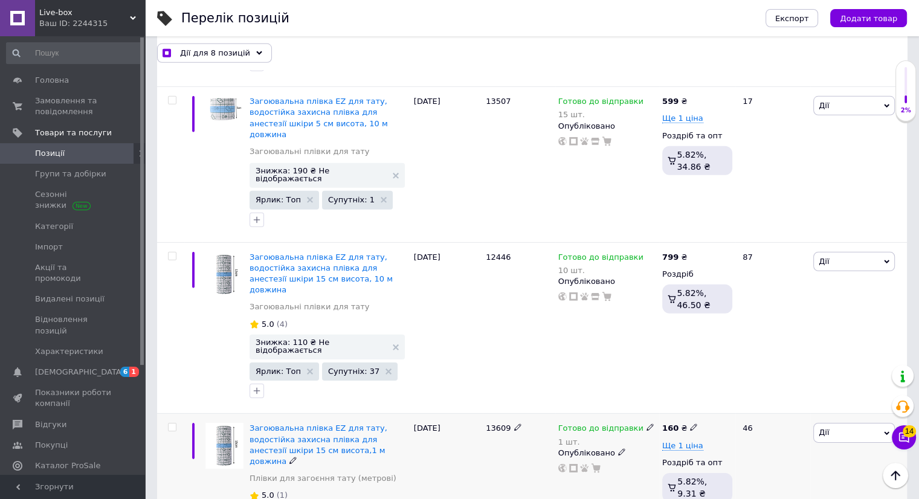
click at [170, 423] on input "checkbox" at bounding box center [172, 427] width 8 height 8
checkbox input "true"
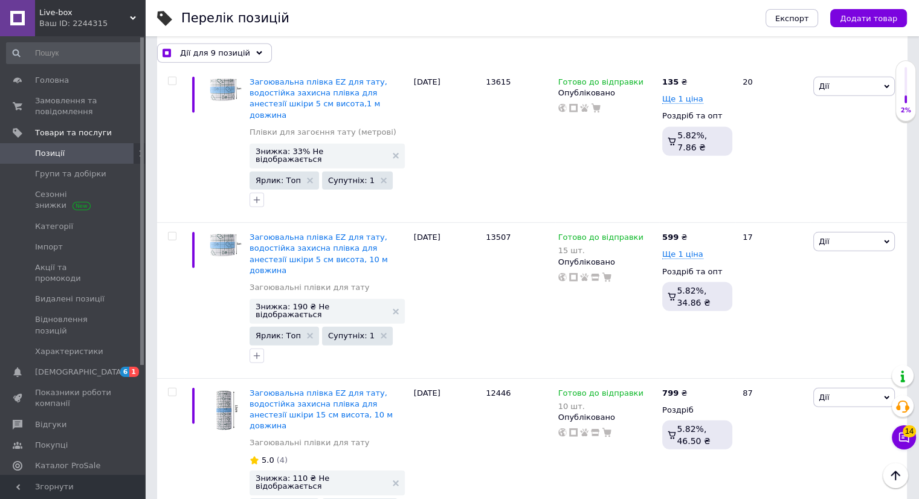
scroll to position [3532, 0]
click at [172, 388] on input "checkbox" at bounding box center [172, 392] width 8 height 8
checkbox input "true"
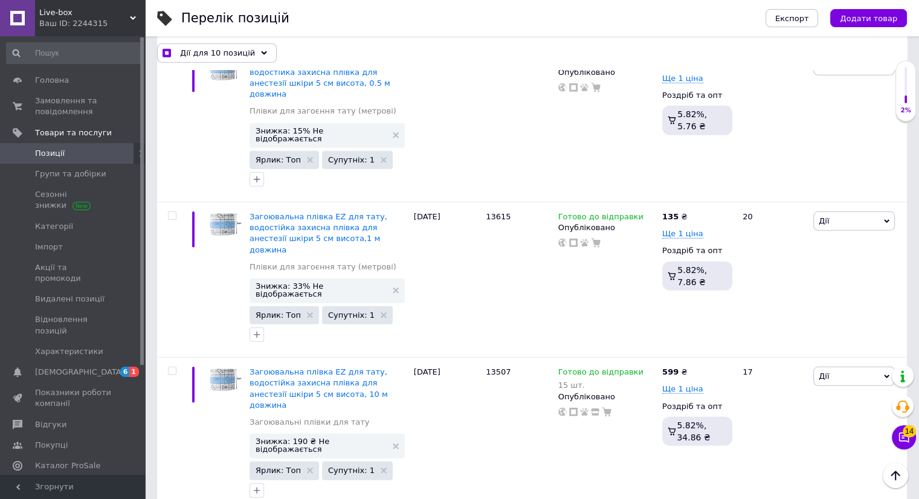
scroll to position [3397, 0]
click at [172, 367] on span at bounding box center [172, 371] width 8 height 8
click at [172, 368] on input "checkbox" at bounding box center [172, 372] width 8 height 8
checkbox input "true"
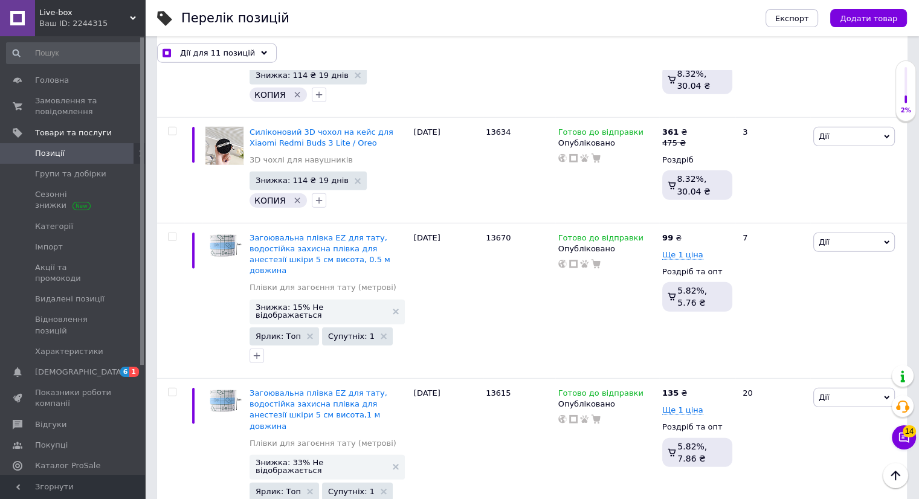
scroll to position [3220, 0]
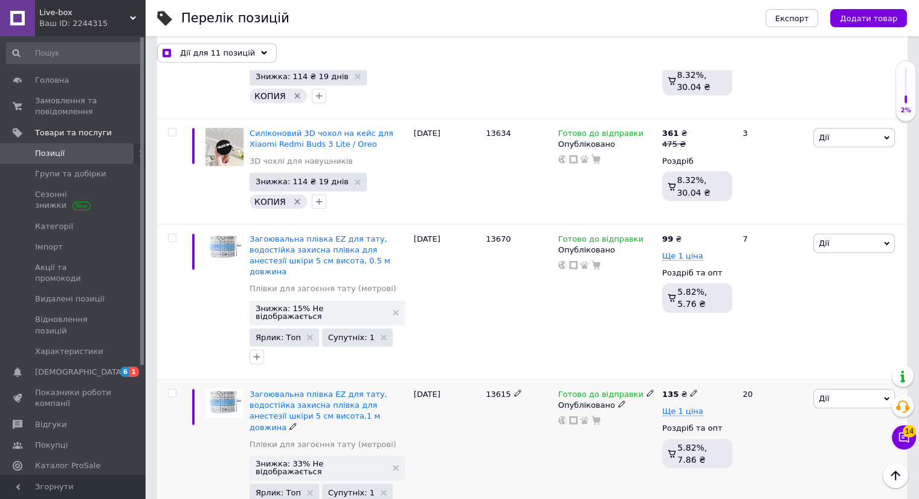
click at [168, 390] on input "checkbox" at bounding box center [172, 394] width 8 height 8
checkbox input "true"
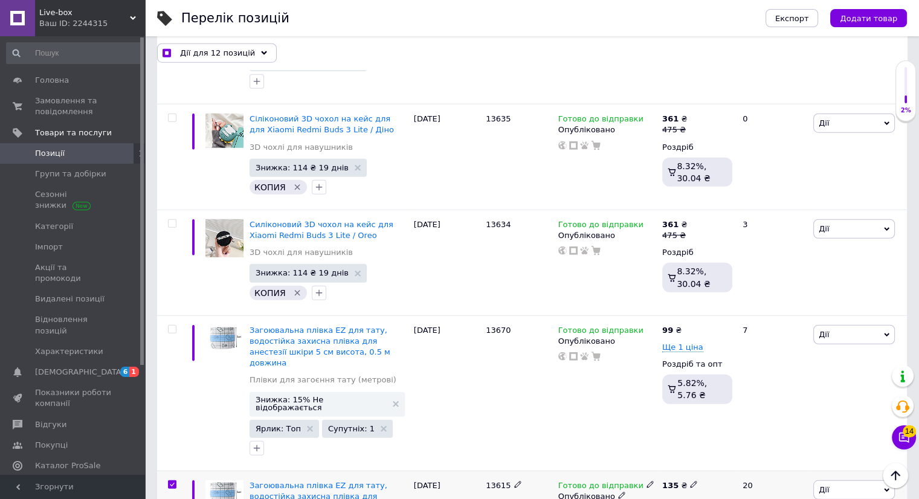
scroll to position [3128, 0]
click at [171, 326] on input "checkbox" at bounding box center [172, 330] width 8 height 8
checkbox input "true"
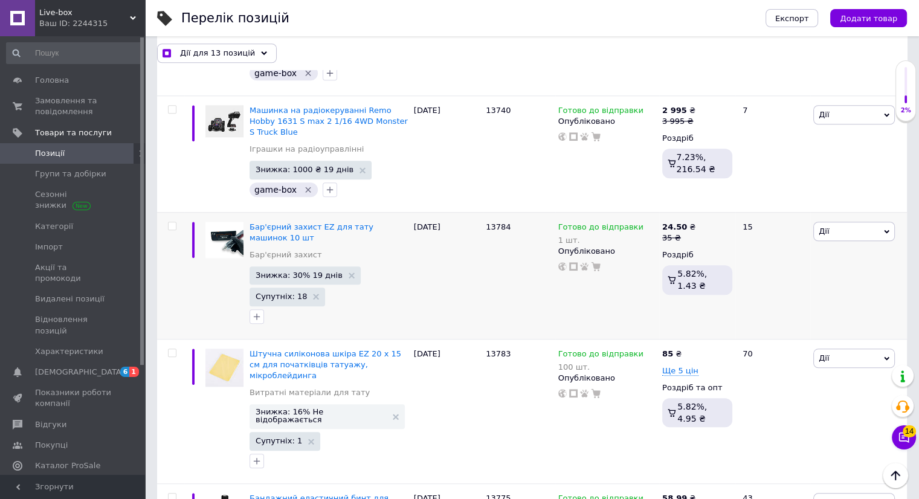
scroll to position [1068, 0]
click at [172, 349] on input "checkbox" at bounding box center [172, 353] width 8 height 8
checkbox input "true"
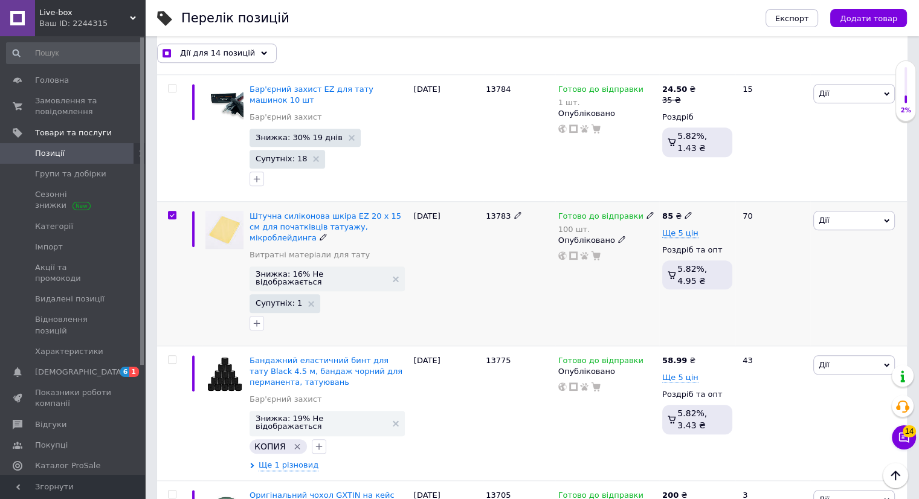
scroll to position [1208, 0]
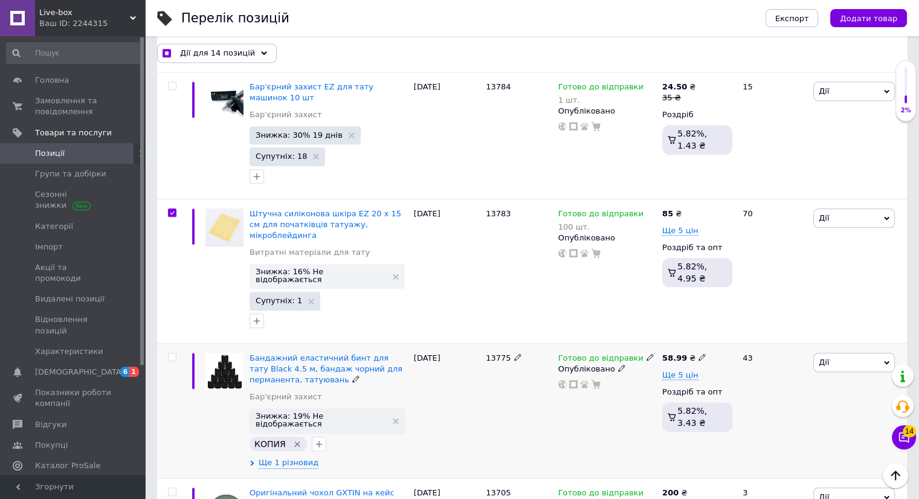
click at [169, 353] on input "checkbox" at bounding box center [172, 357] width 8 height 8
checkbox input "true"
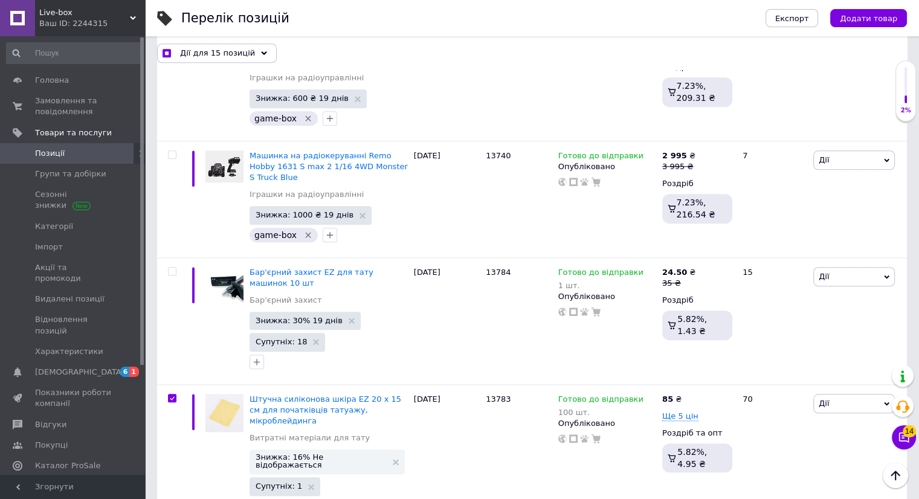
scroll to position [1020, 0]
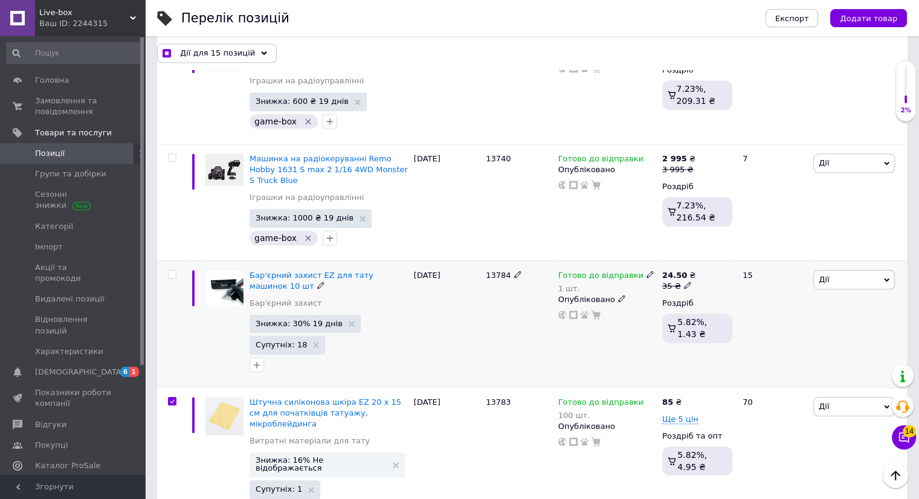
click at [171, 271] on input "checkbox" at bounding box center [172, 275] width 8 height 8
checkbox input "true"
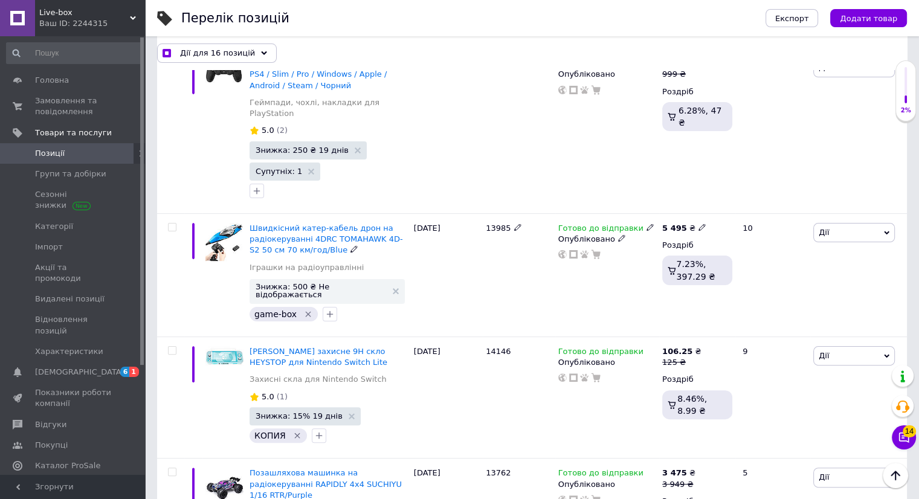
scroll to position [37, 0]
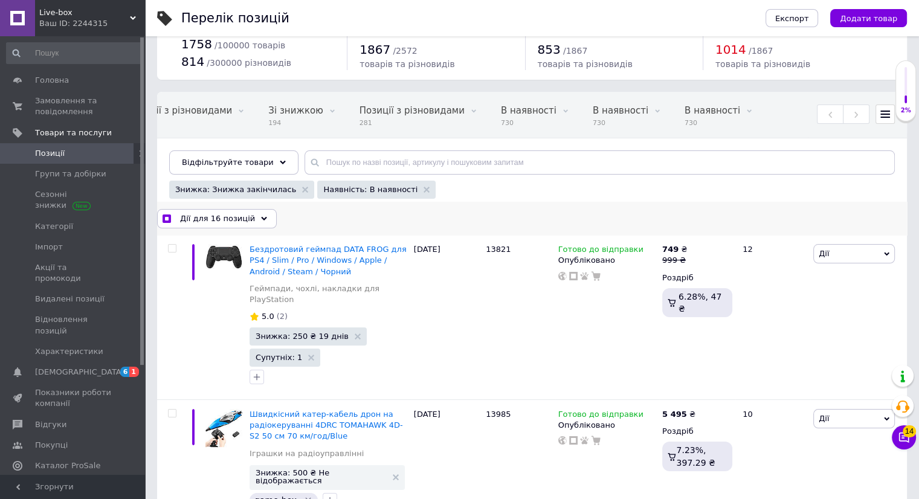
click at [261, 217] on icon at bounding box center [264, 219] width 6 height 6
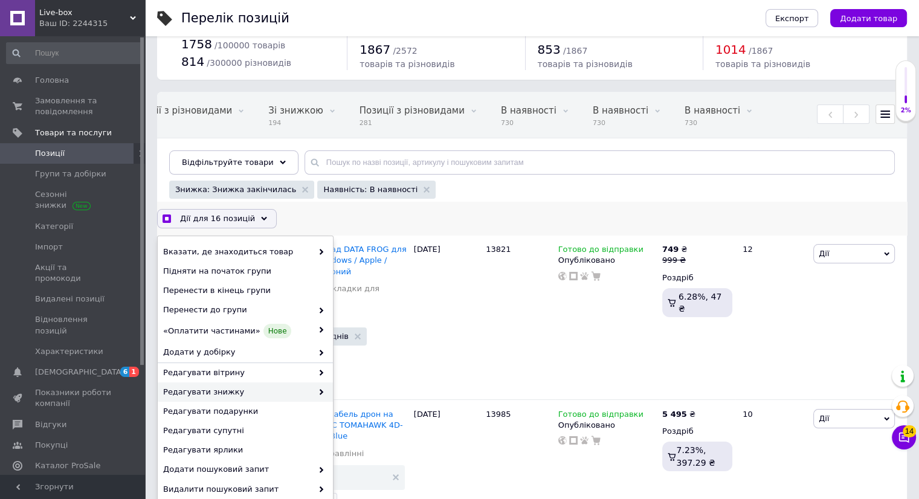
click at [306, 392] on span "Редагувати знижку" at bounding box center [237, 392] width 149 height 11
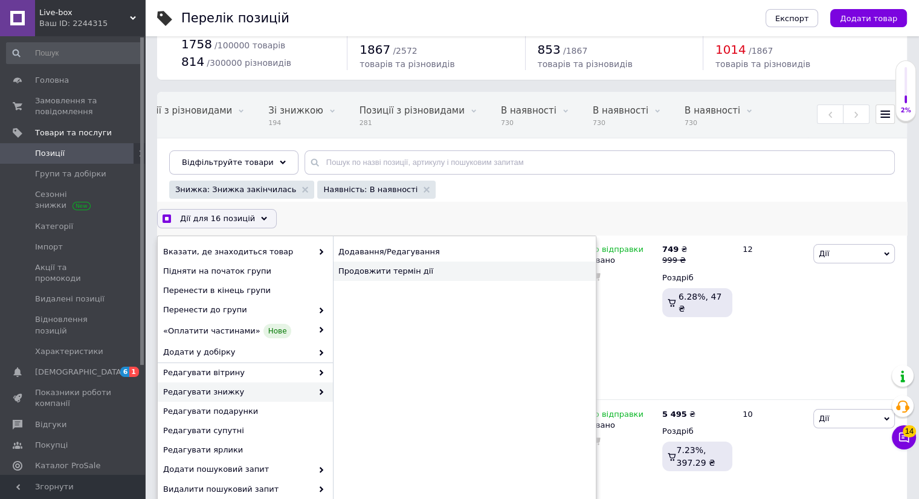
click at [409, 274] on div "Продовжити термін дії" at bounding box center [464, 271] width 263 height 19
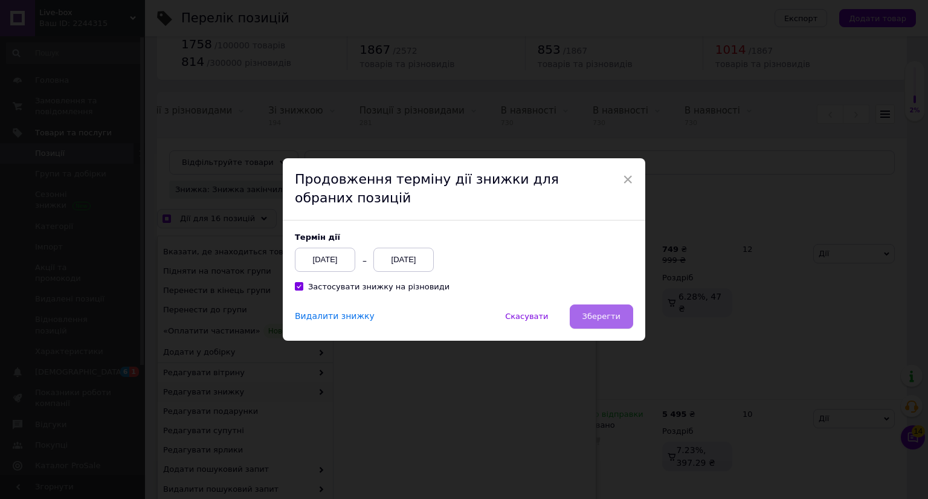
click at [613, 320] on span "Зберегти" at bounding box center [601, 316] width 38 height 9
checkbox input "true"
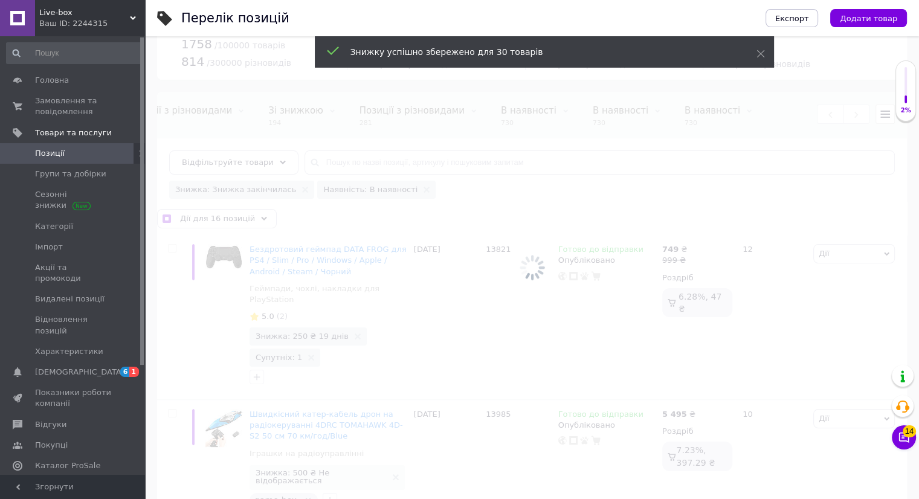
scroll to position [0, 465]
checkbox input "false"
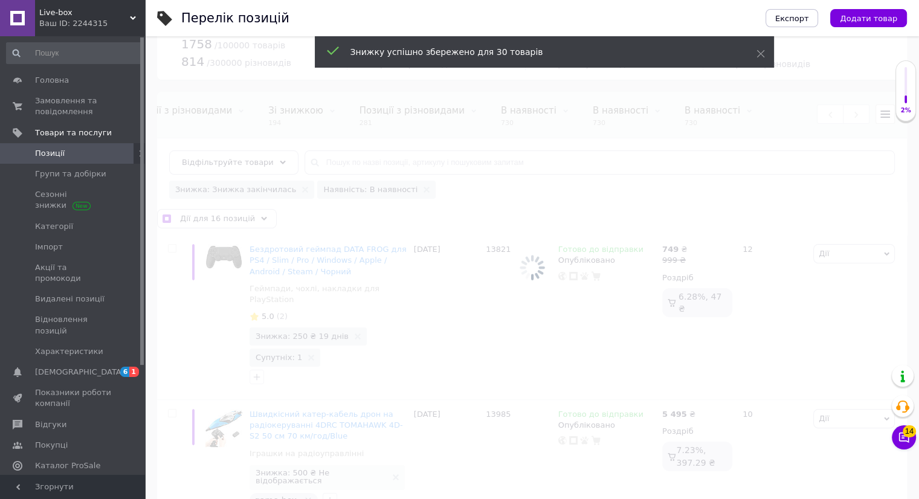
checkbox input "false"
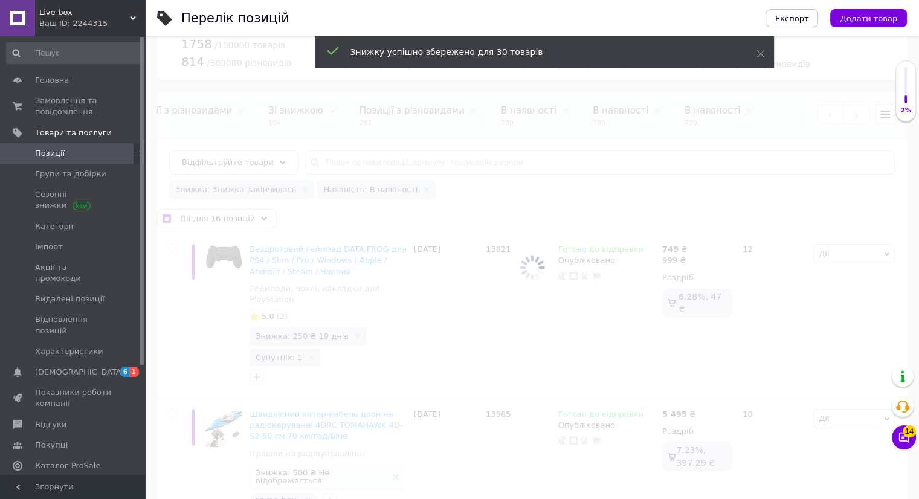
checkbox input "false"
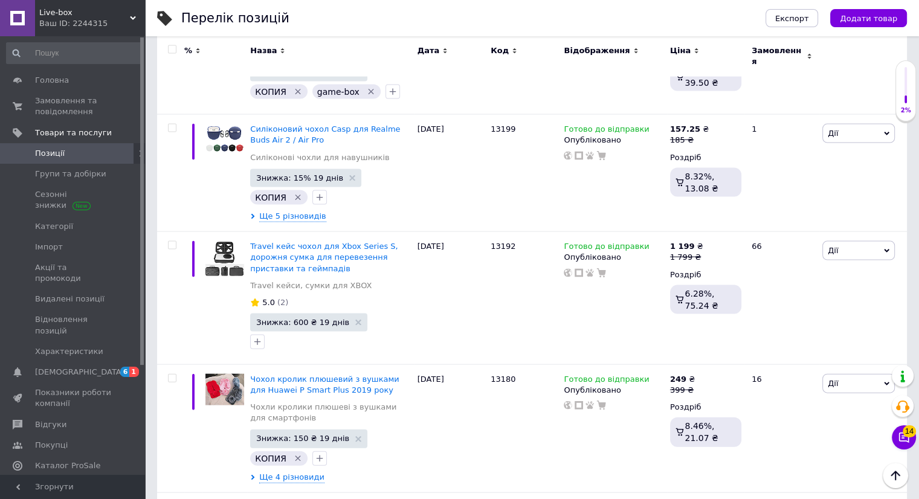
scroll to position [11750, 0]
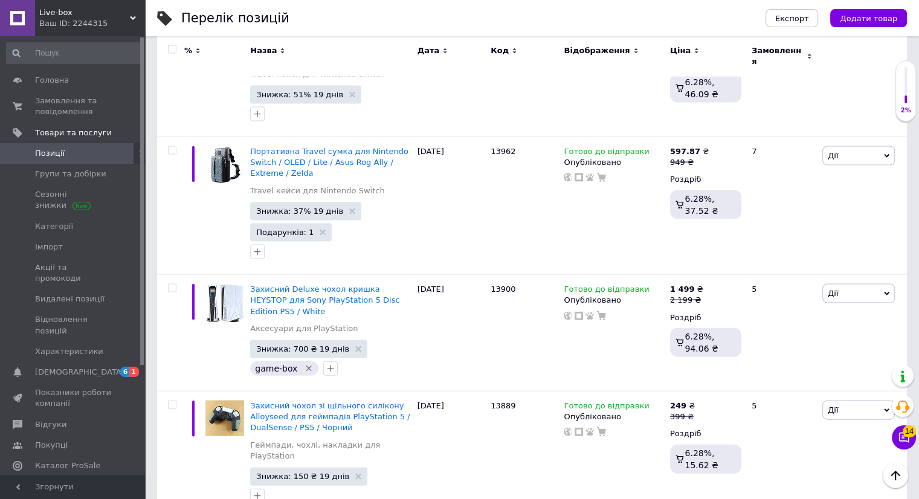
checkbox input "true"
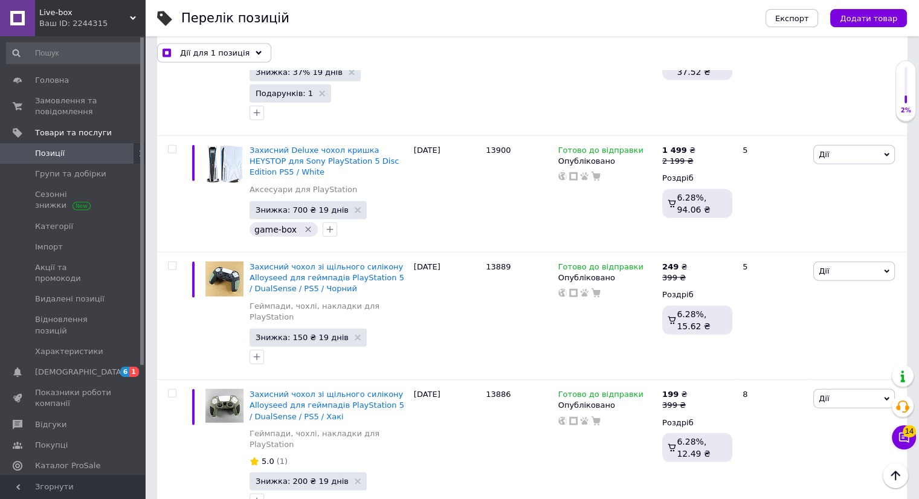
scroll to position [12057, 0]
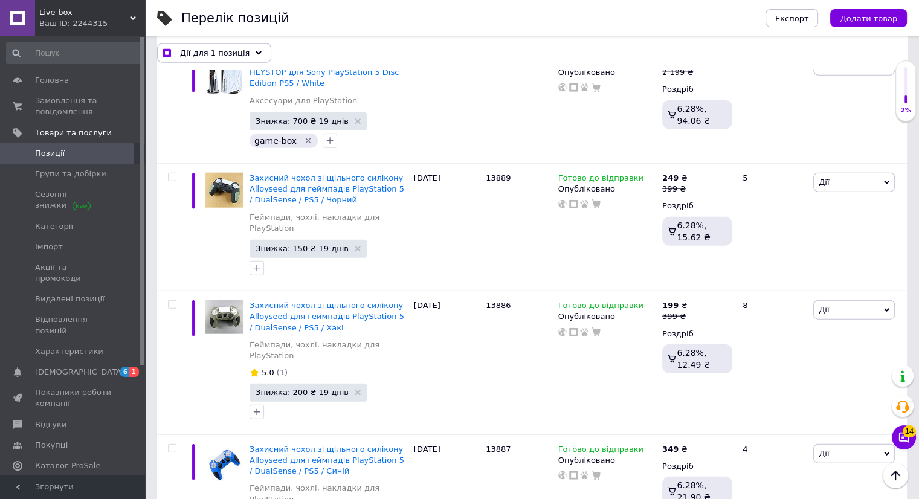
checkbox input "true"
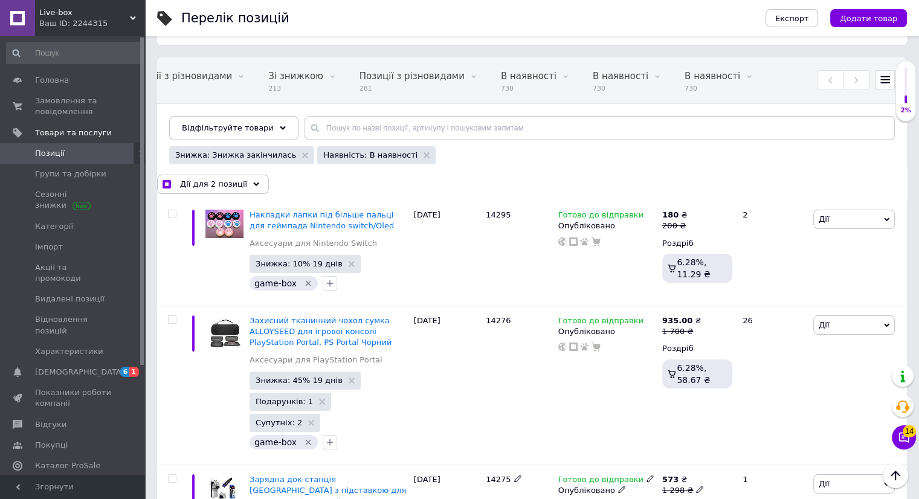
scroll to position [40, 0]
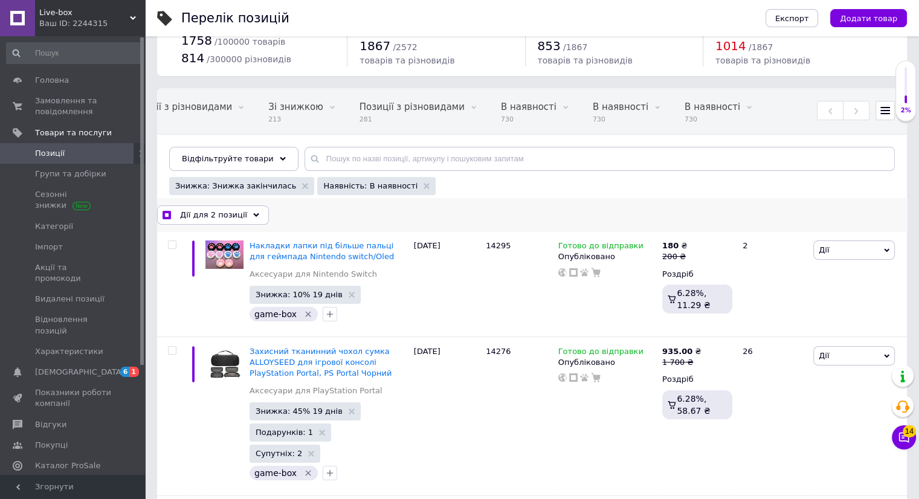
click at [251, 212] on div "Дії для 2 позиції" at bounding box center [213, 214] width 112 height 19
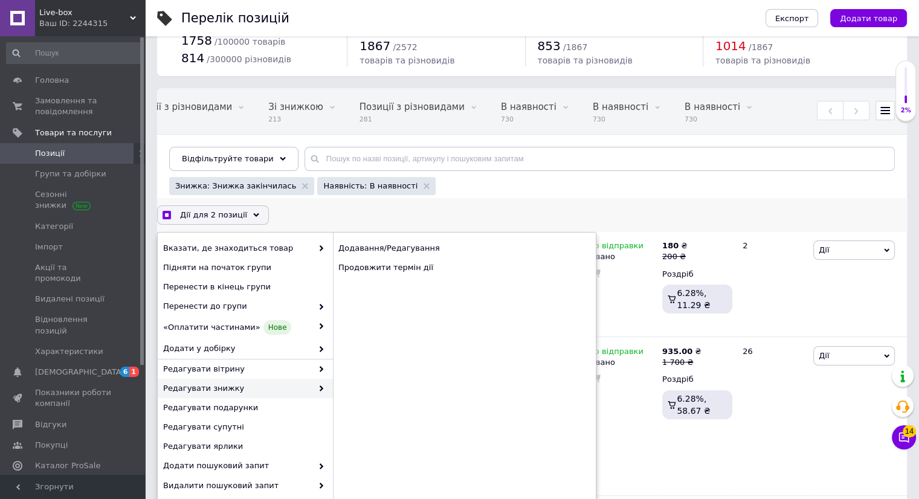
click at [320, 390] on use at bounding box center [322, 388] width 4 height 6
click at [428, 266] on div "Продовжити термін дії" at bounding box center [464, 267] width 263 height 19
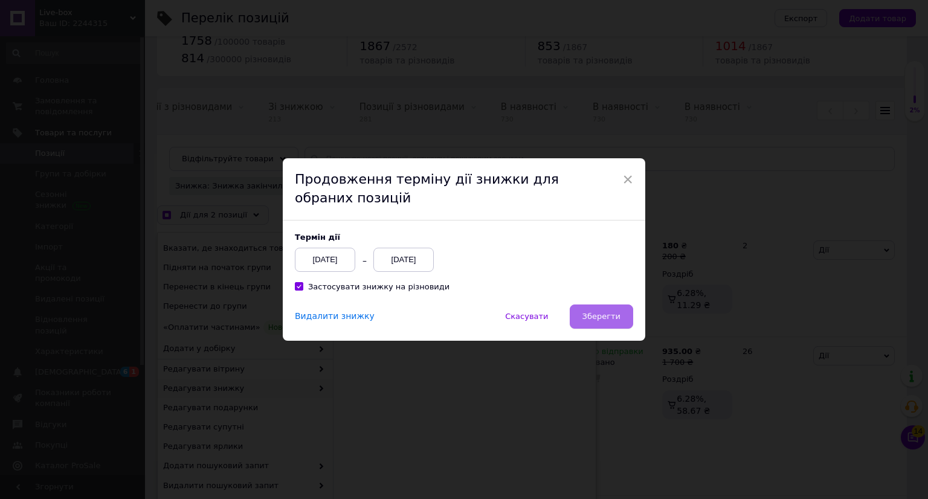
click at [591, 312] on span "Зберегти" at bounding box center [601, 316] width 38 height 9
checkbox input "true"
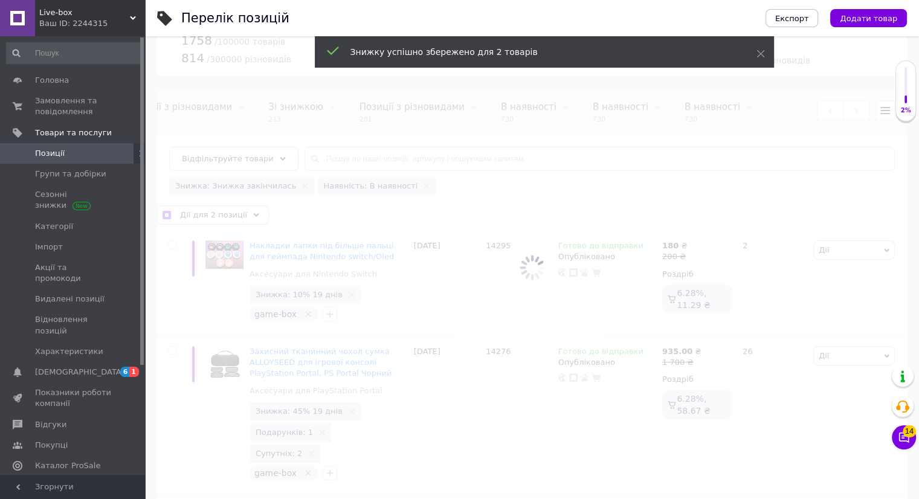
scroll to position [0, 465]
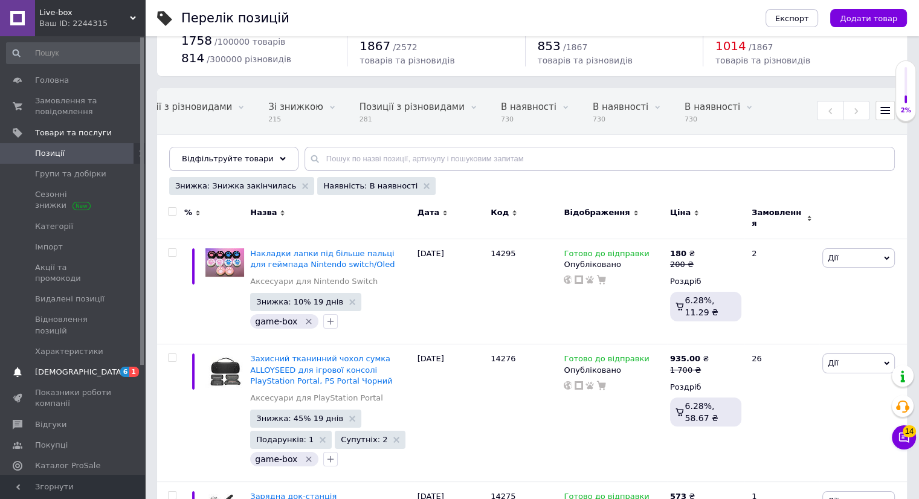
click at [85, 367] on span "[DEMOGRAPHIC_DATA]" at bounding box center [73, 372] width 77 height 11
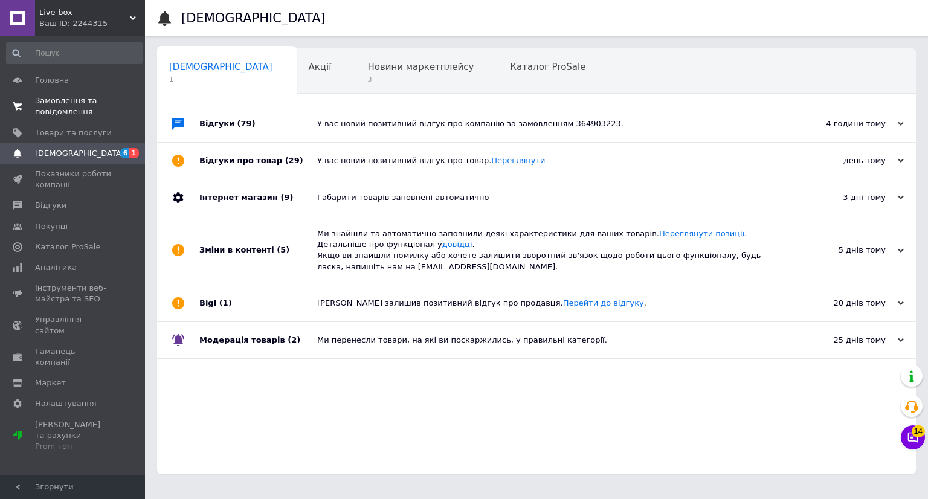
click at [94, 107] on span "Замовлення та повідомлення" at bounding box center [73, 106] width 77 height 22
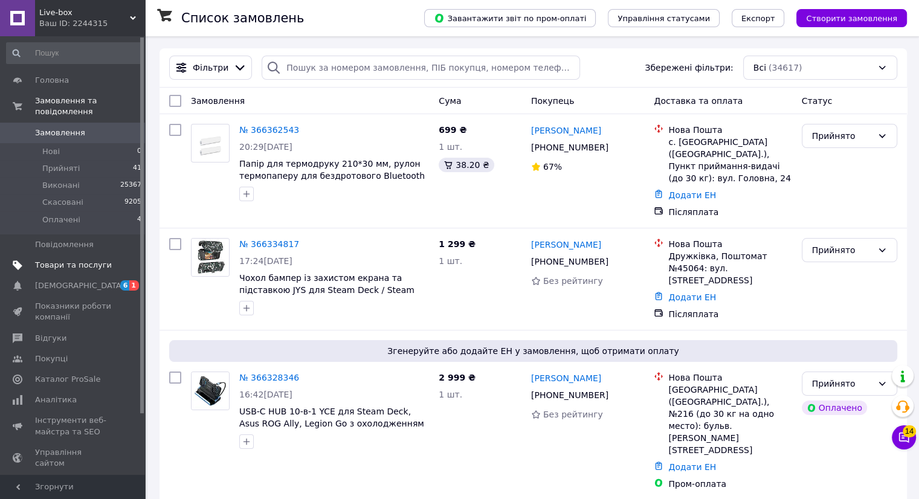
click at [83, 260] on span "Товари та послуги" at bounding box center [73, 265] width 77 height 11
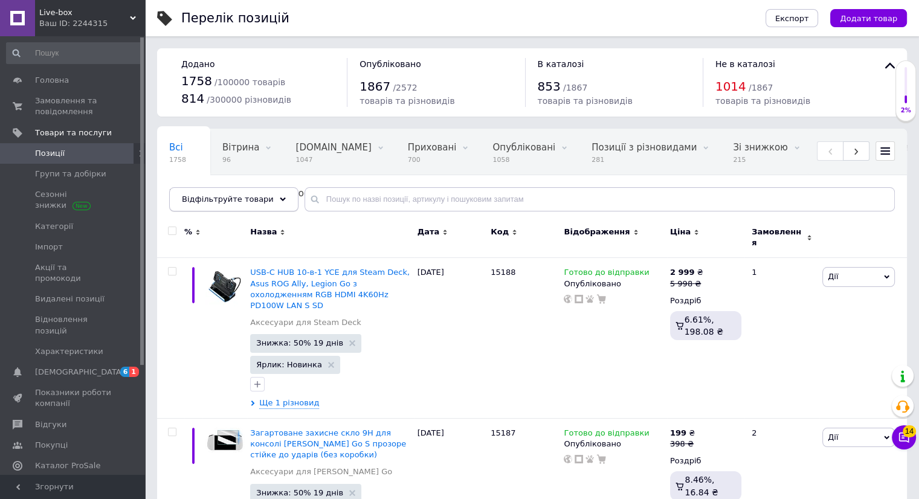
click at [282, 202] on div "Відфільтруйте товари" at bounding box center [233, 199] width 129 height 24
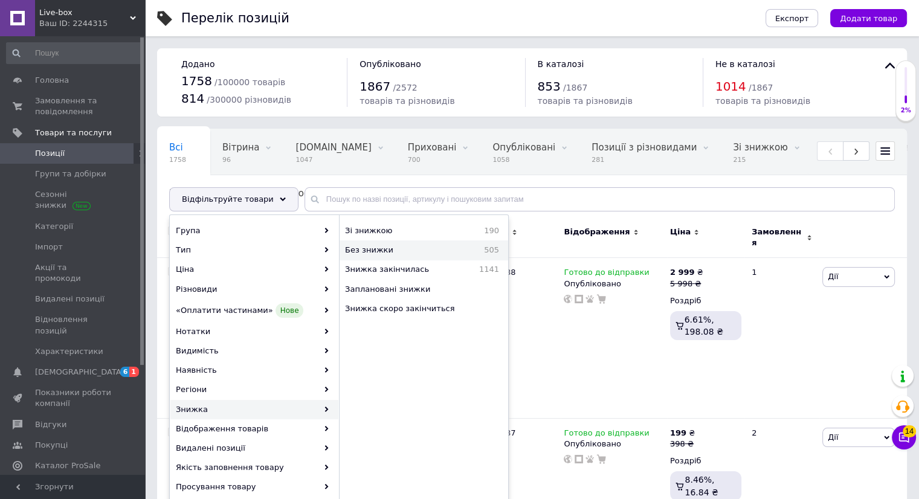
click at [426, 251] on span "Без знижки" at bounding box center [399, 250] width 108 height 11
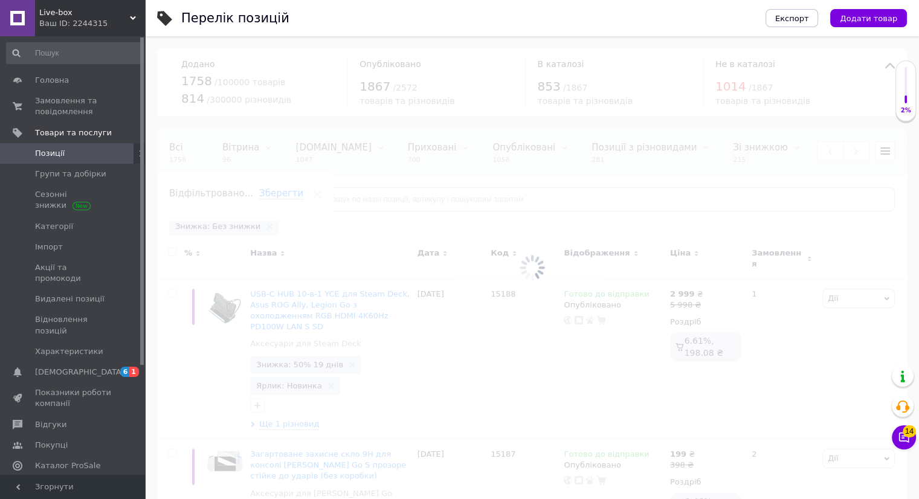
scroll to position [0, 465]
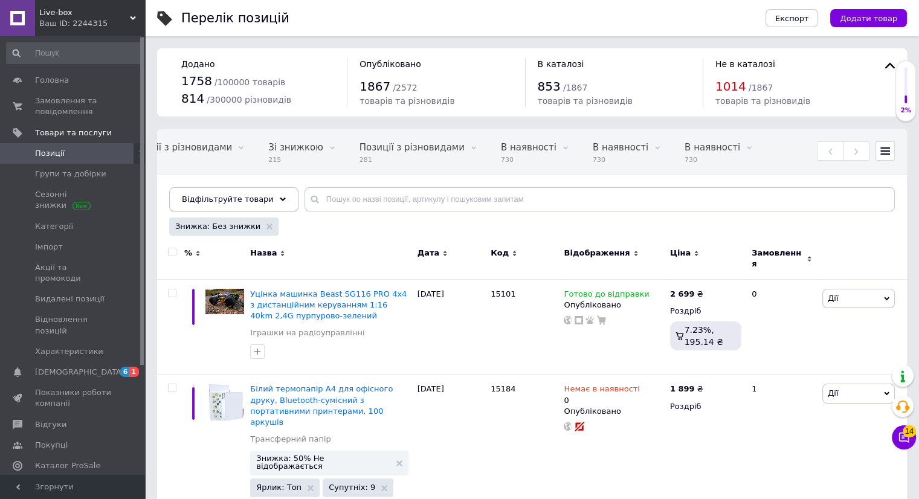
click at [272, 198] on div "Відфільтруйте товари" at bounding box center [233, 199] width 129 height 24
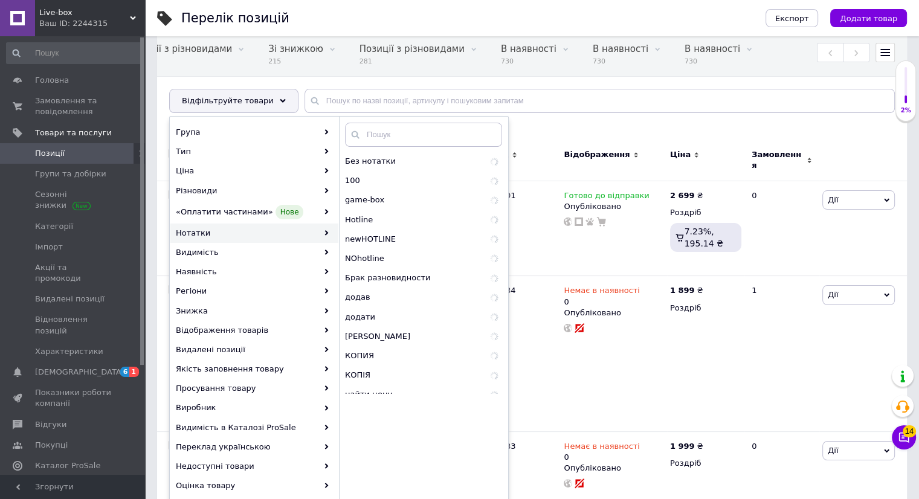
scroll to position [101, 0]
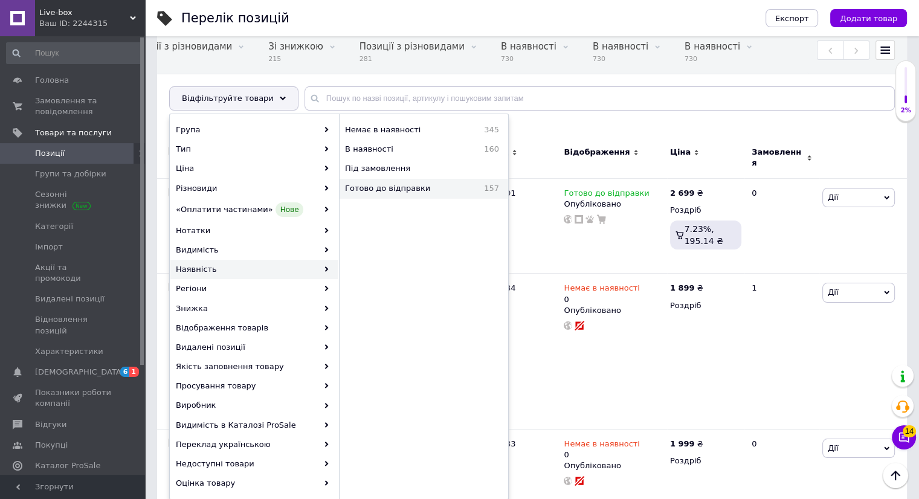
click at [434, 190] on span "Готово до відправки" at bounding box center [407, 188] width 124 height 11
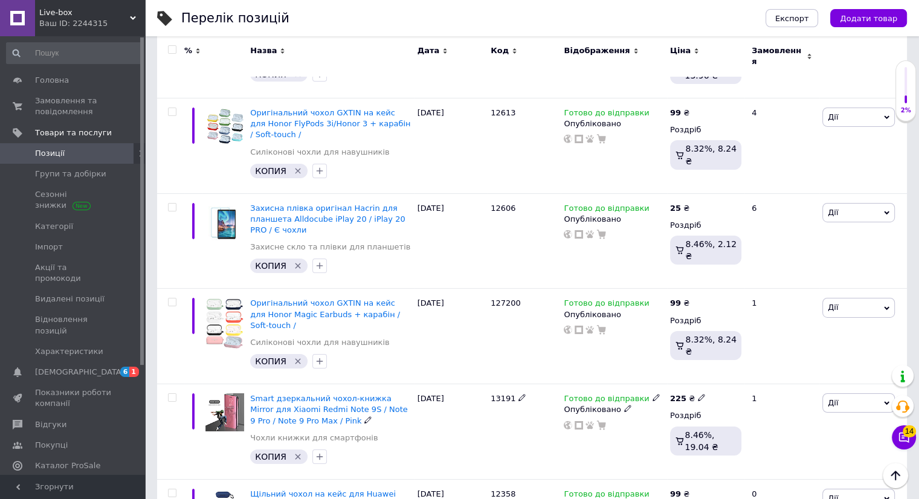
scroll to position [8667, 0]
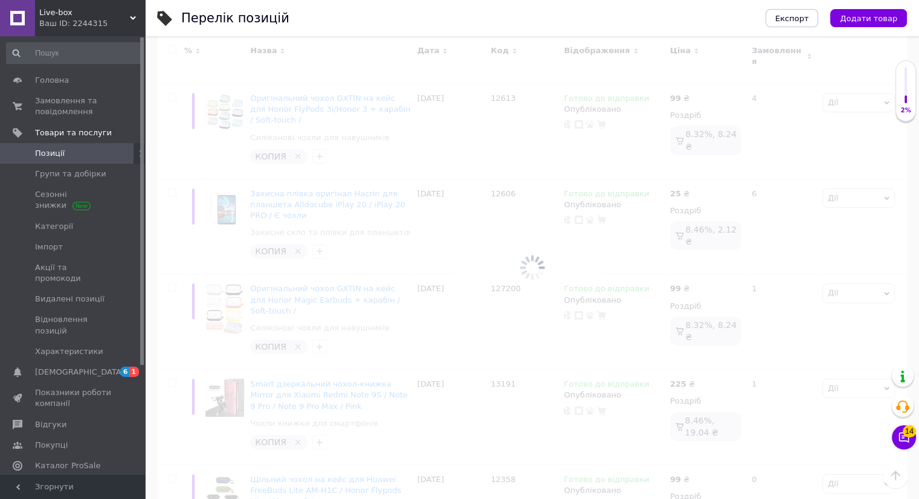
click at [422, 240] on div at bounding box center [532, 267] width 774 height 463
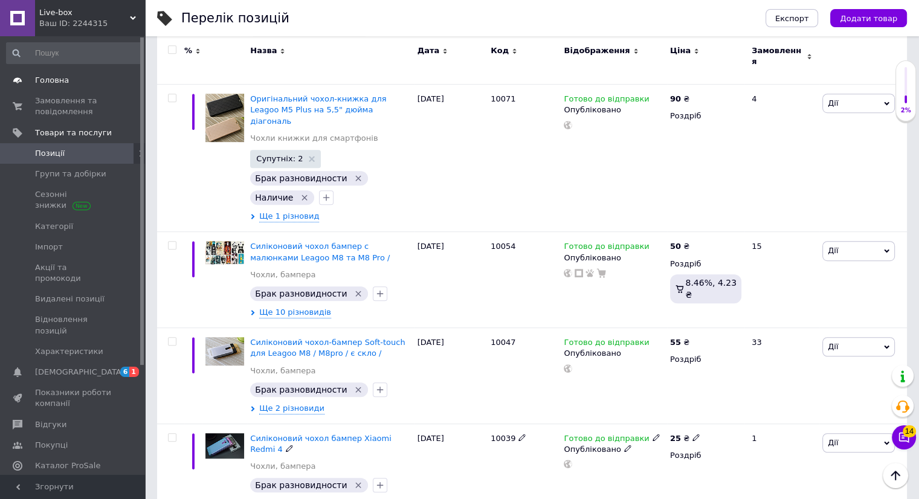
scroll to position [5294, 0]
